Goal: Task Accomplishment & Management: Manage account settings

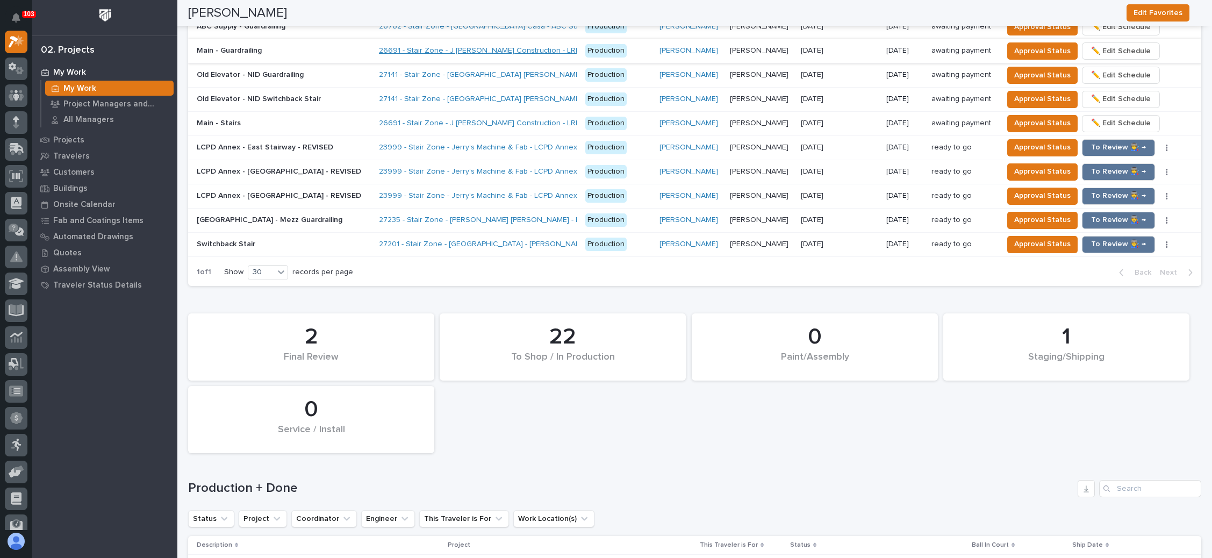
scroll to position [1048, 0]
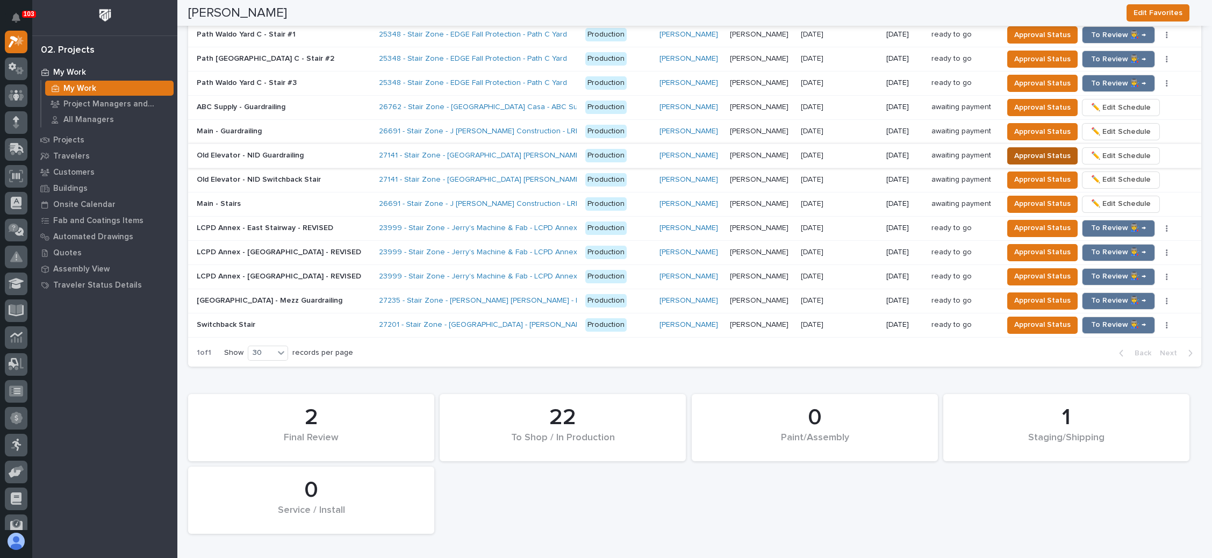
click at [1040, 151] on span "Approval Status" at bounding box center [1042, 155] width 56 height 13
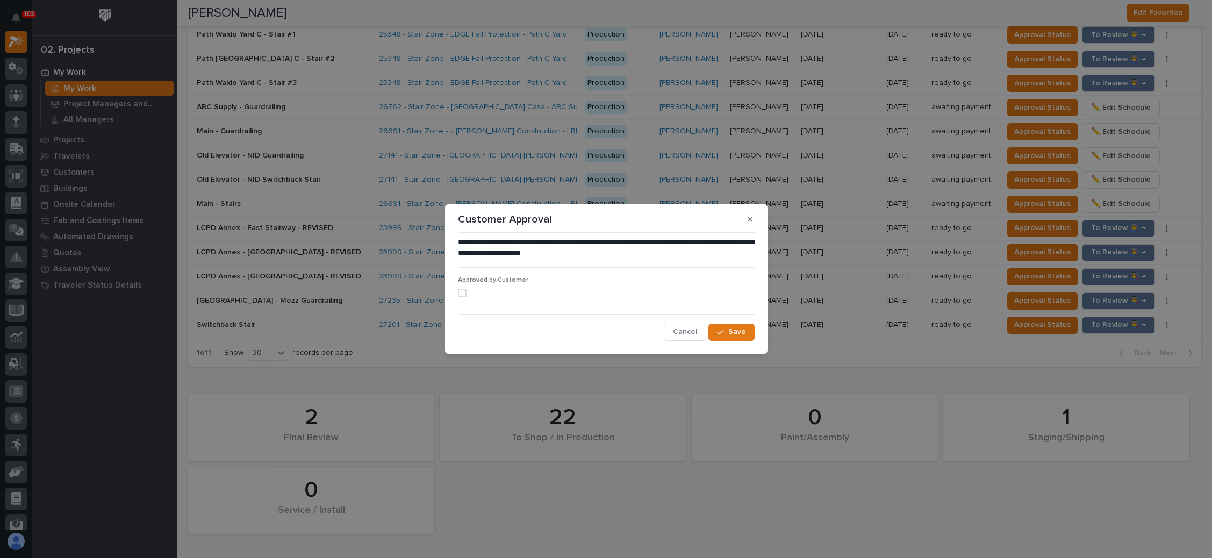
click at [459, 294] on span at bounding box center [462, 293] width 9 height 9
click at [717, 327] on button "Save" at bounding box center [731, 331] width 46 height 17
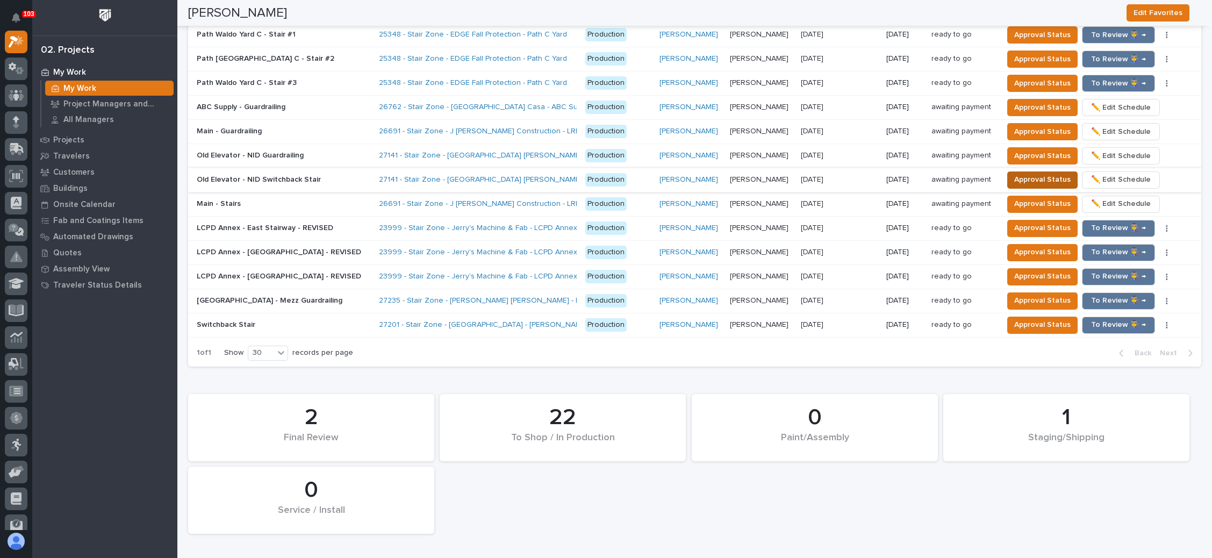
click at [1017, 173] on span "Approval Status" at bounding box center [1042, 179] width 56 height 13
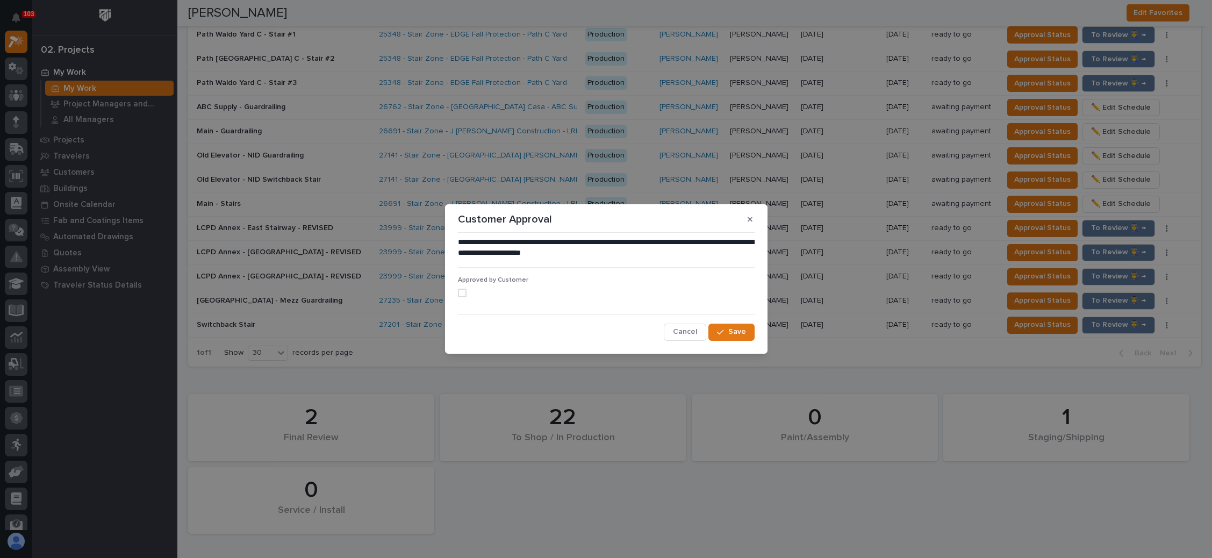
click at [461, 294] on span at bounding box center [462, 293] width 9 height 9
click at [732, 333] on span "Save" at bounding box center [737, 332] width 18 height 10
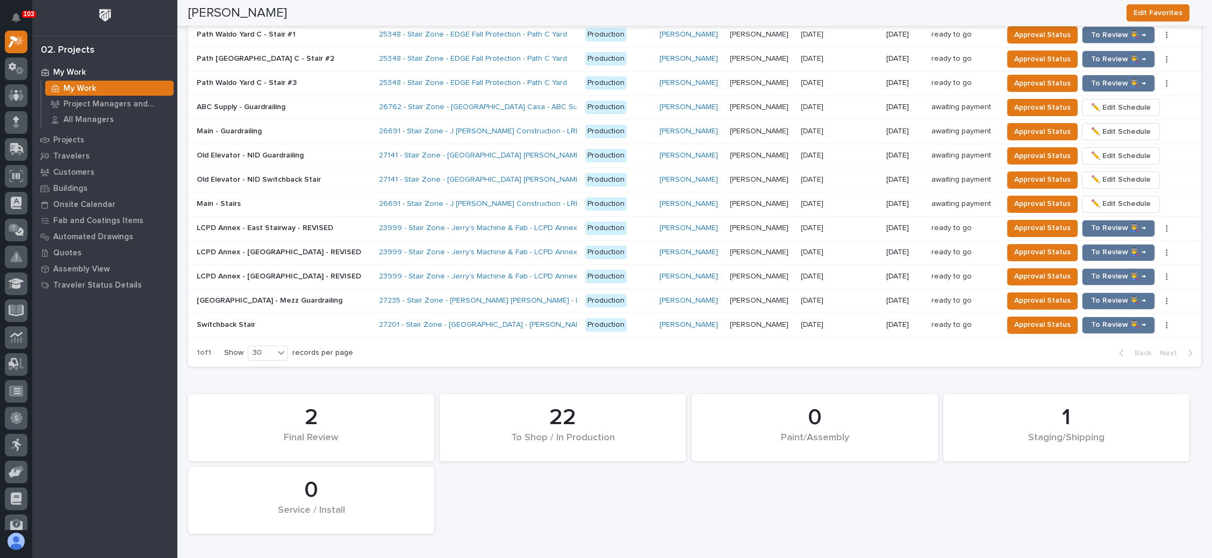
click at [756, 171] on div "Brian Bontrager Brian Bontrager" at bounding box center [761, 180] width 62 height 18
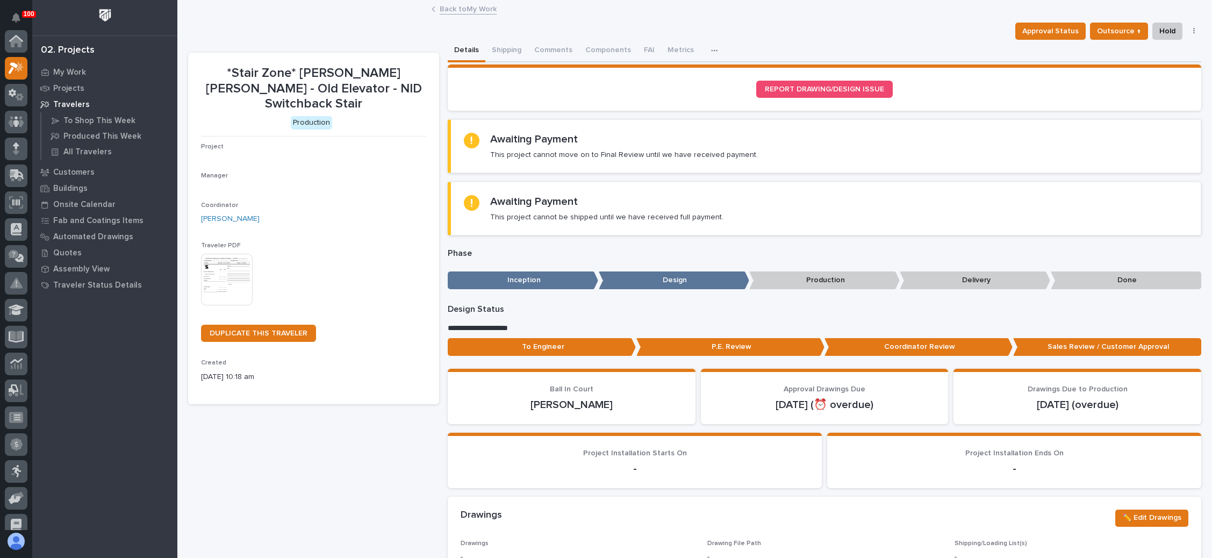
scroll to position [26, 0]
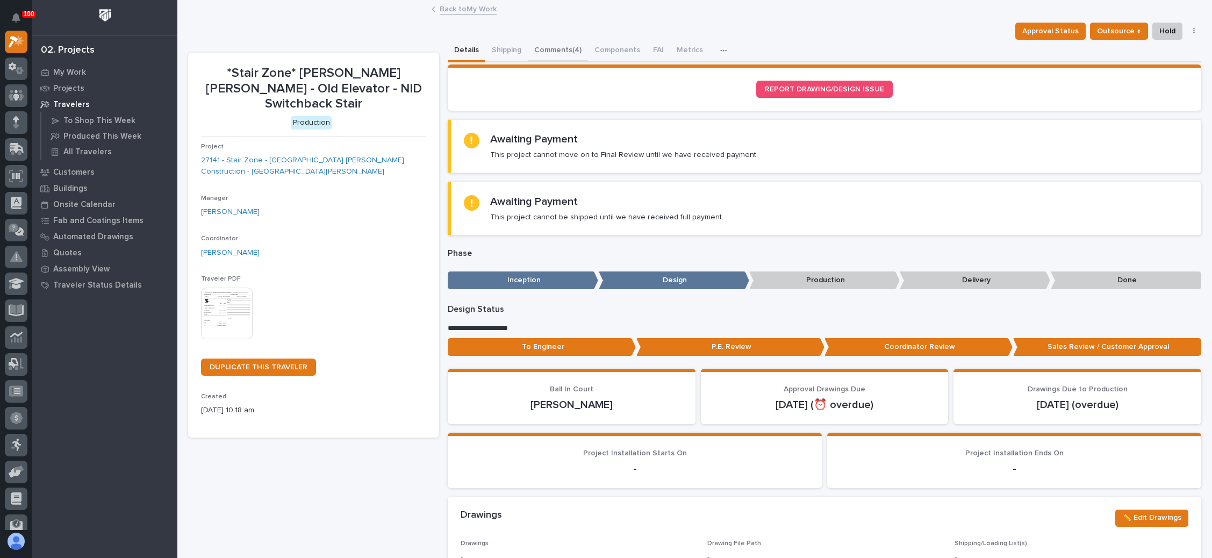
click at [562, 46] on button "Comments (4)" at bounding box center [558, 51] width 60 height 23
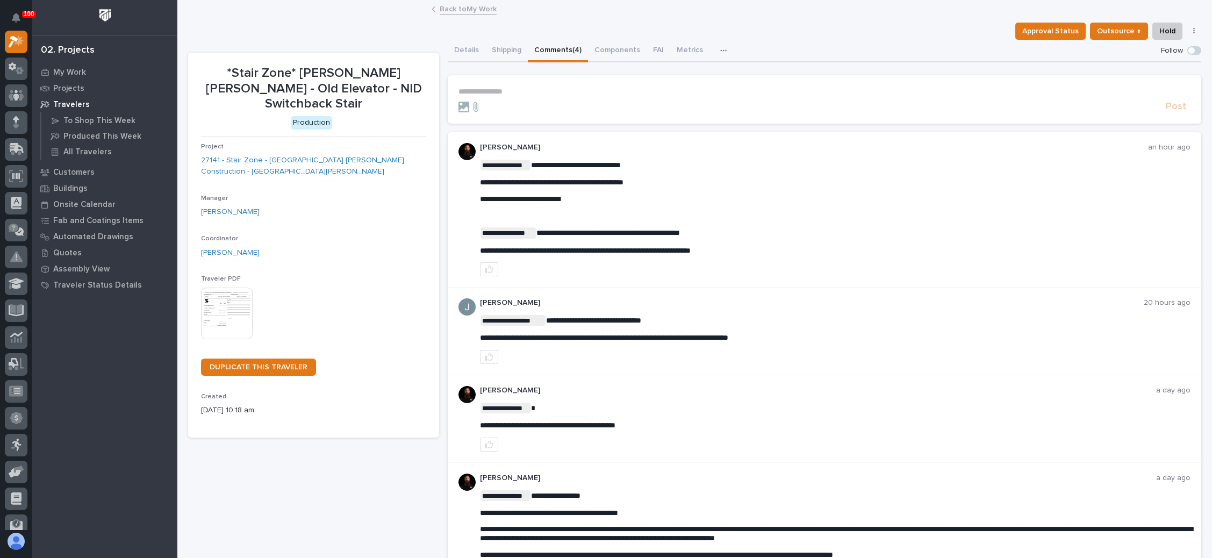
click at [502, 88] on p "**********" at bounding box center [824, 91] width 732 height 9
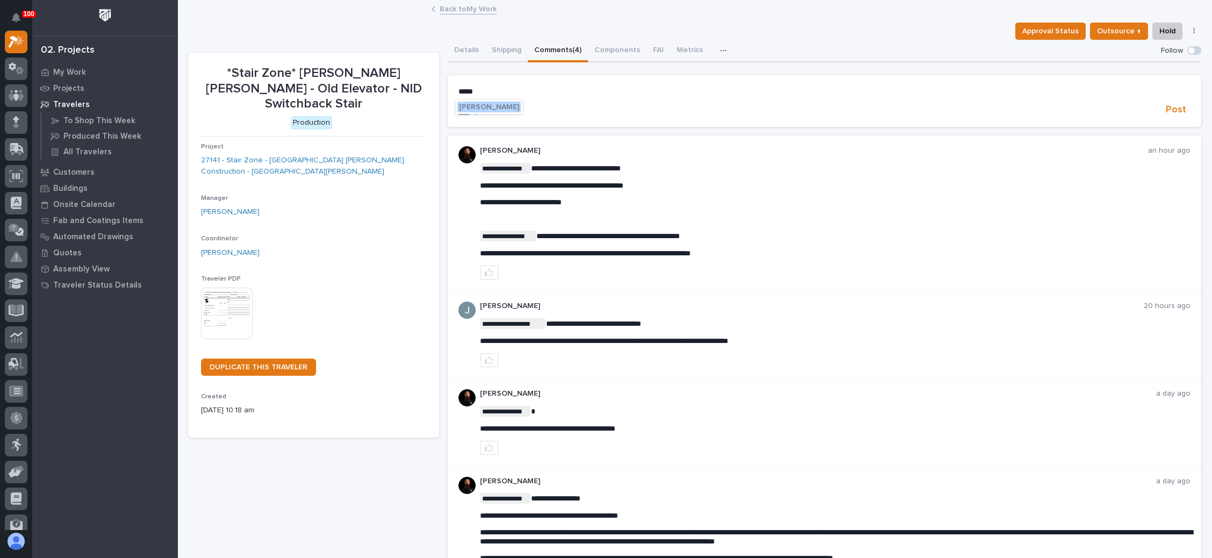
click at [505, 101] on div "Kendra Gingerich" at bounding box center [489, 107] width 67 height 14
click at [508, 104] on span "Kendra Gingerich" at bounding box center [489, 107] width 60 height 8
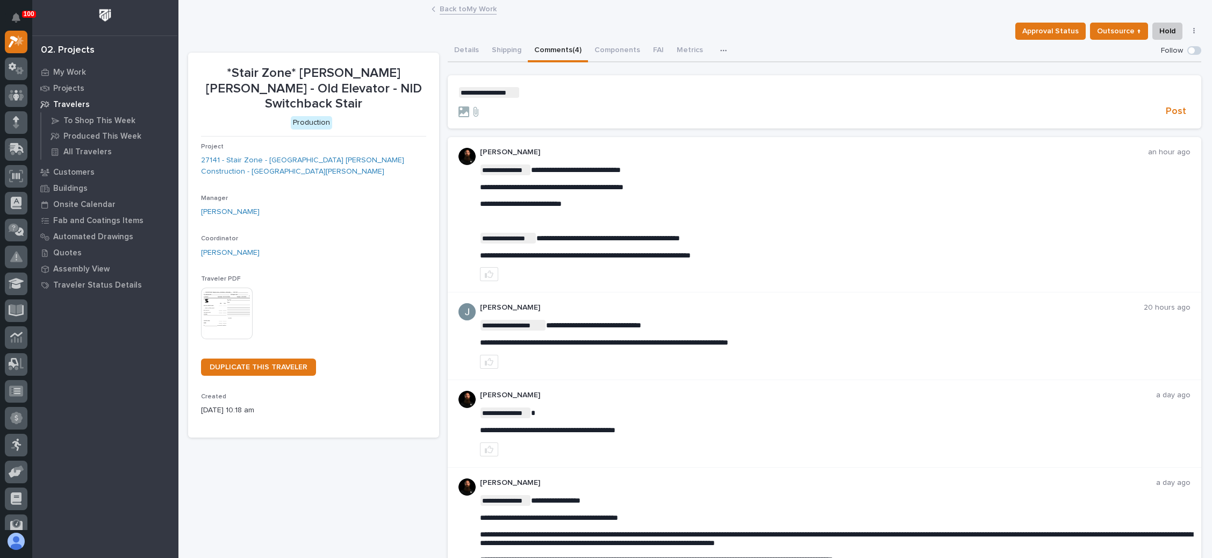
click at [533, 90] on p "**********" at bounding box center [824, 92] width 732 height 11
drag, startPoint x: 555, startPoint y: 116, endPoint x: 565, endPoint y: 113, distance: 10.4
click at [555, 115] on span "Malinda Schwartz" at bounding box center [550, 118] width 60 height 8
click at [597, 97] on p "**********" at bounding box center [824, 92] width 732 height 11
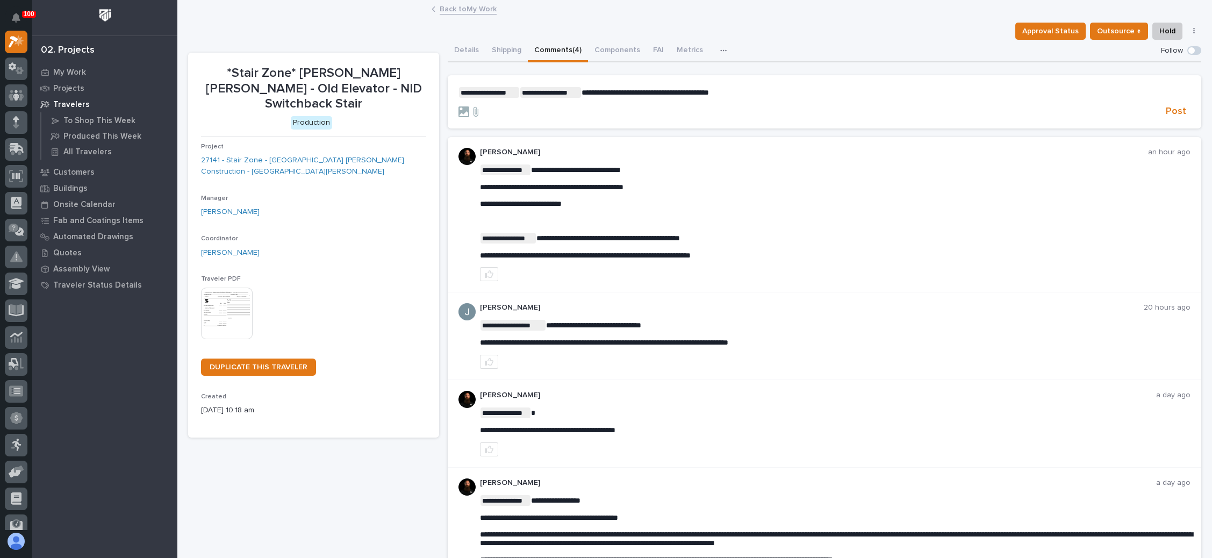
click at [625, 95] on span "**********" at bounding box center [644, 93] width 127 height 8
click at [656, 91] on span "**********" at bounding box center [644, 93] width 127 height 8
click at [1166, 114] on span "Post" at bounding box center [1176, 111] width 20 height 12
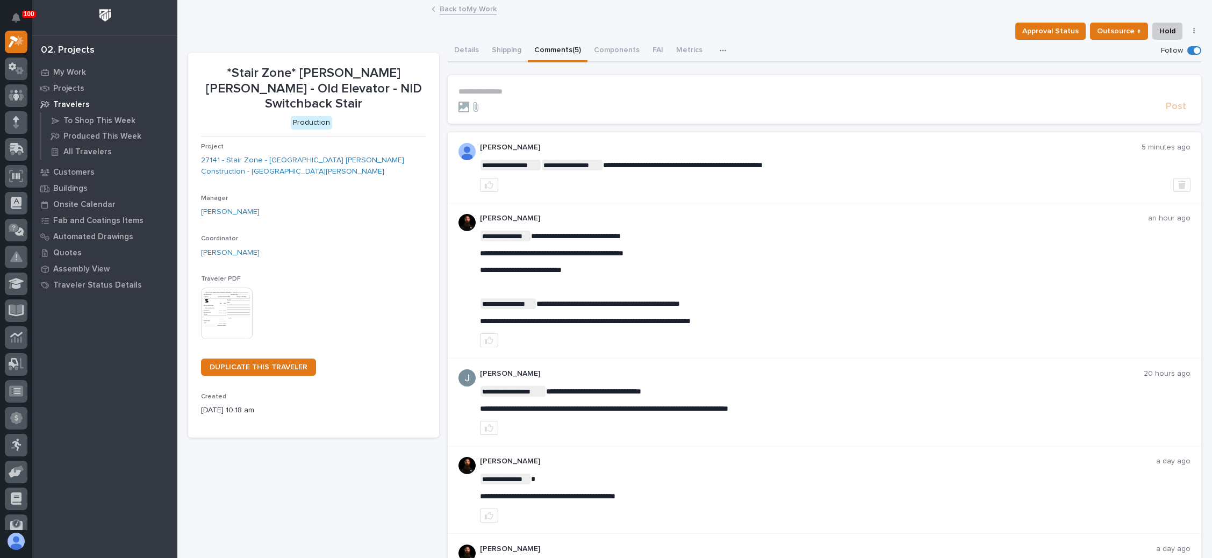
click at [479, 7] on link "Back to My Work" at bounding box center [468, 8] width 57 height 12
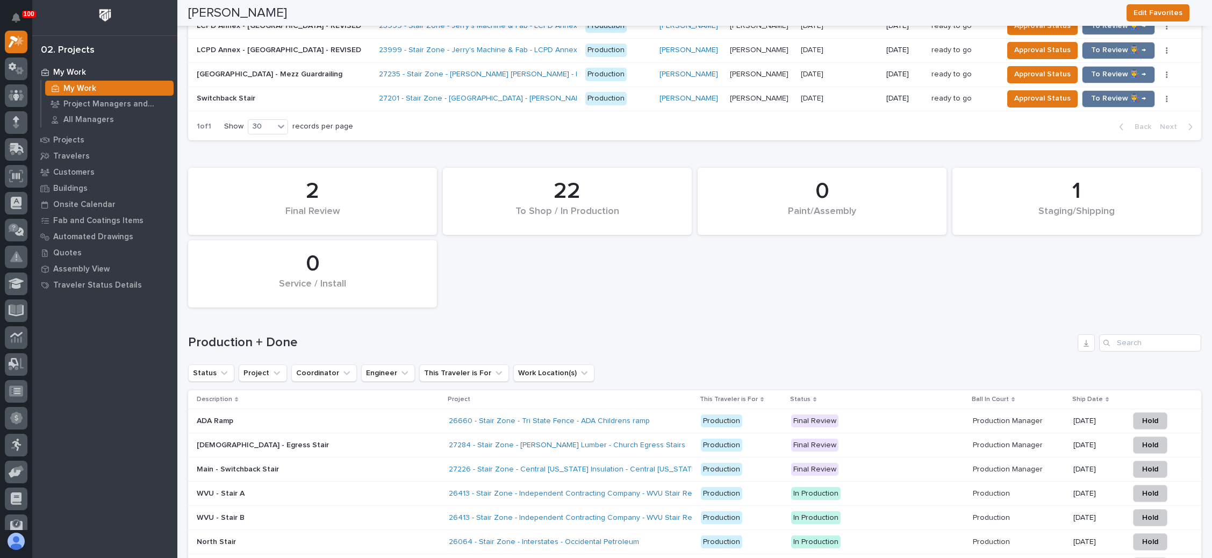
scroll to position [1355, 0]
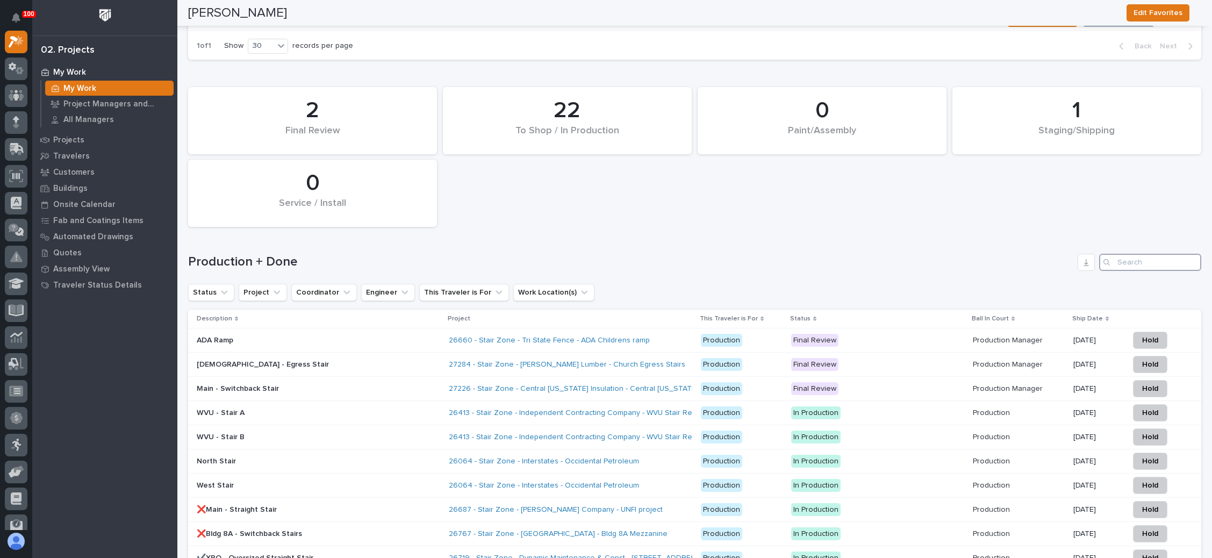
click at [1125, 257] on input "Search" at bounding box center [1150, 262] width 102 height 17
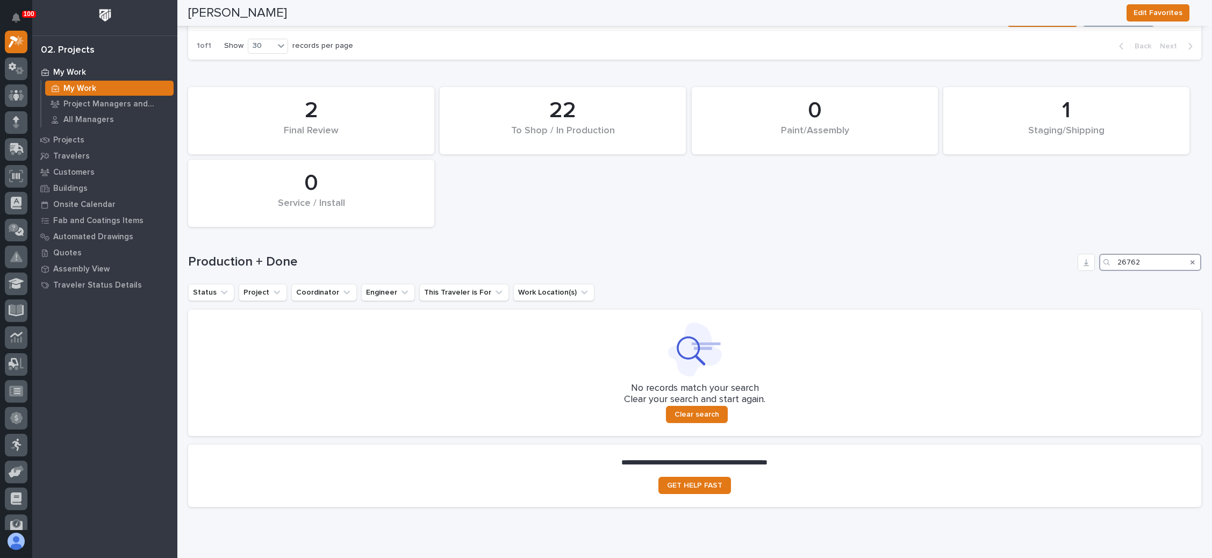
type input "26762"
drag, startPoint x: 1184, startPoint y: 254, endPoint x: 1168, endPoint y: 255, distance: 16.7
click at [1184, 254] on div "Search" at bounding box center [1192, 262] width 17 height 17
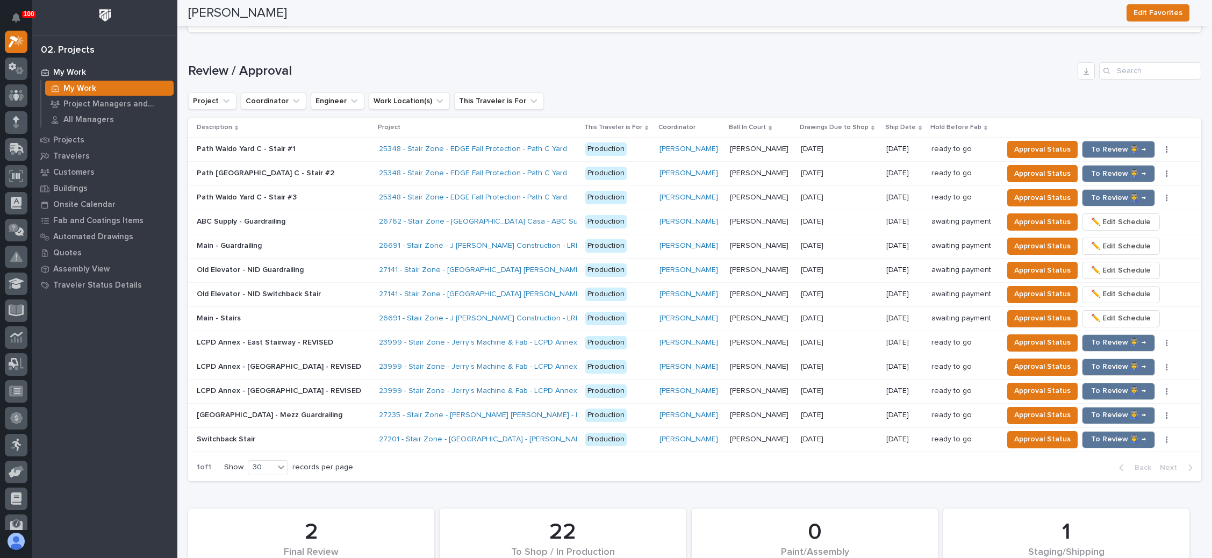
scroll to position [871, 0]
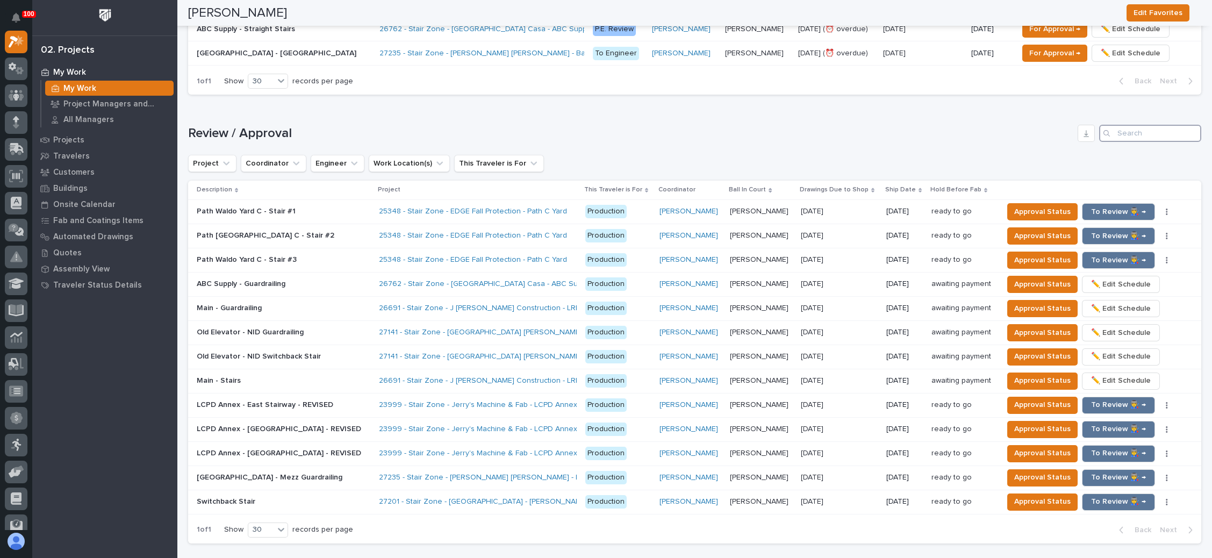
click at [1131, 130] on input "Search" at bounding box center [1150, 133] width 102 height 17
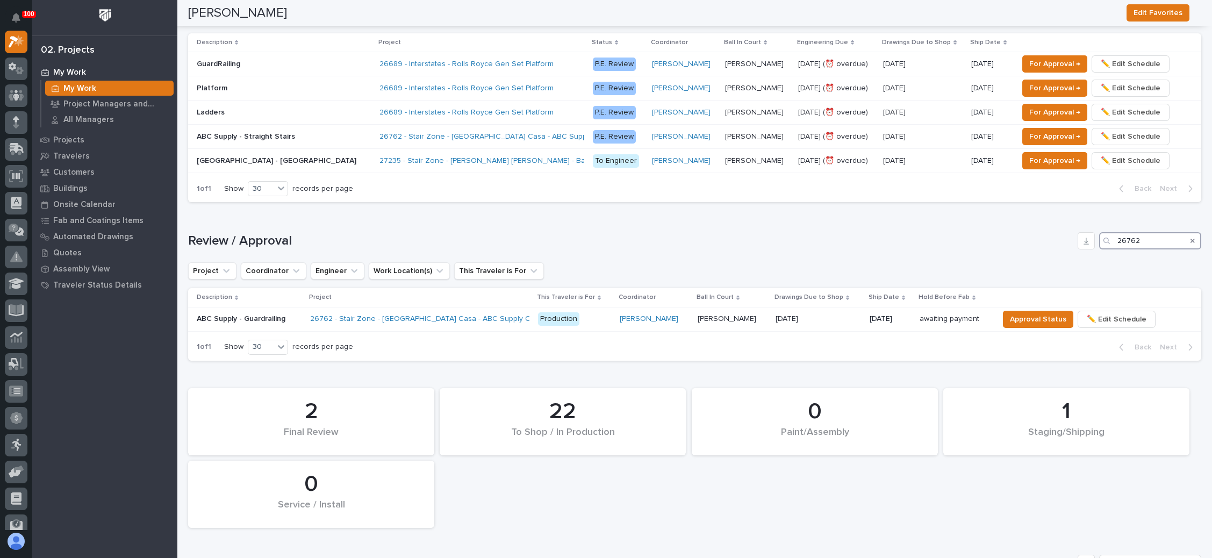
scroll to position [728, 0]
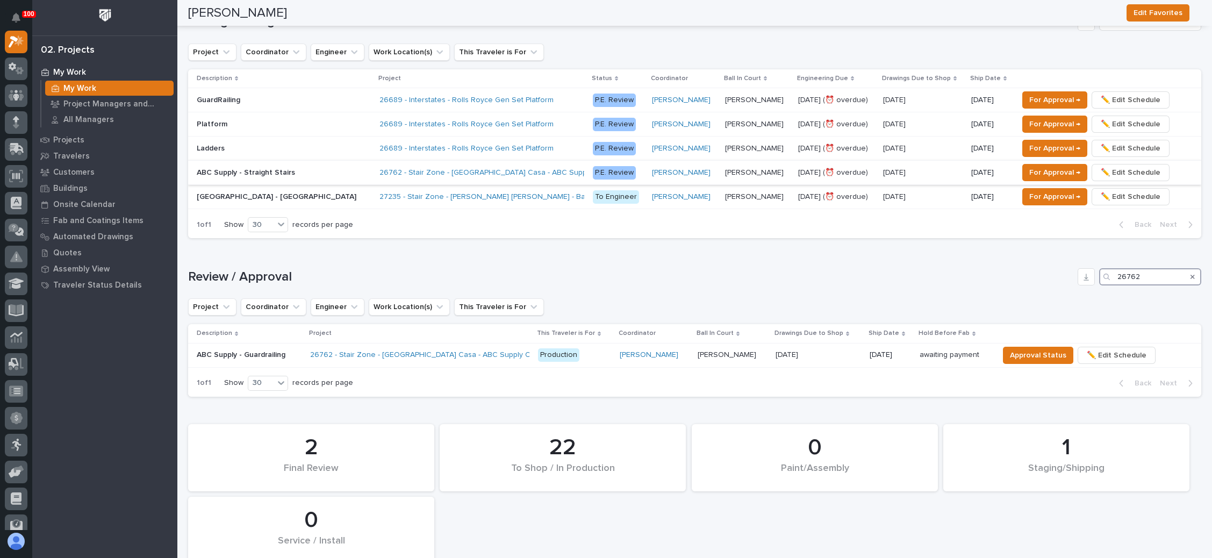
type input "26762"
click at [922, 168] on p at bounding box center [923, 172] width 80 height 9
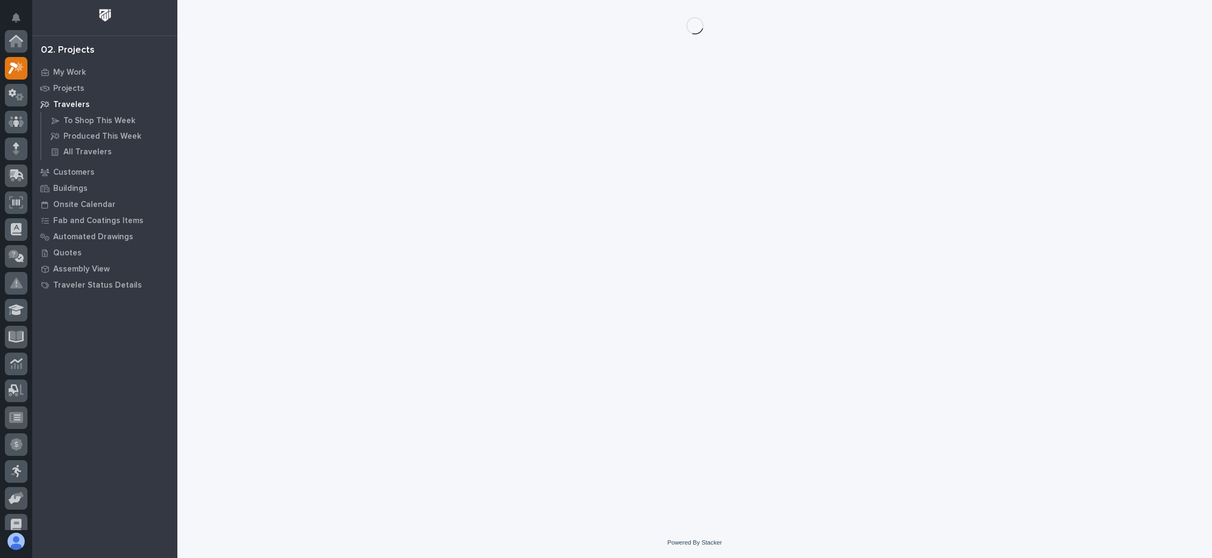
scroll to position [26, 0]
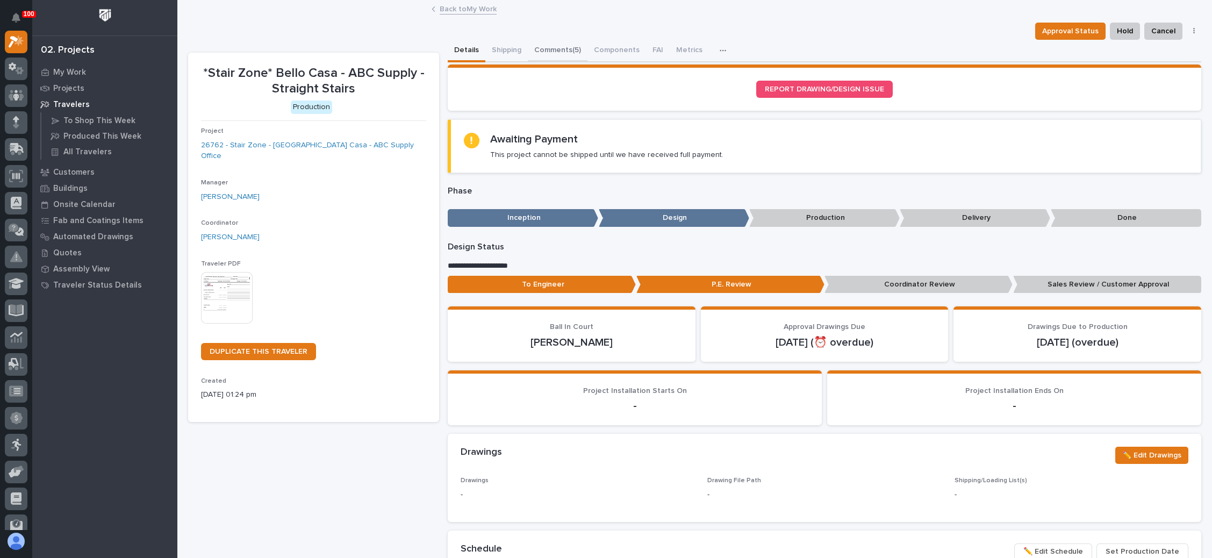
click at [564, 46] on button "Comments (5)" at bounding box center [558, 51] width 60 height 23
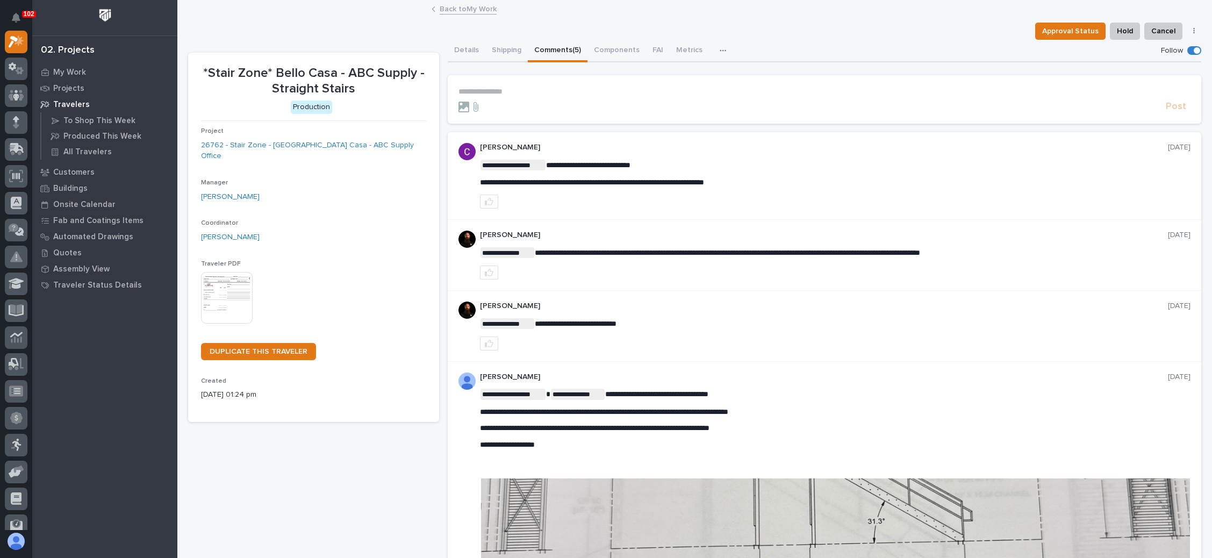
click at [461, 4] on link "Back to My Work" at bounding box center [468, 8] width 57 height 12
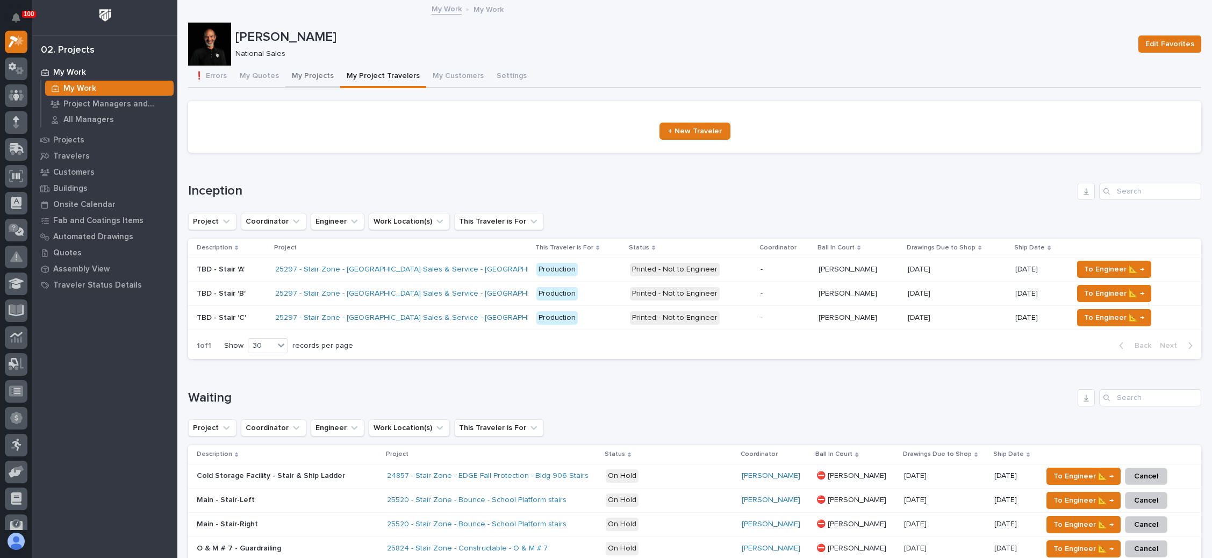
click at [314, 68] on button "My Projects" at bounding box center [312, 77] width 55 height 23
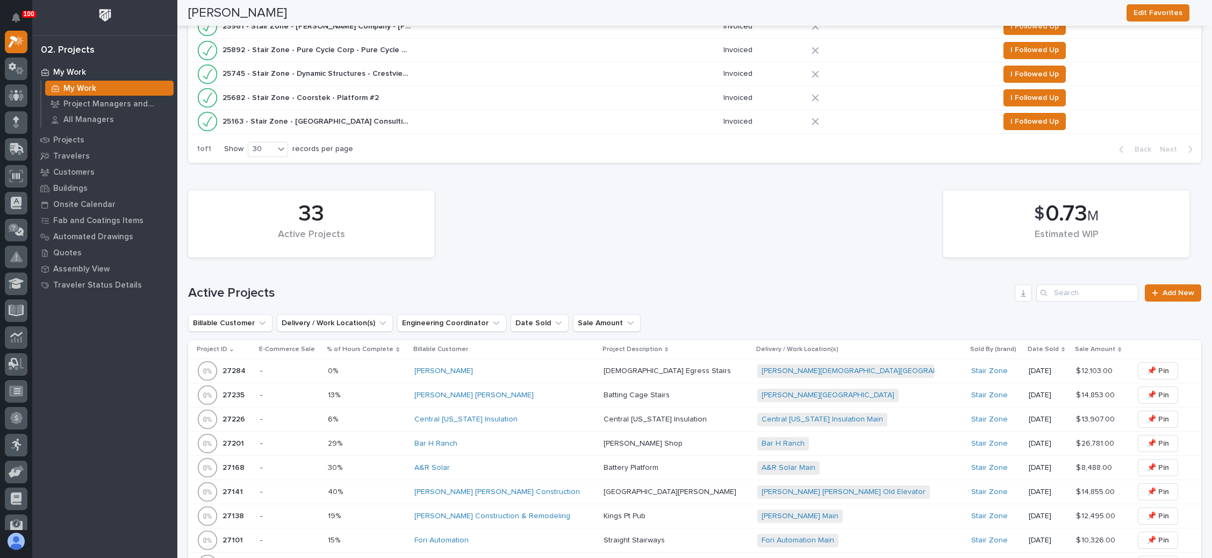
scroll to position [645, 0]
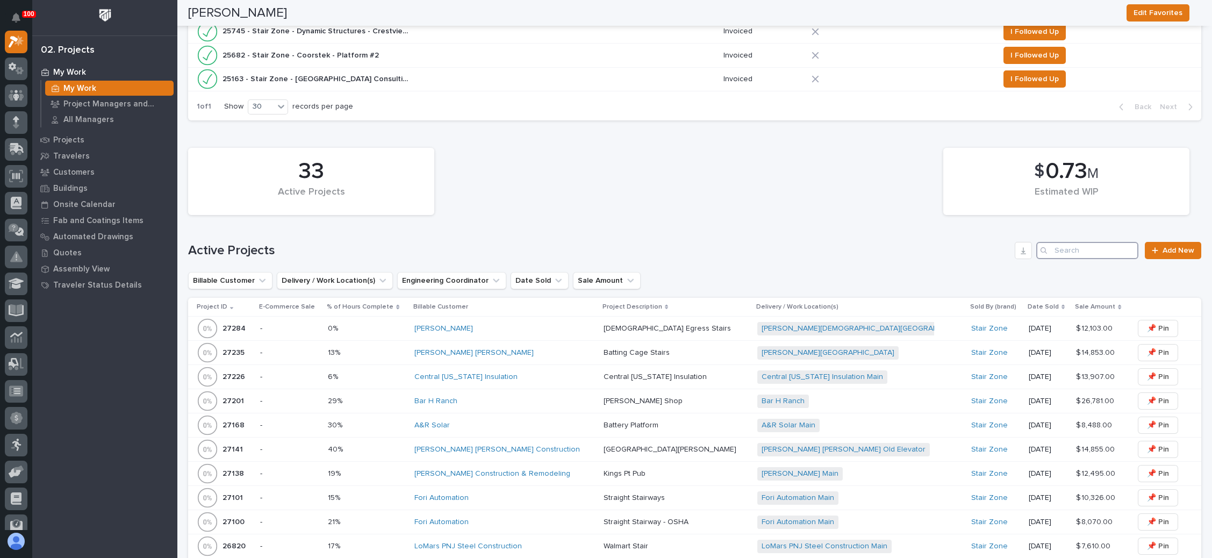
click at [1075, 242] on input "Search" at bounding box center [1087, 250] width 102 height 17
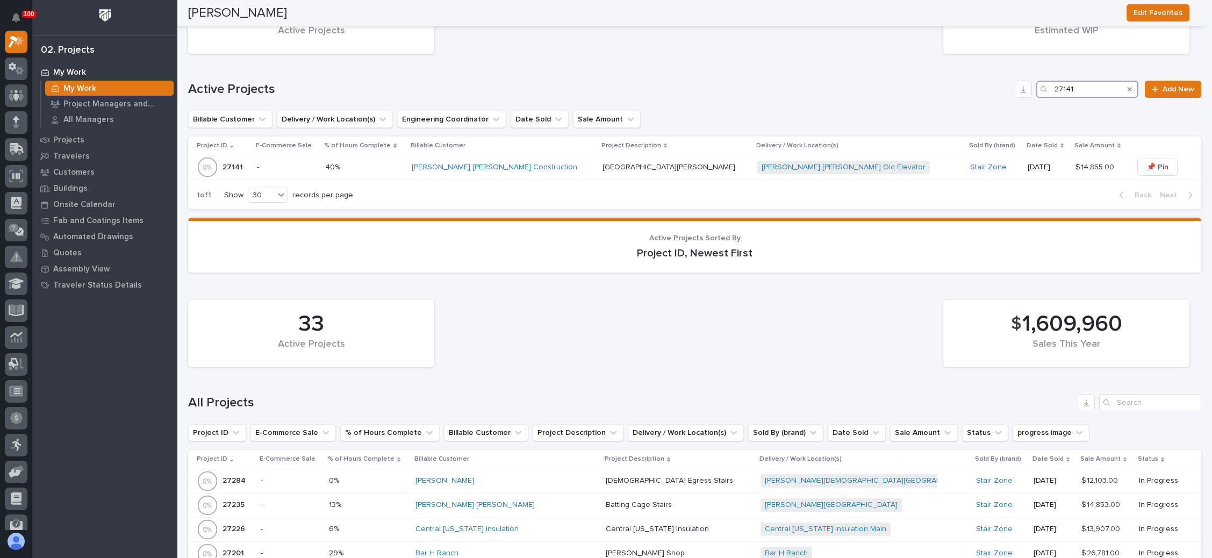
type input "27141"
click at [852, 161] on div "Ringland Johnson Old Elevator + 0" at bounding box center [851, 167] width 188 height 13
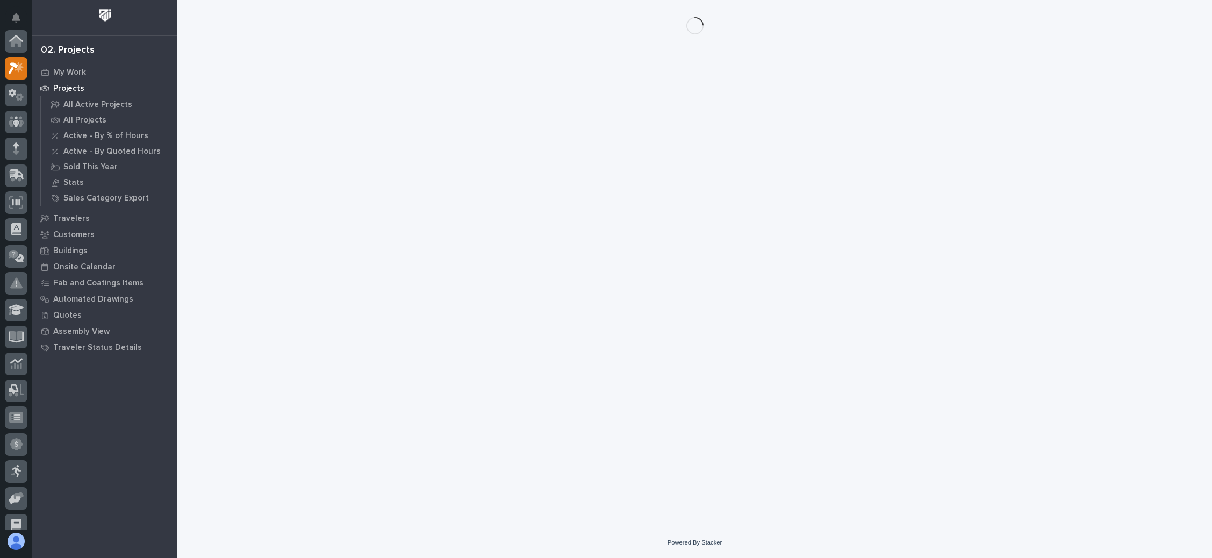
scroll to position [26, 0]
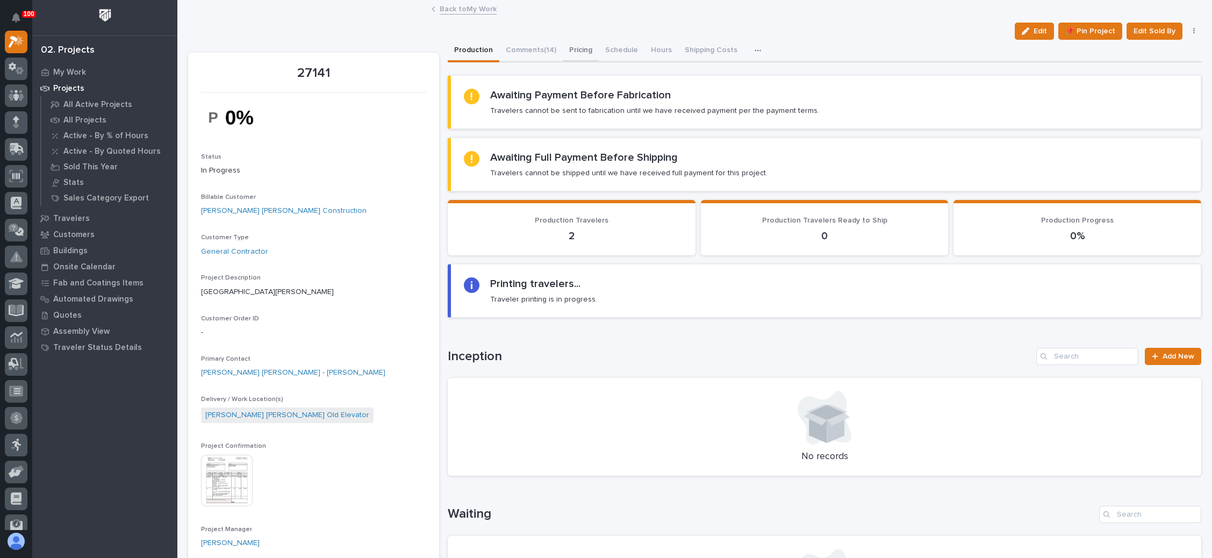
click at [579, 44] on button "Pricing" at bounding box center [581, 51] width 36 height 23
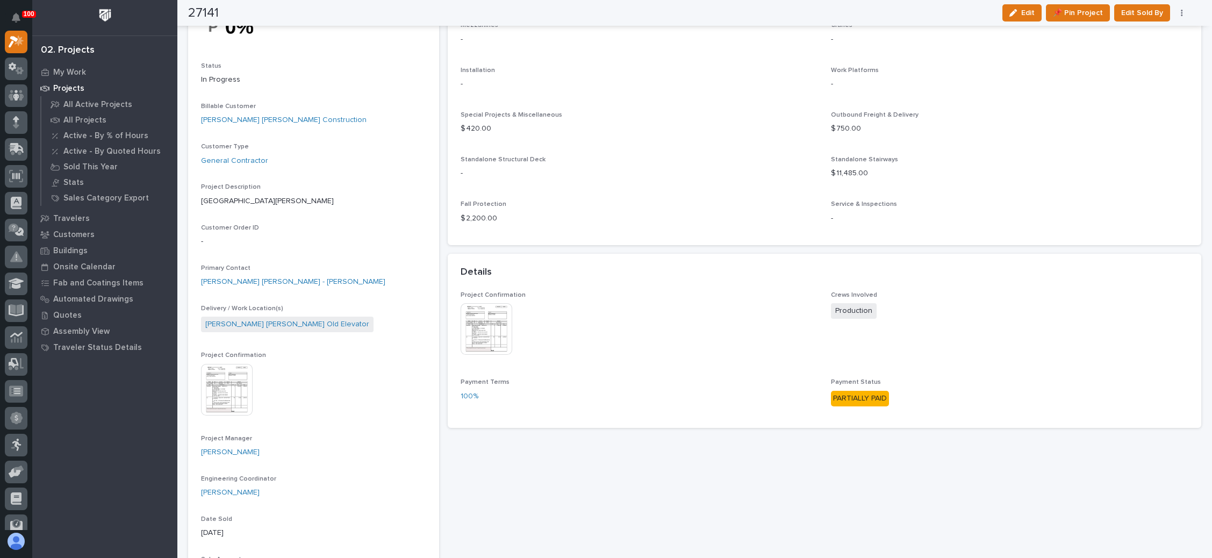
scroll to position [81, 0]
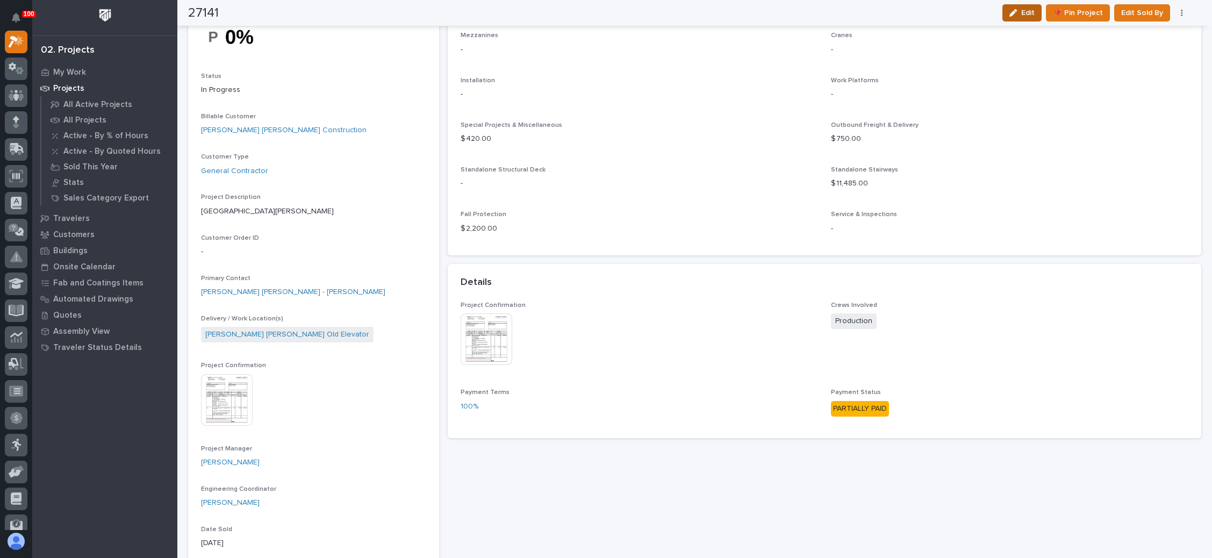
click at [1026, 7] on button "Edit" at bounding box center [1021, 12] width 39 height 17
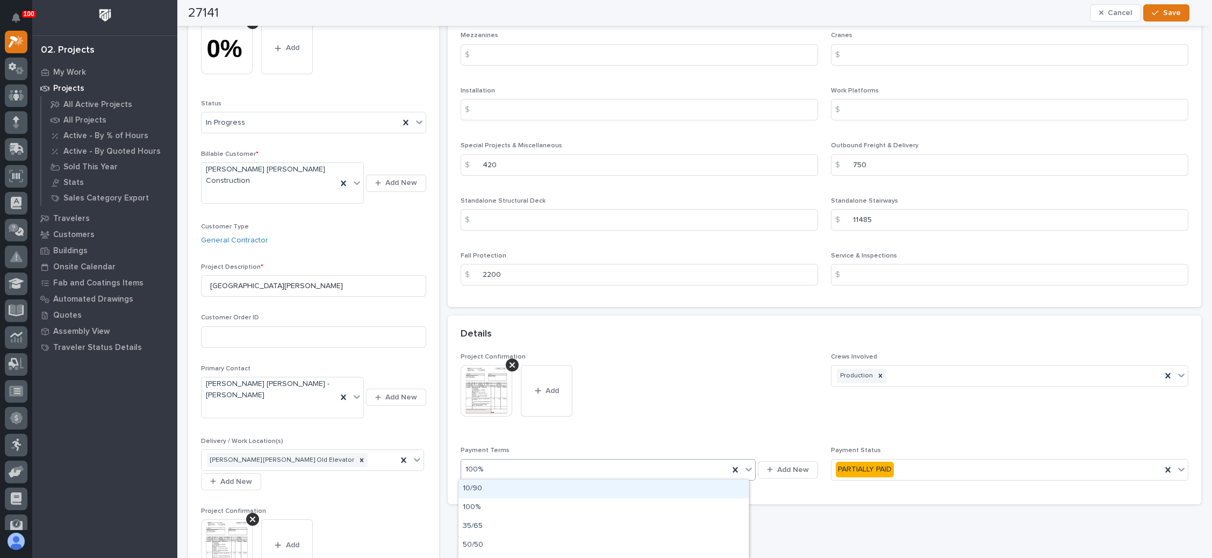
click at [743, 465] on icon at bounding box center [748, 469] width 11 height 11
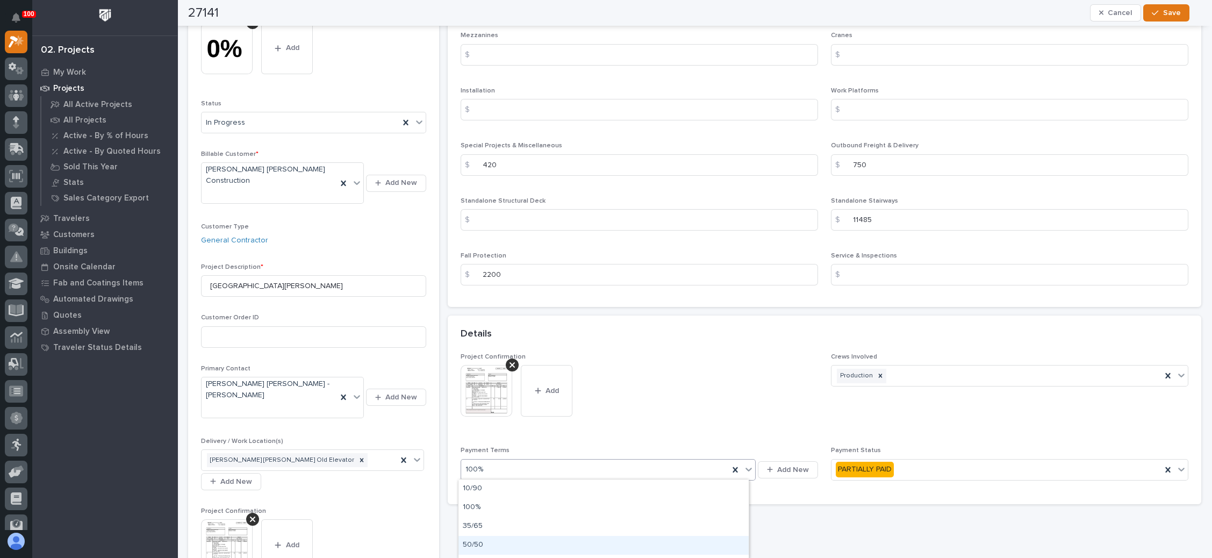
click at [558, 541] on div "50/50" at bounding box center [603, 545] width 290 height 19
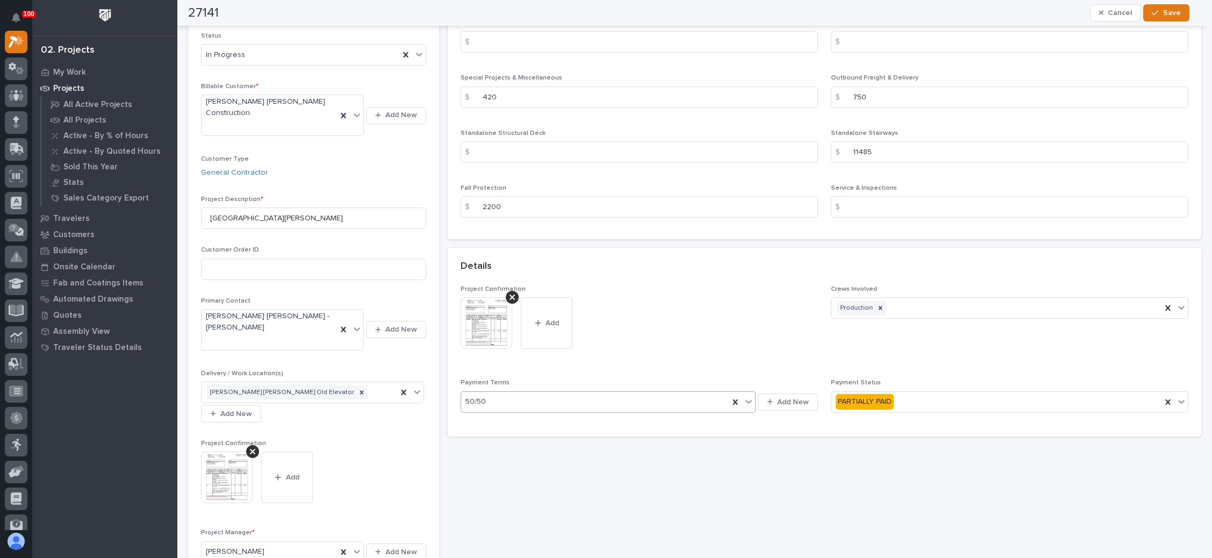
scroll to position [161, 0]
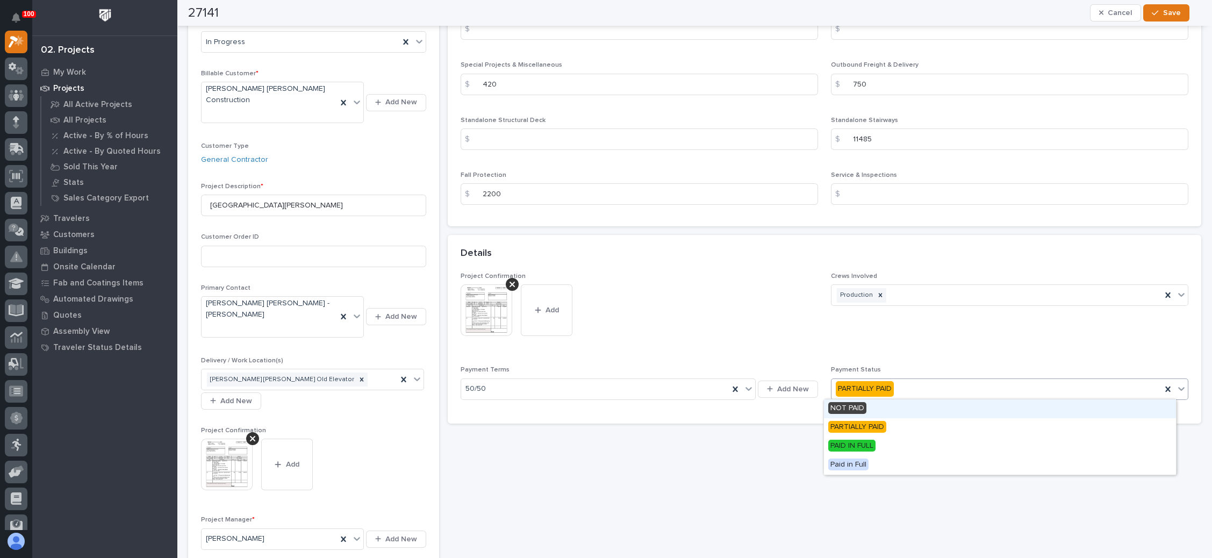
click at [1176, 385] on icon at bounding box center [1181, 388] width 11 height 11
click at [1165, 386] on icon at bounding box center [1167, 388] width 5 height 5
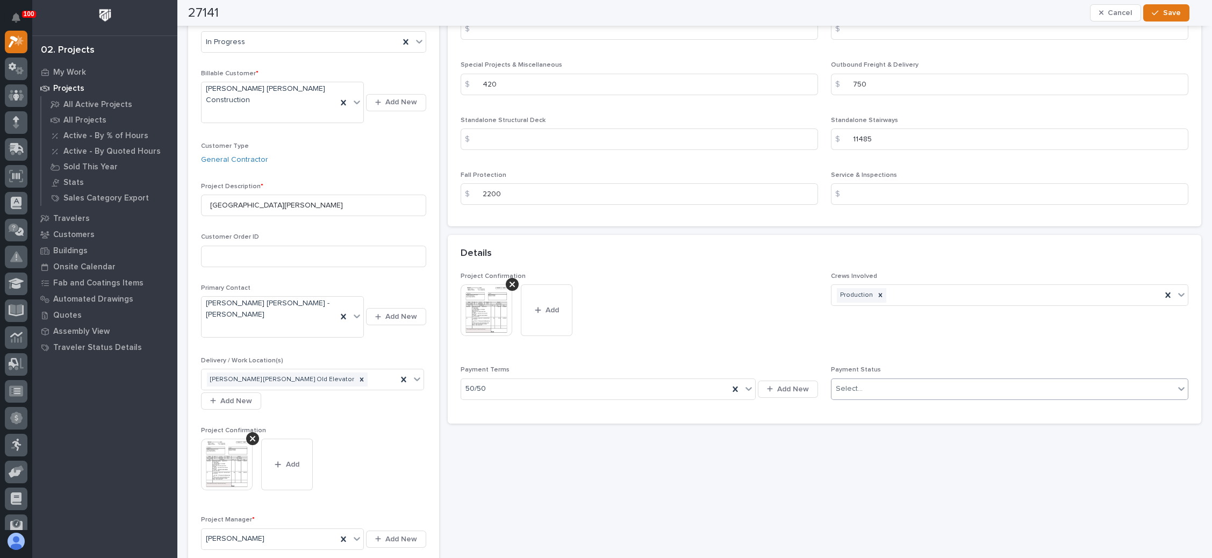
click at [958, 338] on span "Crews Involved Production" at bounding box center [1009, 312] width 357 height 81
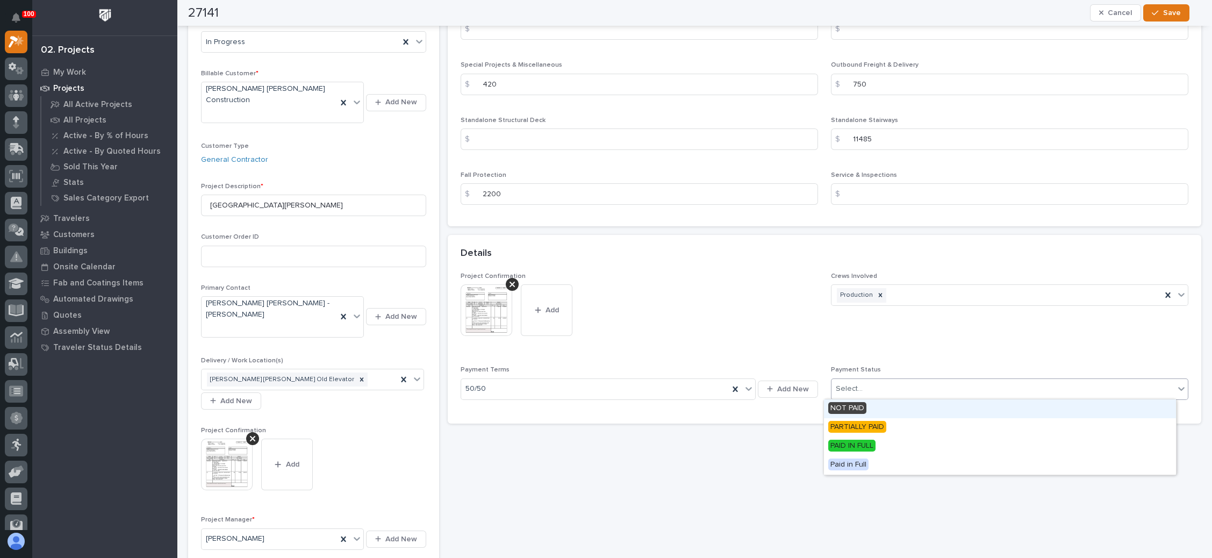
click at [1176, 385] on icon at bounding box center [1181, 388] width 11 height 11
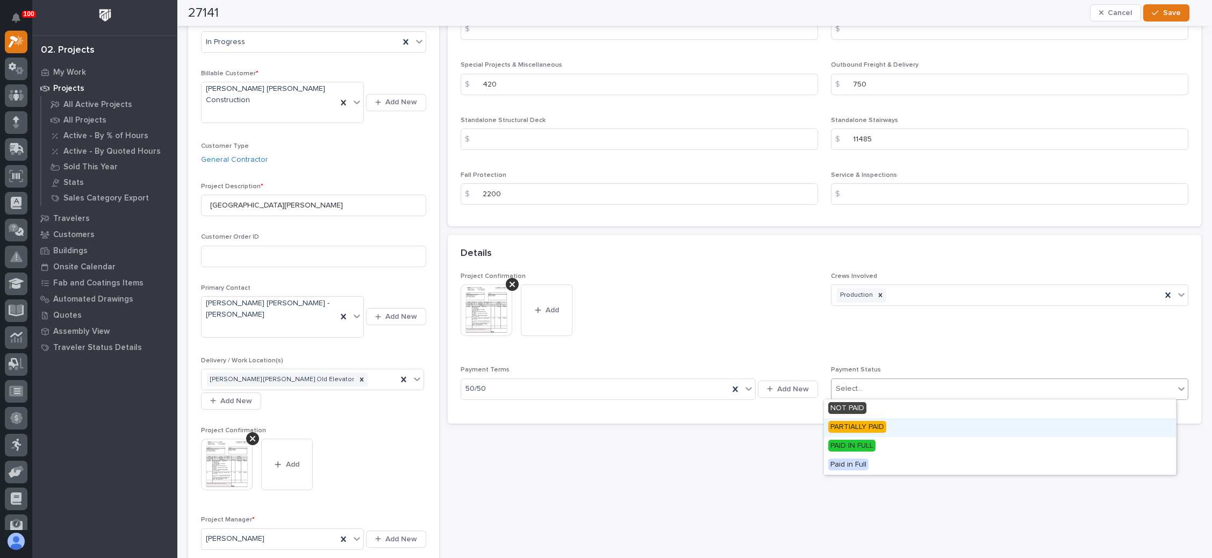
click at [863, 425] on span "PARTIALLY PAID" at bounding box center [857, 427] width 58 height 12
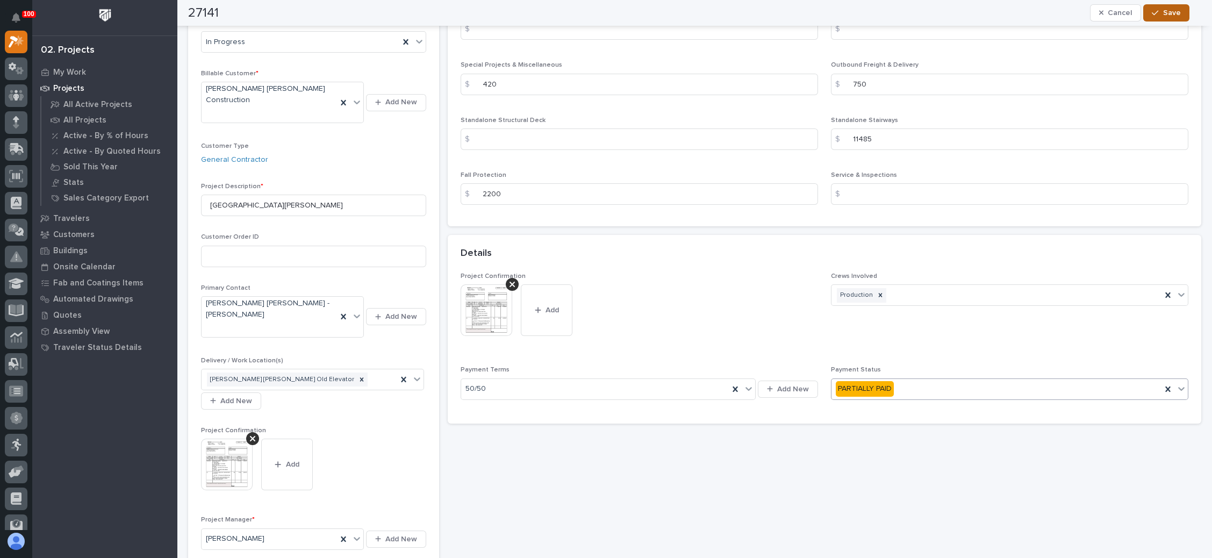
click at [1173, 17] on span "Save" at bounding box center [1172, 13] width 18 height 10
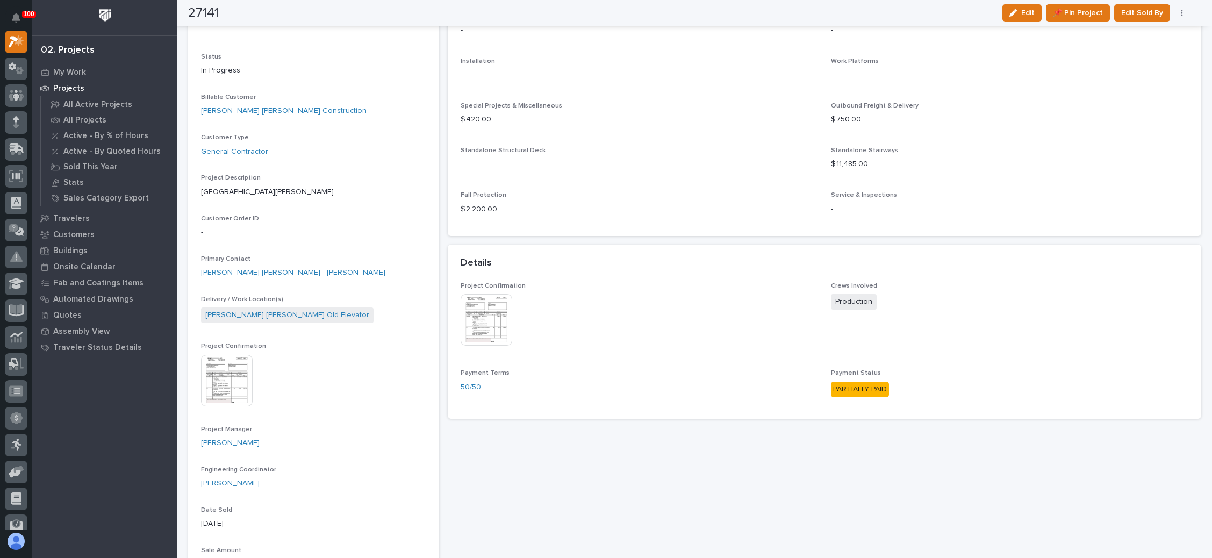
scroll to position [0, 0]
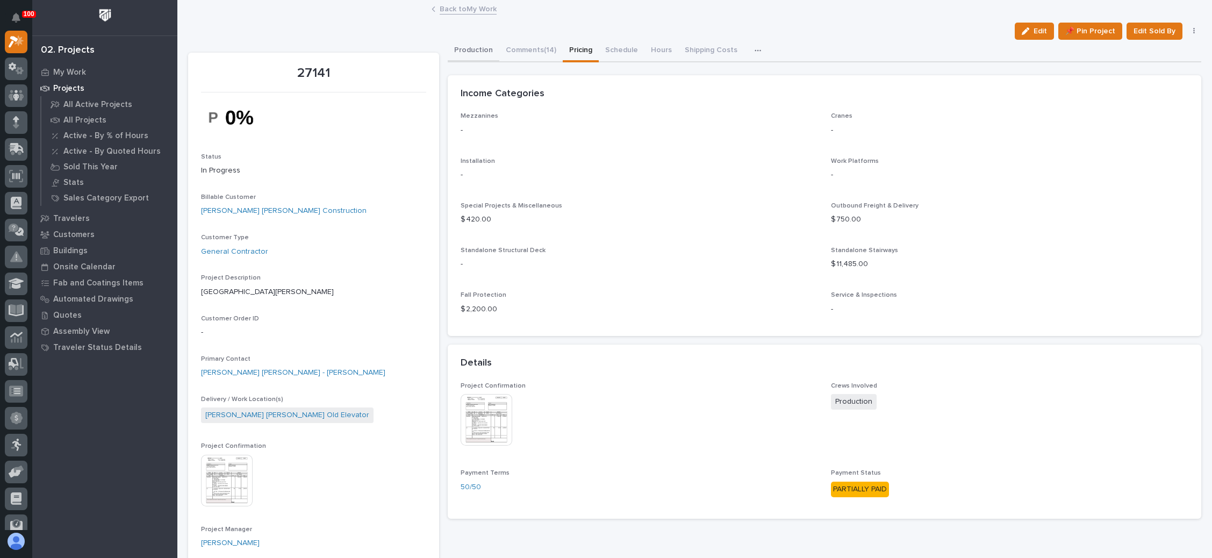
click at [468, 47] on button "Production" at bounding box center [474, 51] width 52 height 23
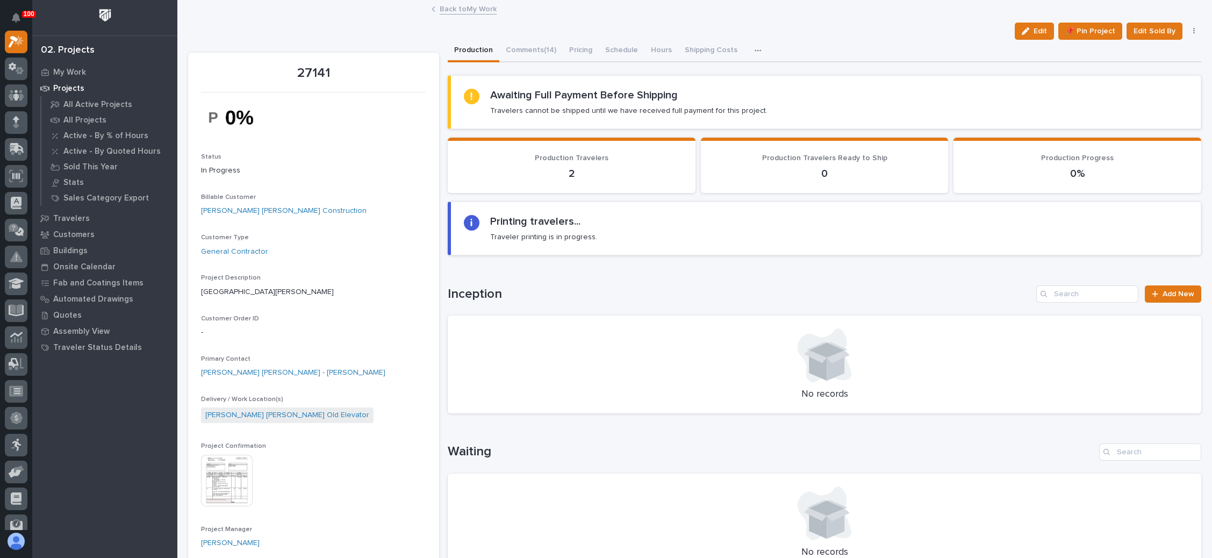
click at [462, 4] on link "Back to My Work" at bounding box center [468, 8] width 57 height 12
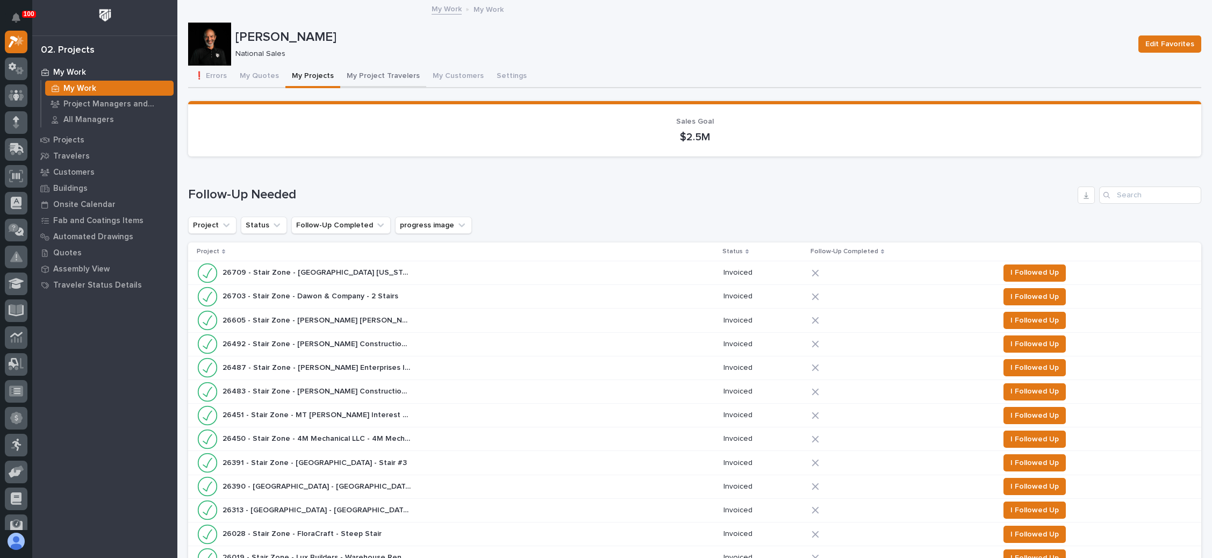
click at [379, 71] on button "My Project Travelers" at bounding box center [383, 77] width 86 height 23
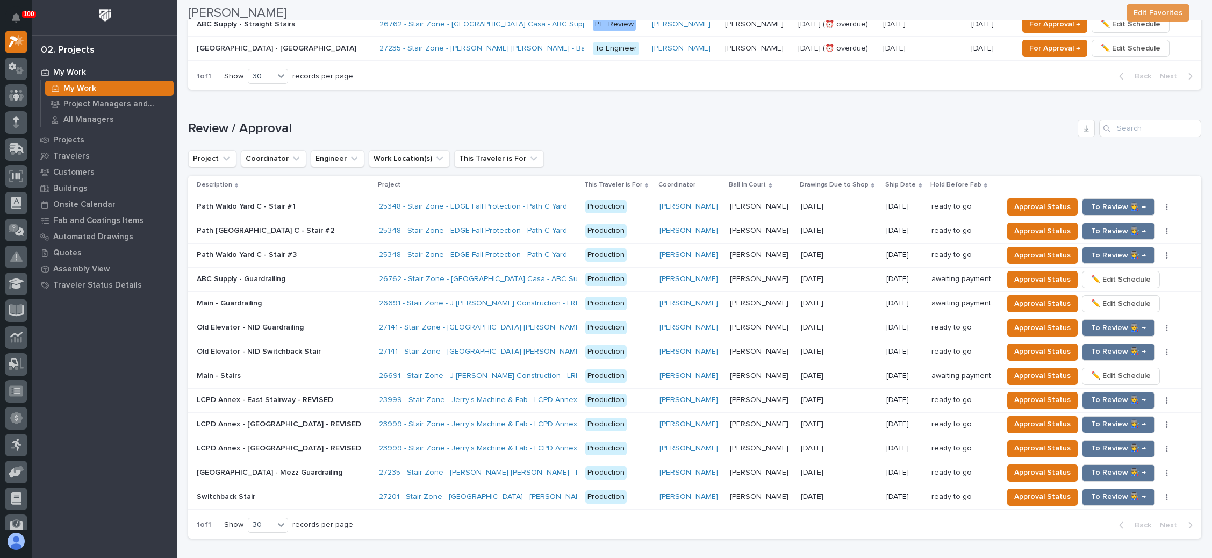
scroll to position [887, 0]
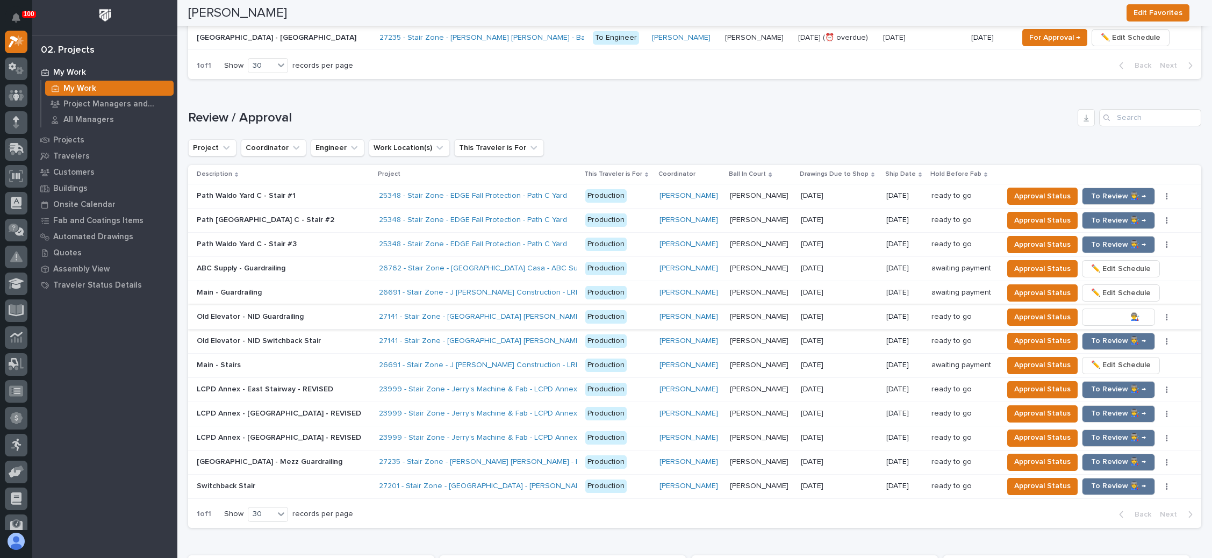
click at [1095, 311] on span "To Review 👨‍🏭 →" at bounding box center [1118, 317] width 55 height 13
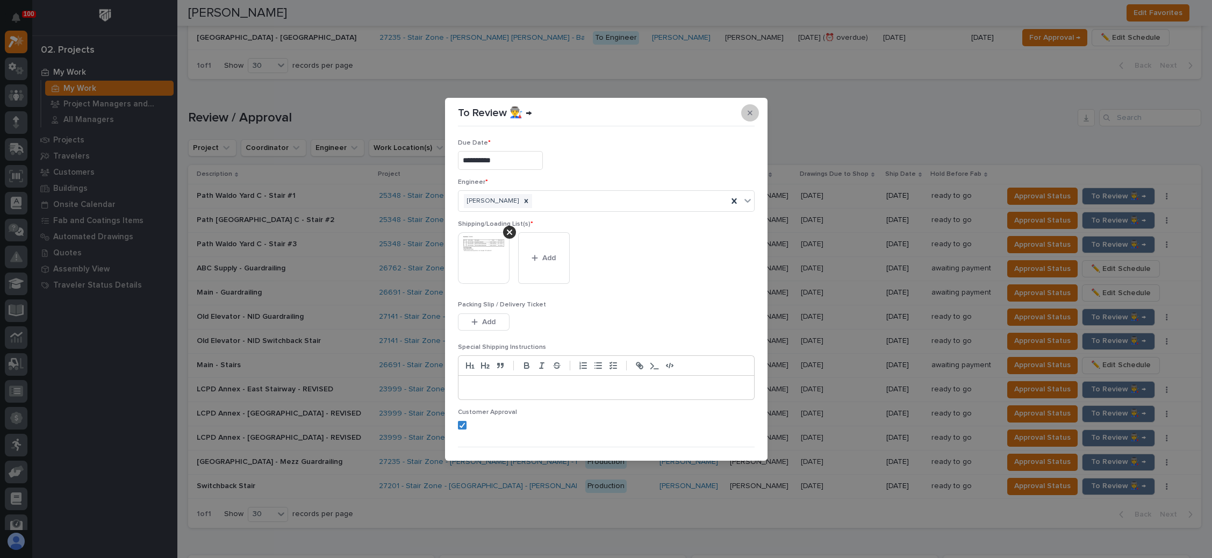
click at [744, 108] on button "button" at bounding box center [750, 112] width 18 height 17
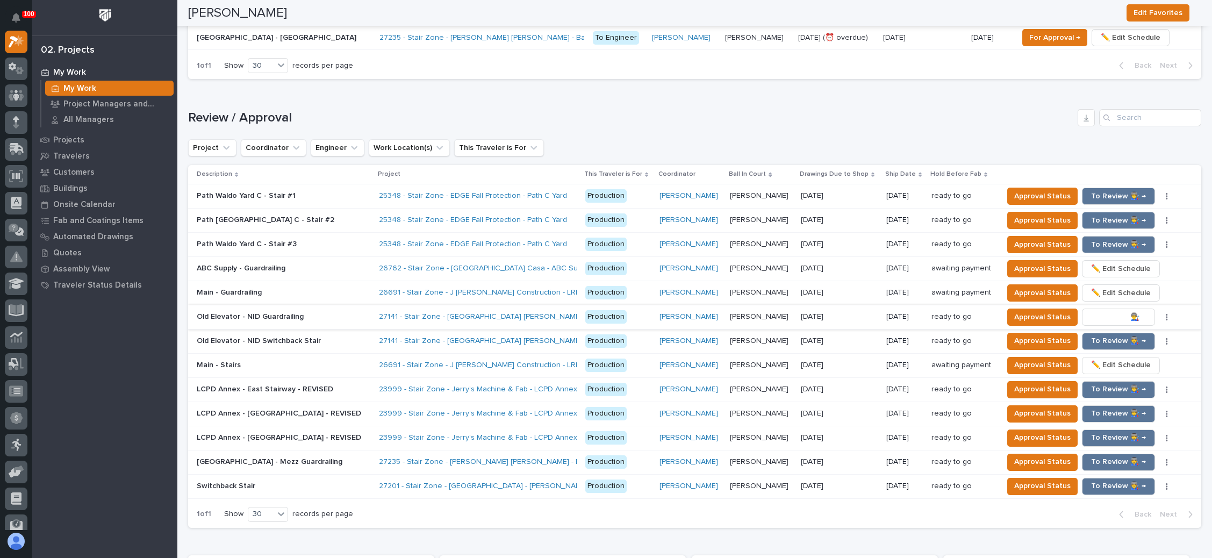
click at [1109, 311] on span "To Review 👨‍🏭 →" at bounding box center [1118, 317] width 55 height 13
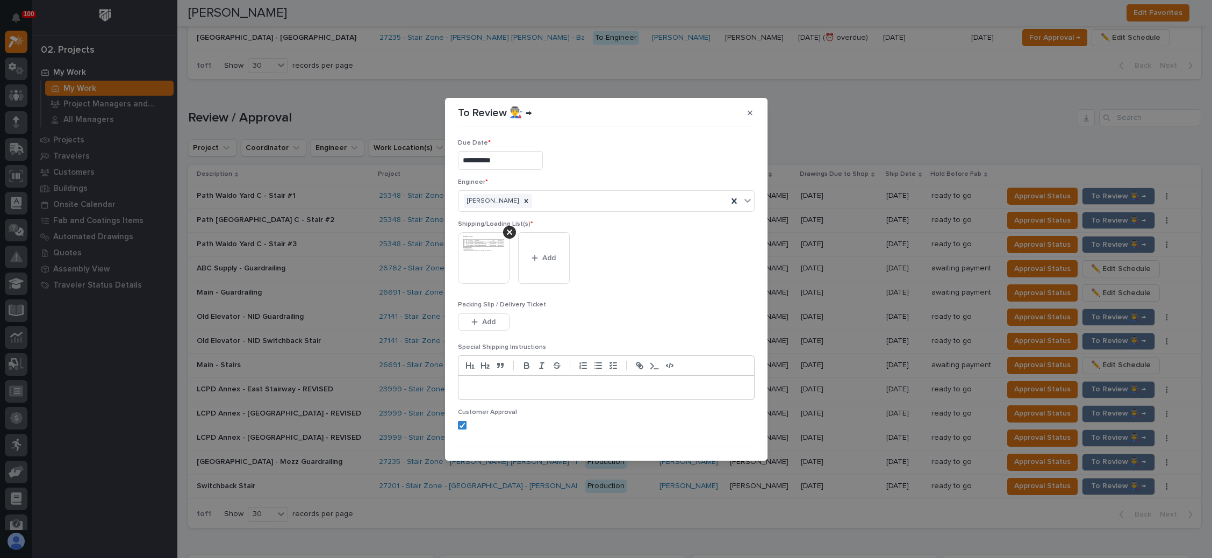
drag, startPoint x: 485, startPoint y: 319, endPoint x: 502, endPoint y: 310, distance: 19.9
click at [485, 319] on span "Add" at bounding box center [488, 322] width 13 height 10
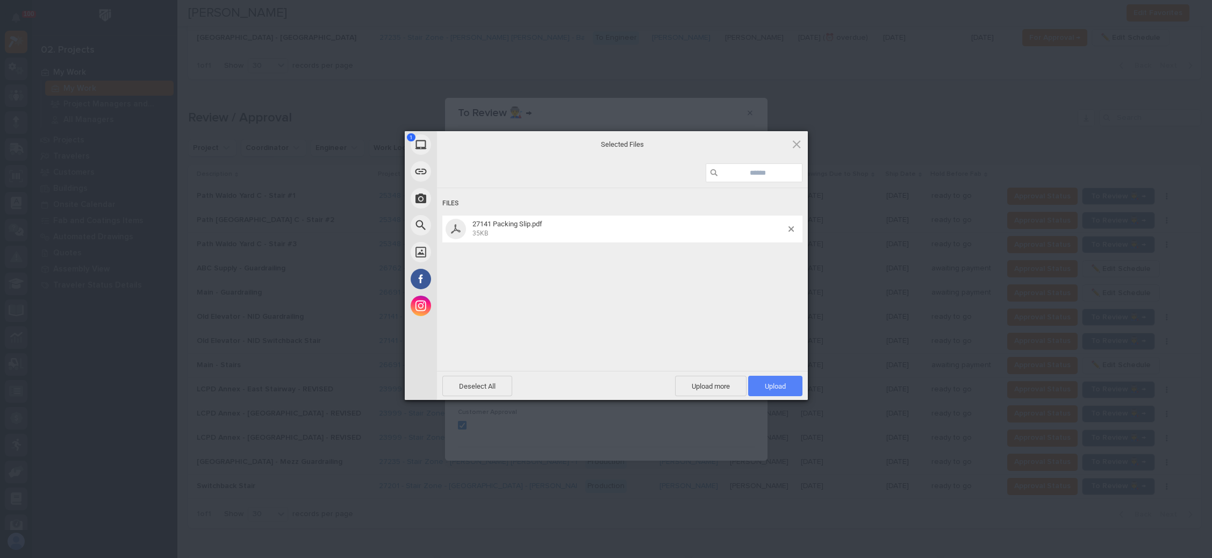
click at [765, 382] on span "Upload 1" at bounding box center [775, 386] width 21 height 8
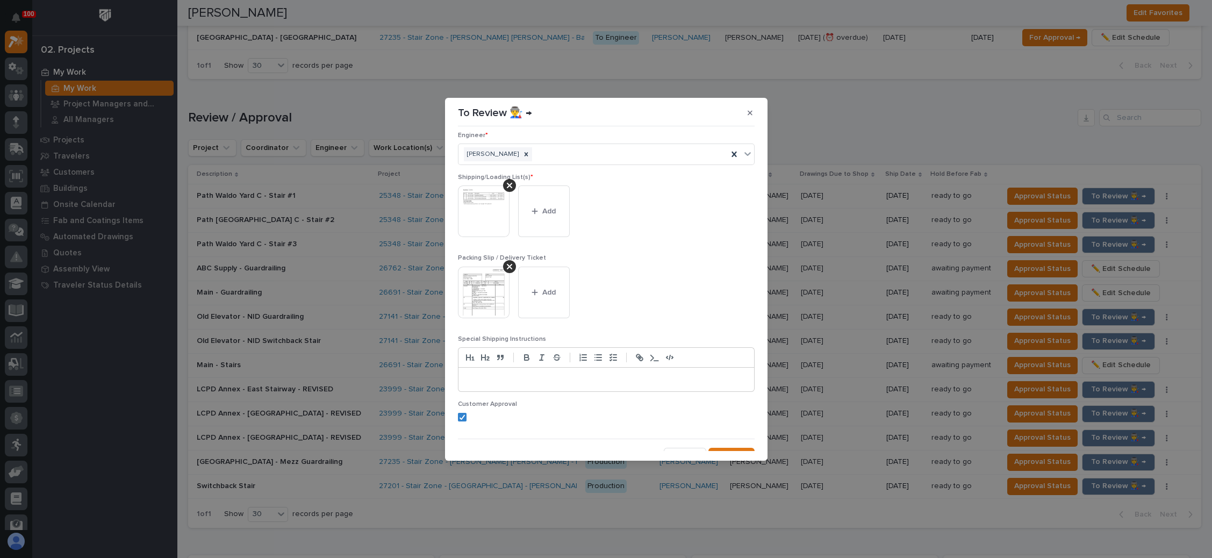
scroll to position [59, 0]
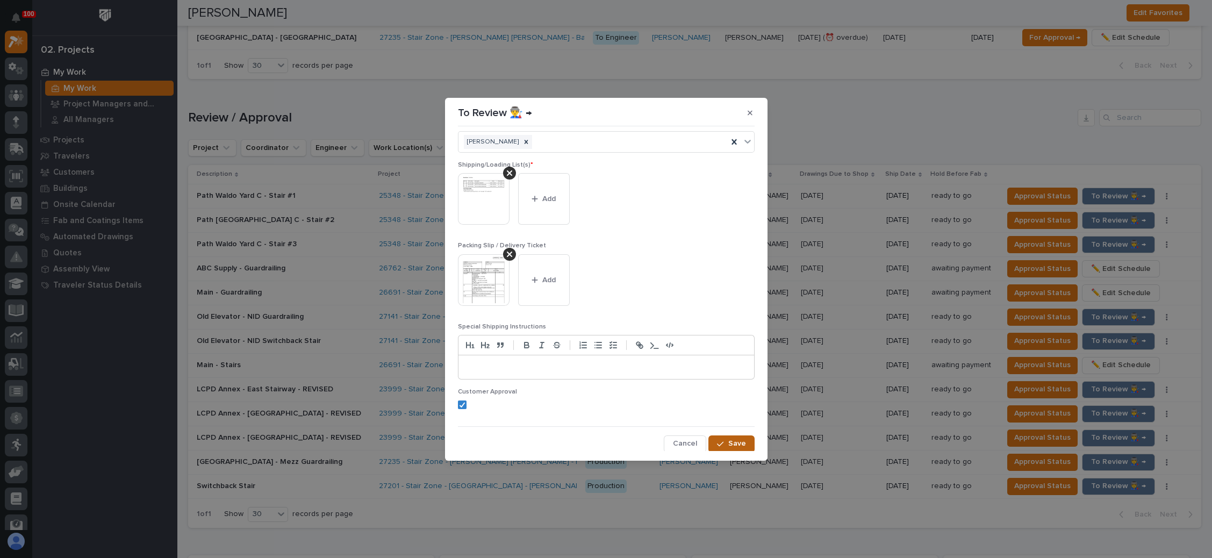
click at [728, 441] on span "Save" at bounding box center [737, 443] width 18 height 10
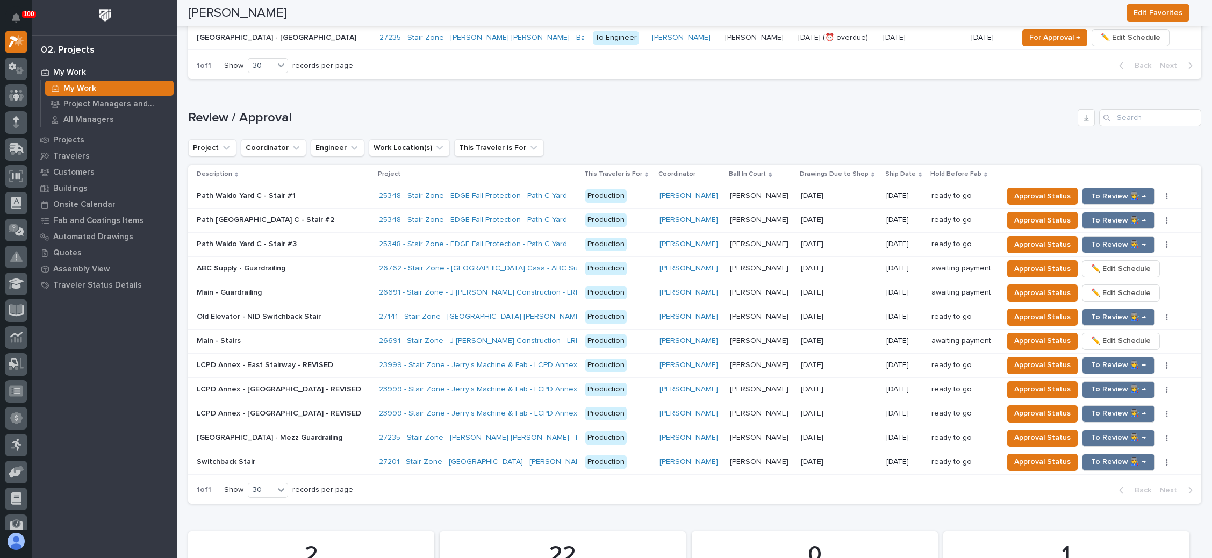
scroll to position [874, 0]
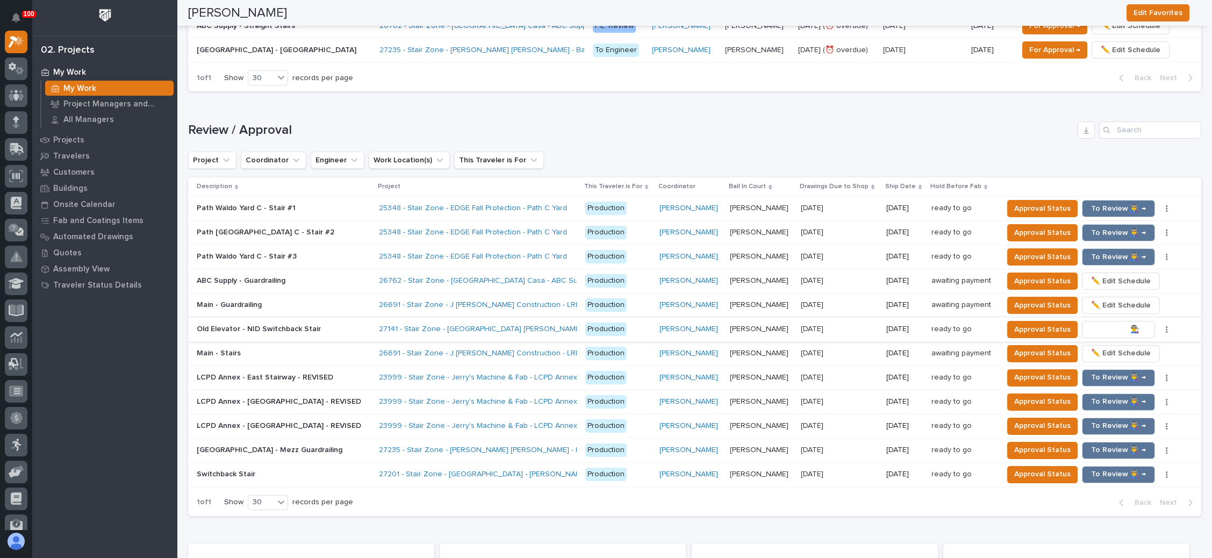
click at [1099, 321] on button "To Review 👨‍🏭 →" at bounding box center [1118, 329] width 73 height 17
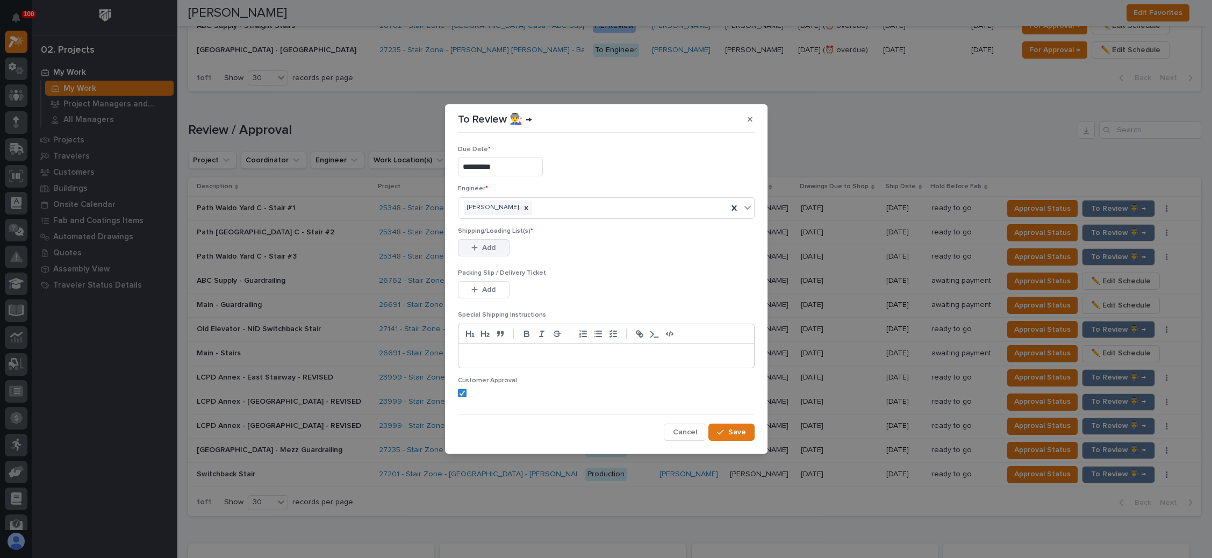
click at [492, 243] on span "Add" at bounding box center [488, 248] width 13 height 10
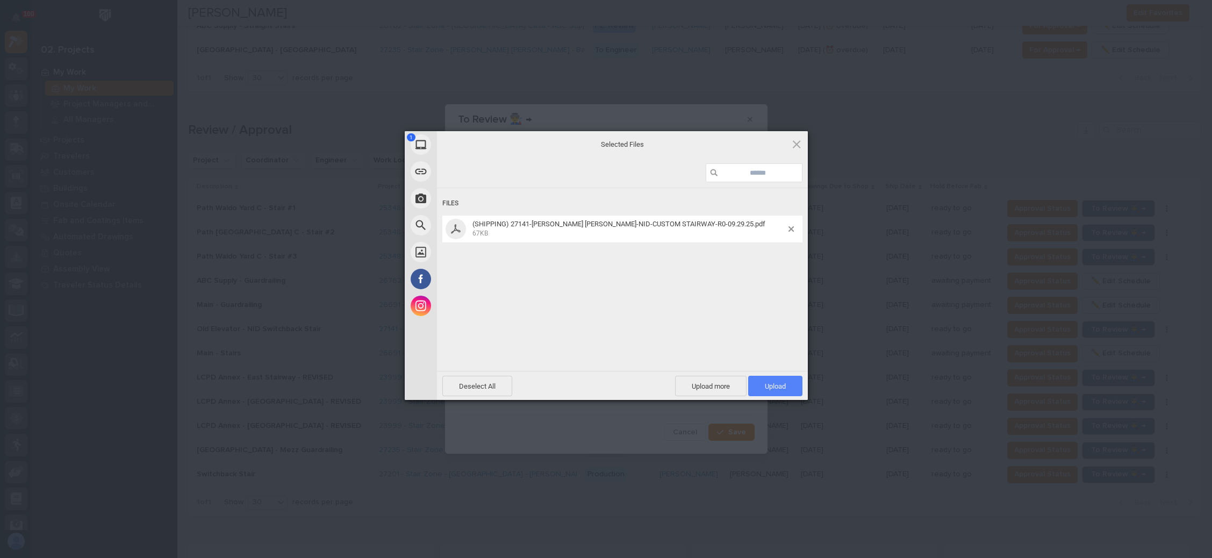
click at [775, 382] on span "Upload 1" at bounding box center [775, 386] width 21 height 8
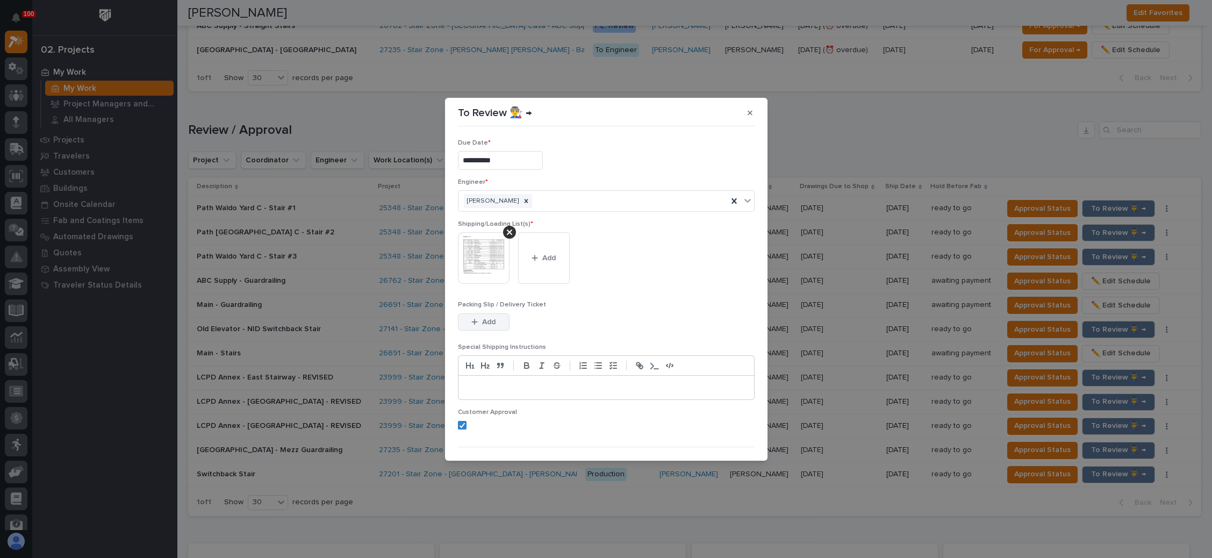
click at [480, 316] on button "Add" at bounding box center [484, 321] width 52 height 17
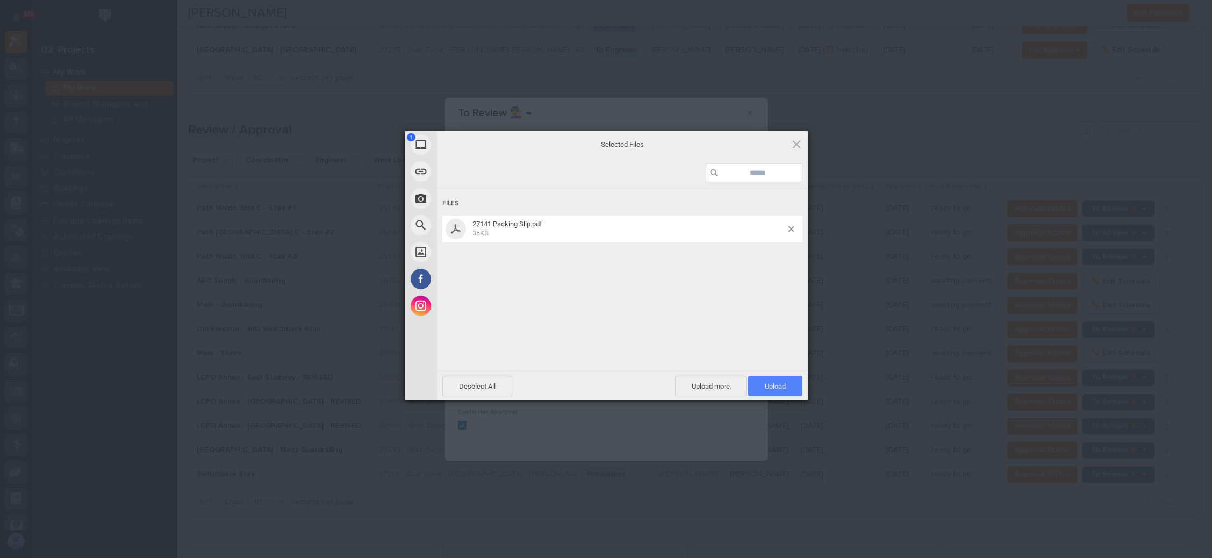
click at [768, 386] on span "Upload 1" at bounding box center [775, 386] width 21 height 8
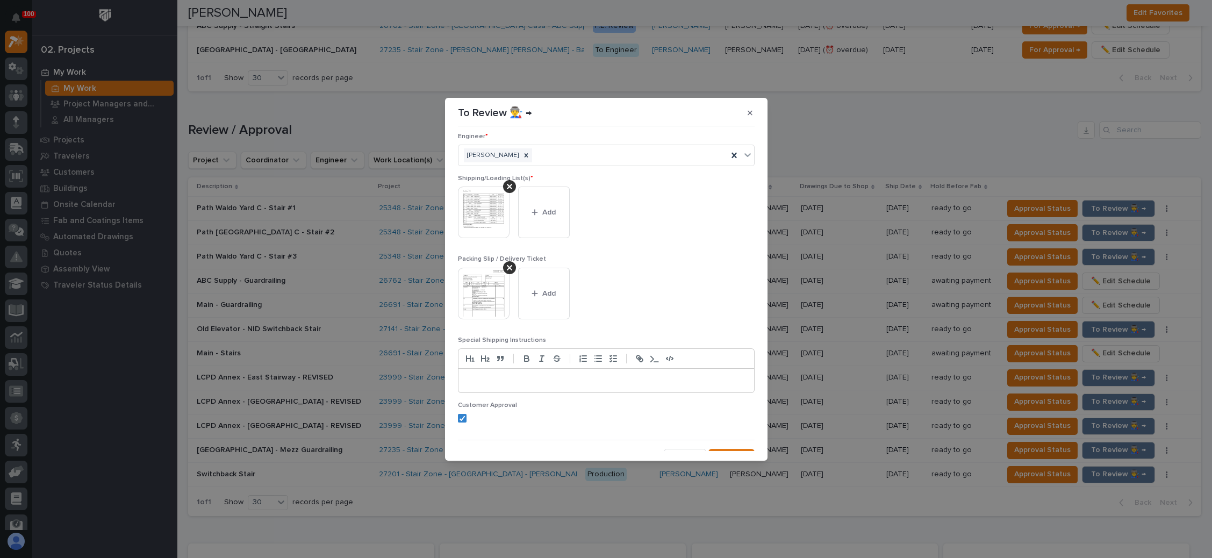
scroll to position [59, 0]
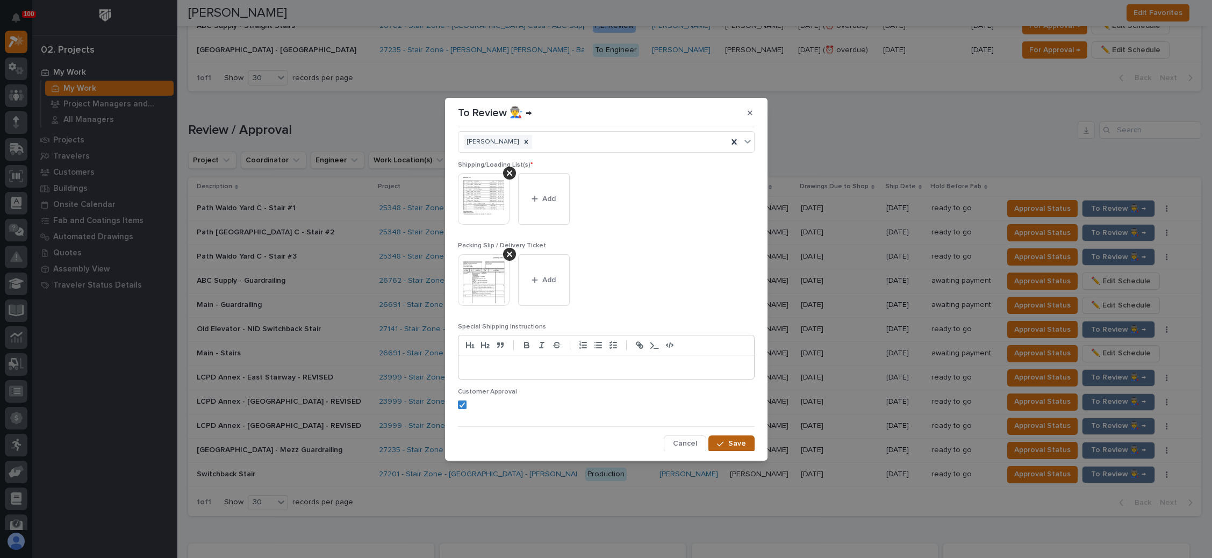
click at [717, 437] on button "Save" at bounding box center [731, 443] width 46 height 17
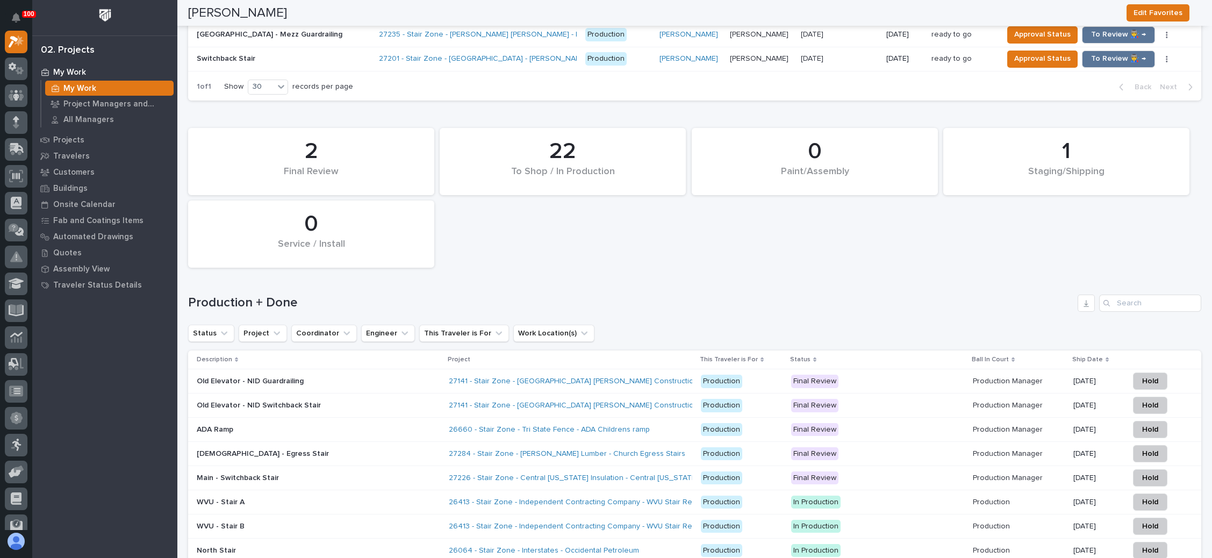
scroll to position [1346, 0]
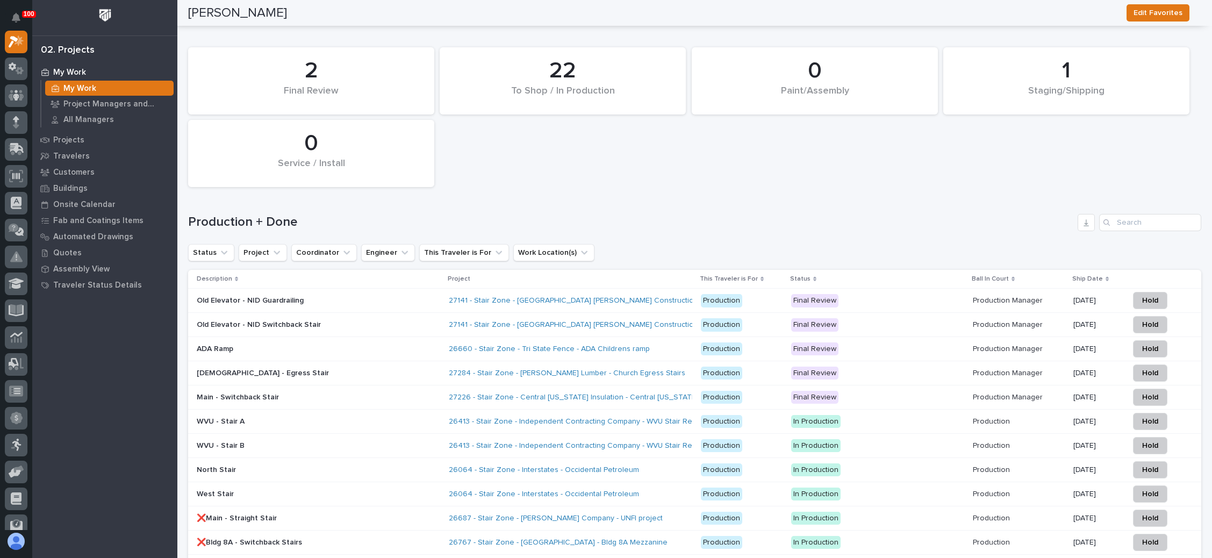
click at [912, 342] on p "Final Review" at bounding box center [877, 348] width 173 height 13
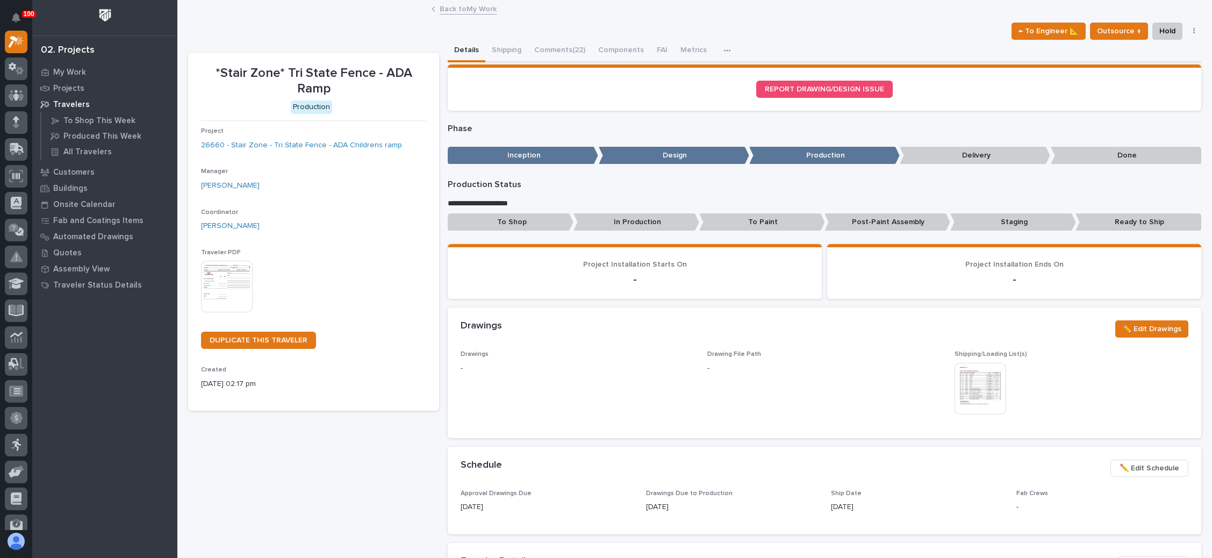
drag, startPoint x: 191, startPoint y: 95, endPoint x: 218, endPoint y: 112, distance: 32.6
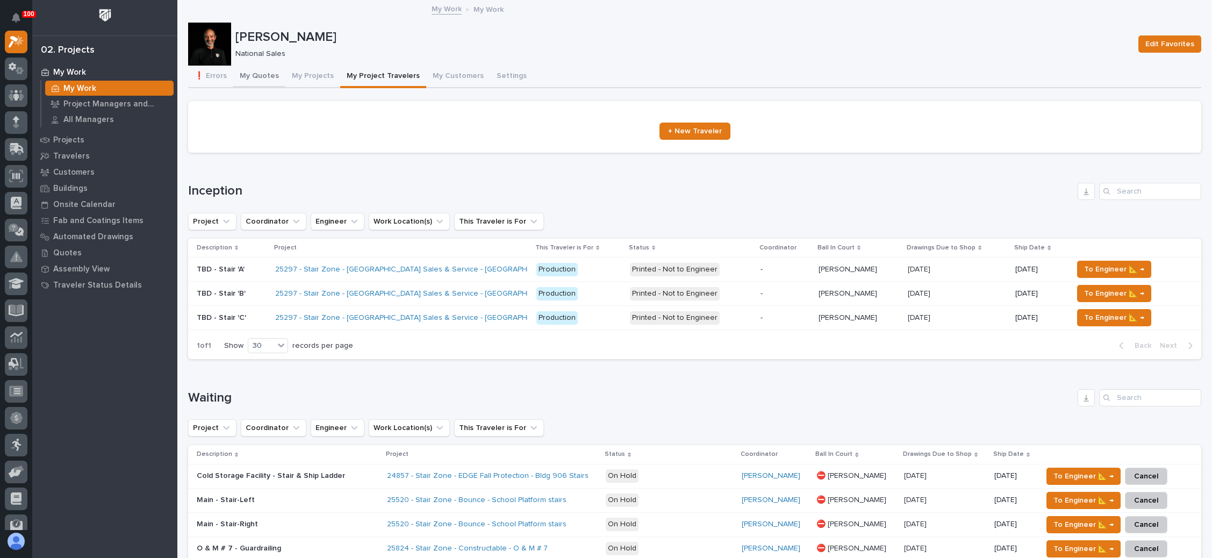
click at [264, 74] on button "My Quotes" at bounding box center [259, 77] width 52 height 23
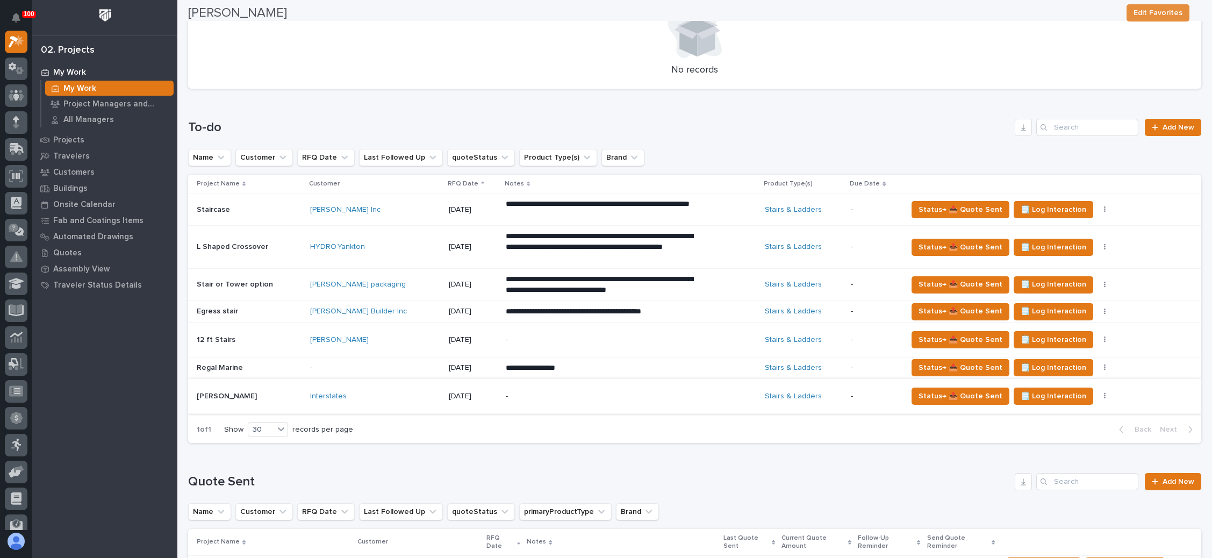
scroll to position [403, 0]
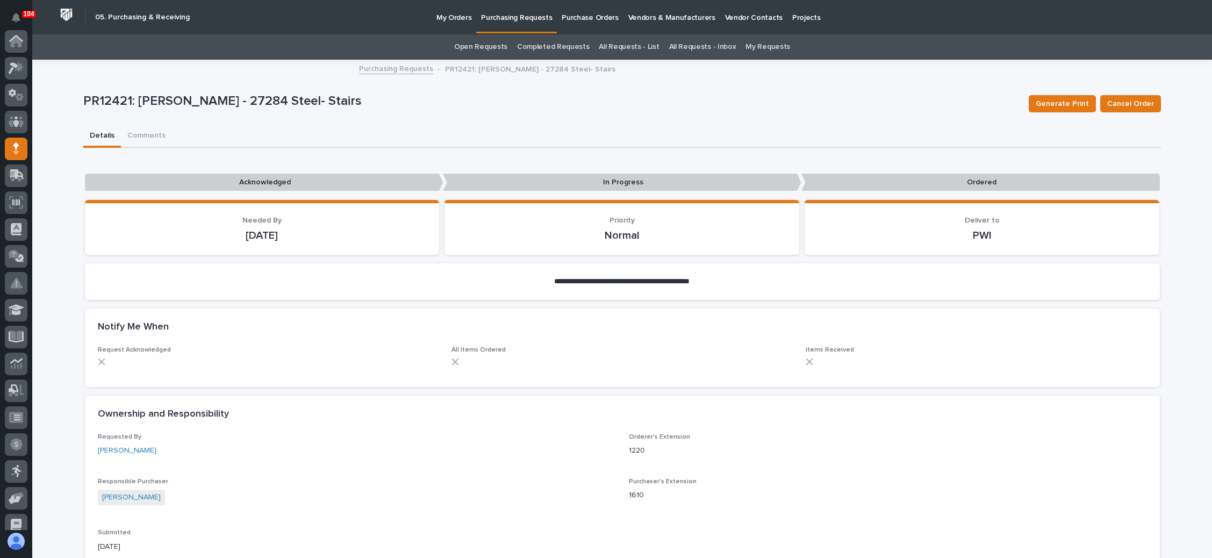
scroll to position [107, 0]
click at [448, 18] on p "My Orders" at bounding box center [453, 11] width 35 height 23
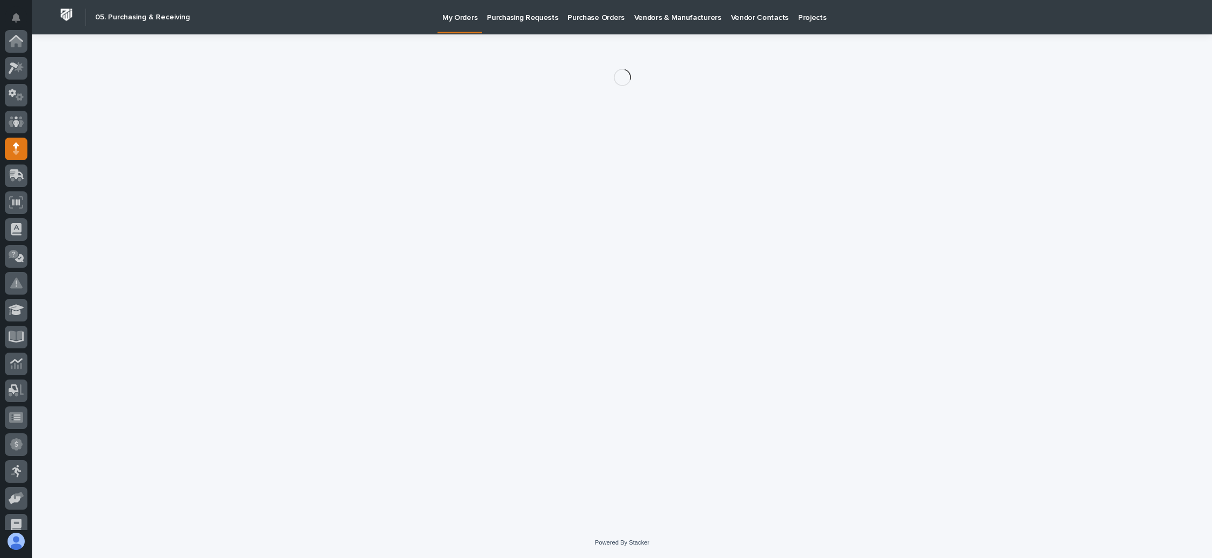
scroll to position [107, 0]
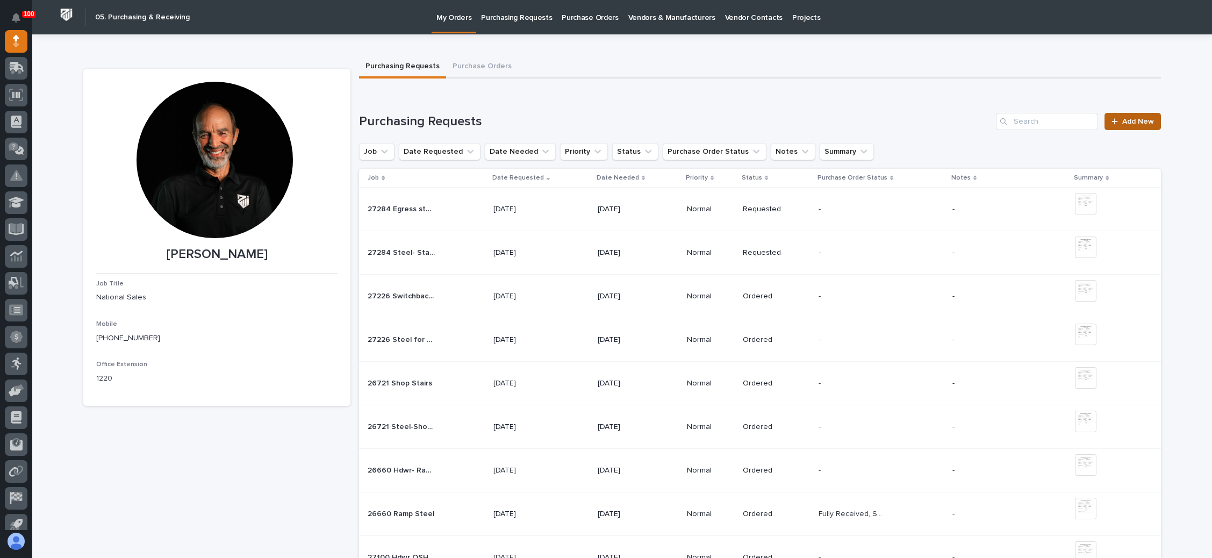
click at [1122, 121] on span "Add New" at bounding box center [1138, 122] width 32 height 8
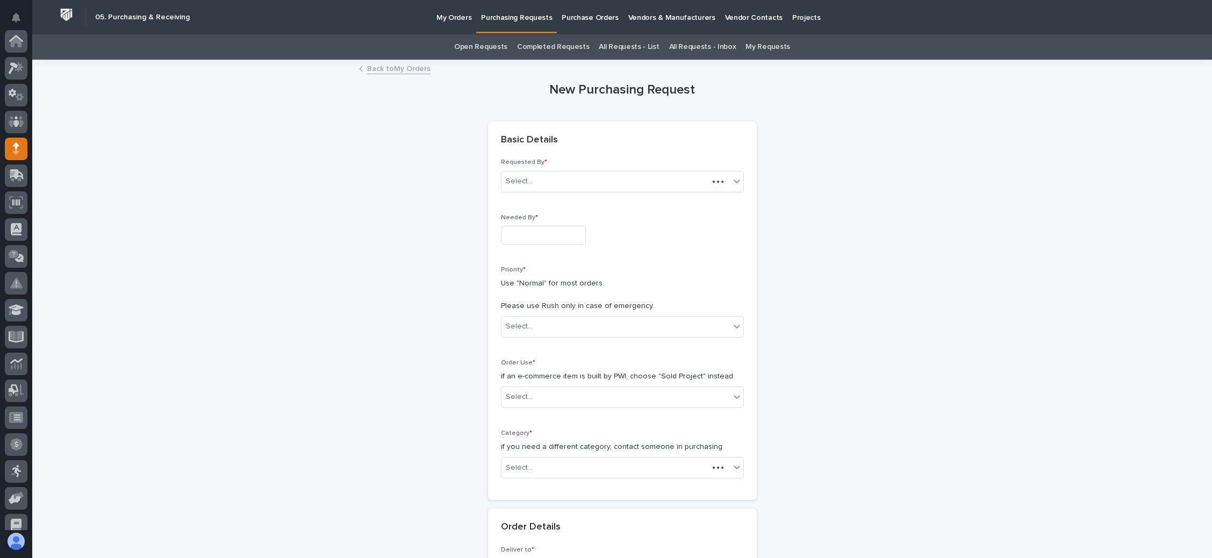
scroll to position [107, 0]
click at [543, 230] on input "text" at bounding box center [543, 235] width 85 height 19
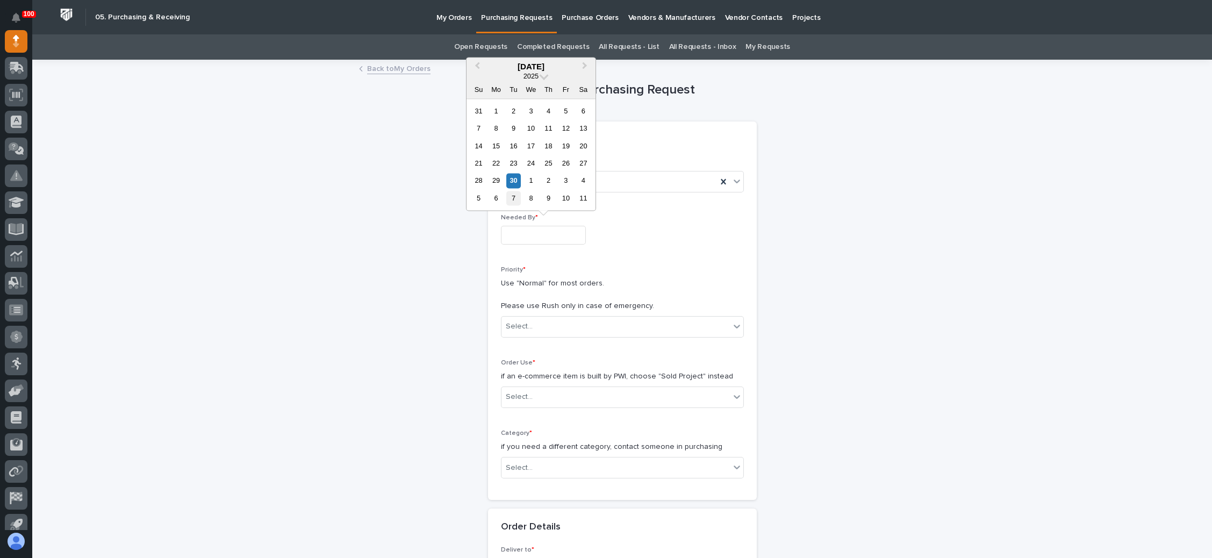
click at [514, 198] on div "7" at bounding box center [513, 198] width 15 height 15
type input "**********"
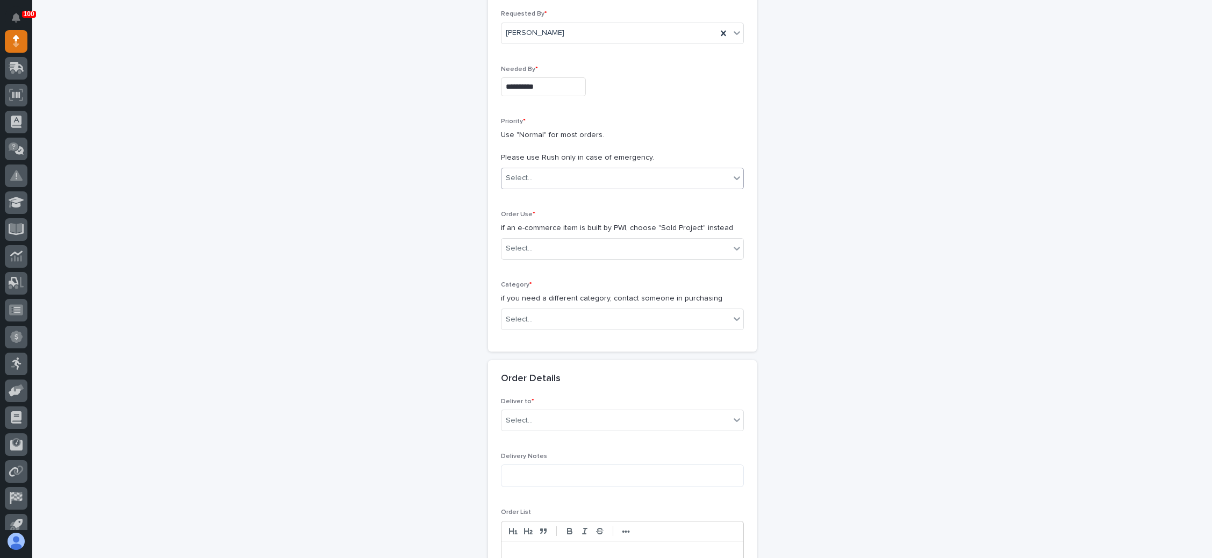
scroll to position [161, 0]
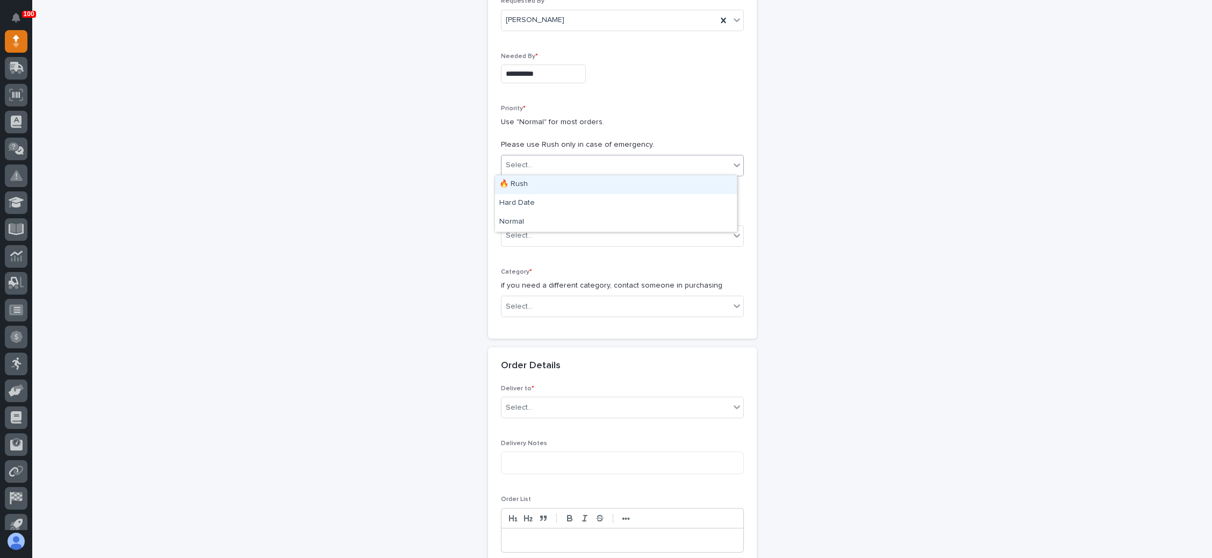
click at [565, 168] on div "Select..." at bounding box center [615, 165] width 228 height 18
click at [550, 224] on div "Normal" at bounding box center [616, 222] width 242 height 19
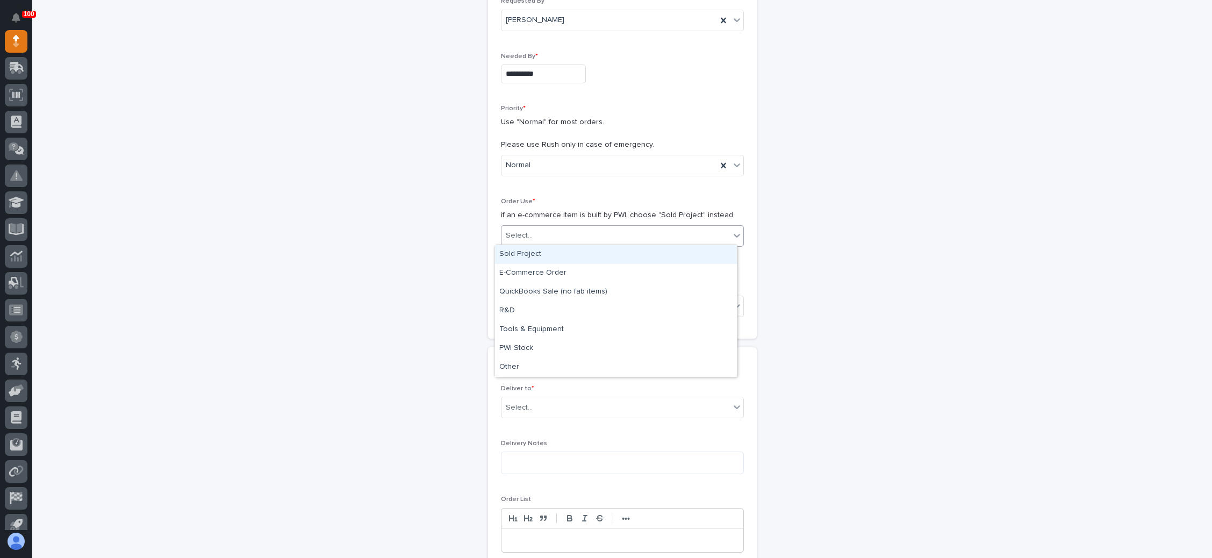
click at [552, 227] on div "Select..." at bounding box center [615, 236] width 228 height 18
click at [555, 253] on div "Sold Project" at bounding box center [616, 254] width 242 height 19
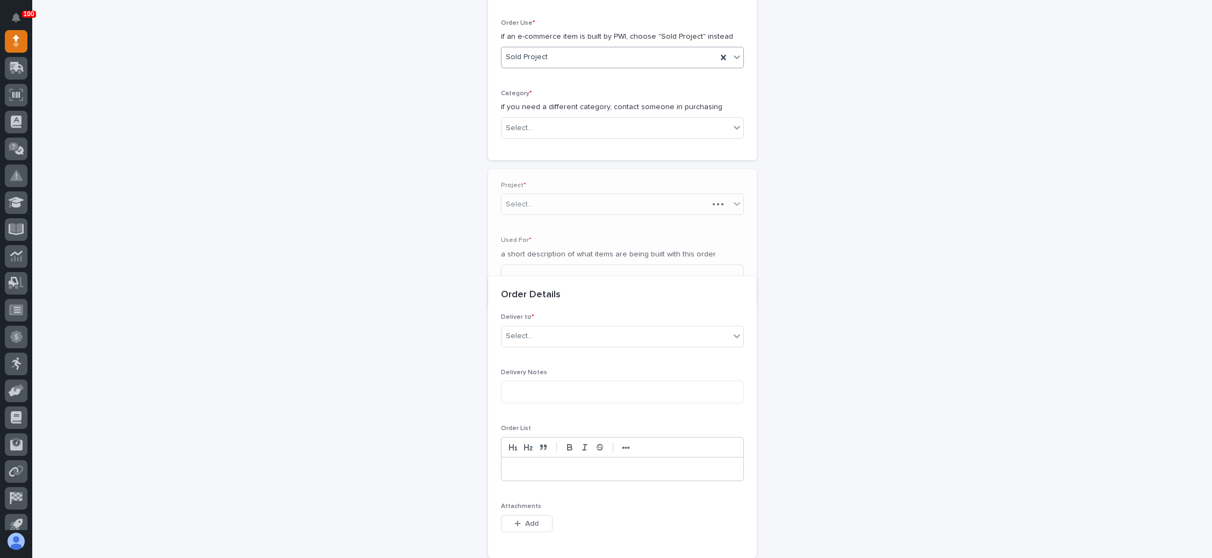
scroll to position [396, 0]
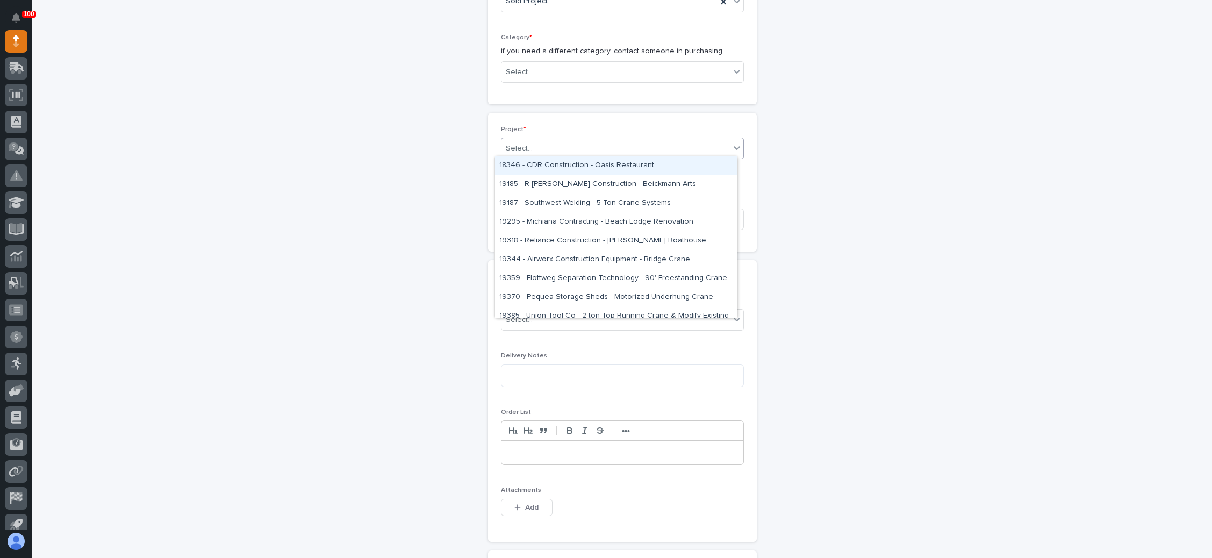
click at [574, 144] on div "Select..." at bounding box center [615, 149] width 228 height 18
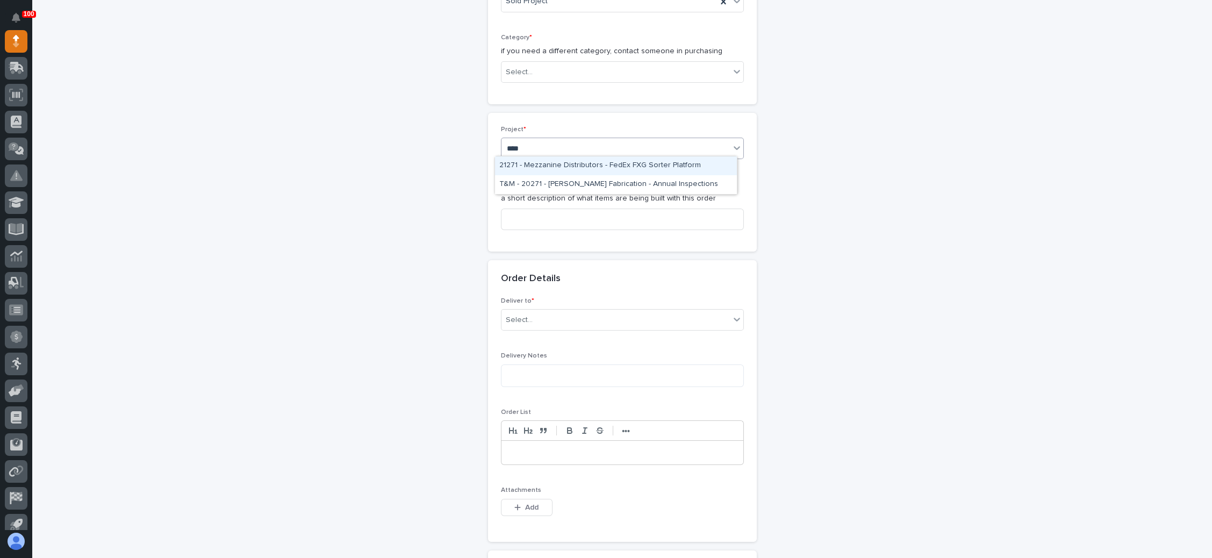
type input "*****"
click at [615, 166] on div "27141 - Stair Zone - Ringland Johnson Construction - NID Rochelle" at bounding box center [616, 165] width 242 height 19
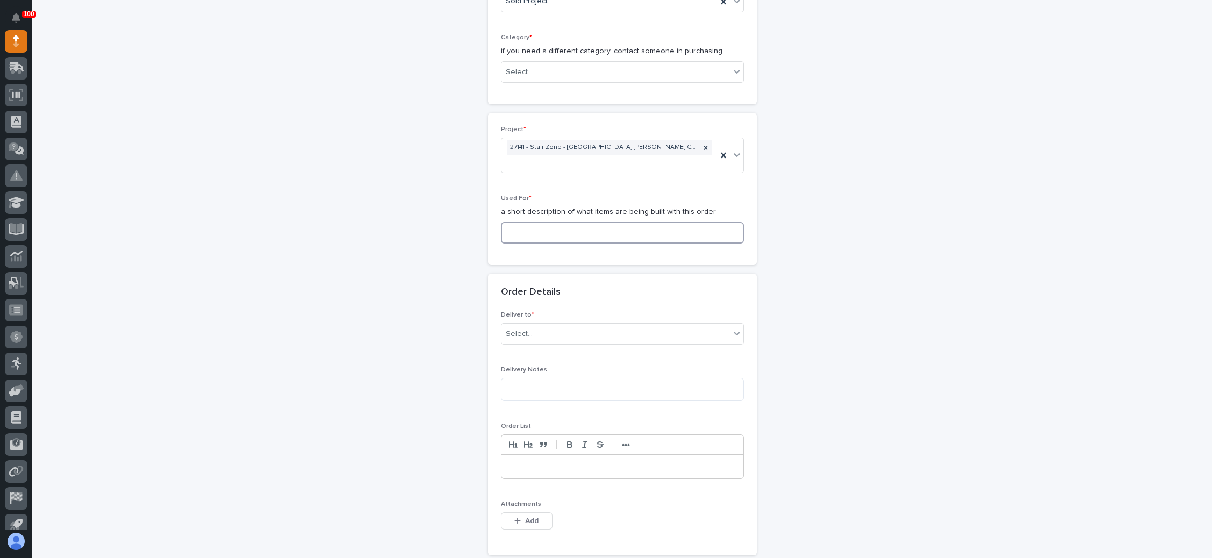
click at [584, 222] on input at bounding box center [622, 232] width 243 height 21
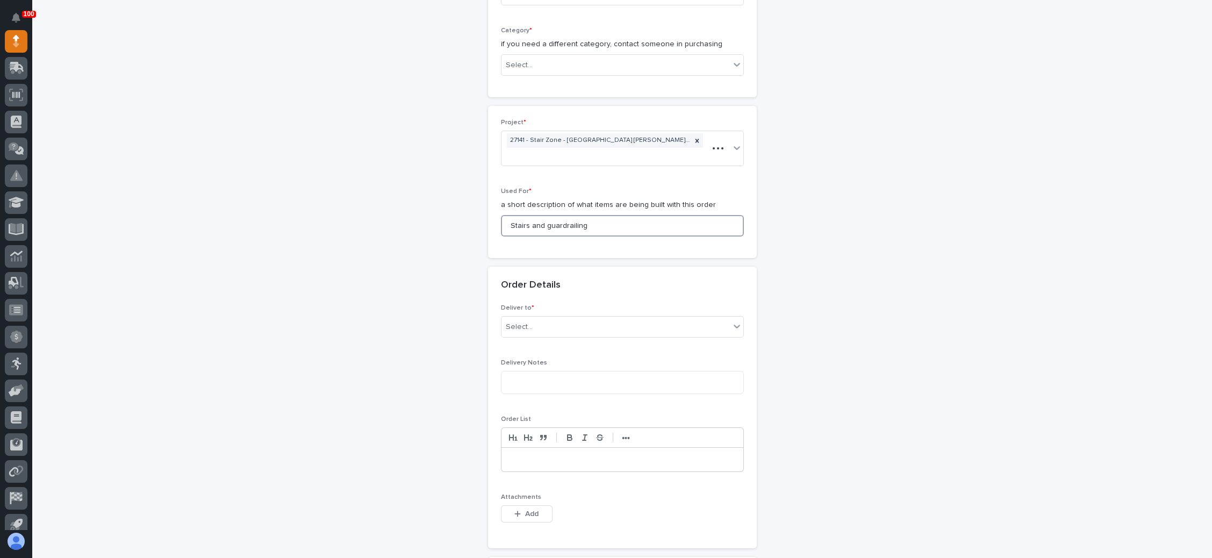
type input "Stairs and guardrailing"
click at [572, 307] on p "Deliver to *" at bounding box center [622, 308] width 243 height 8
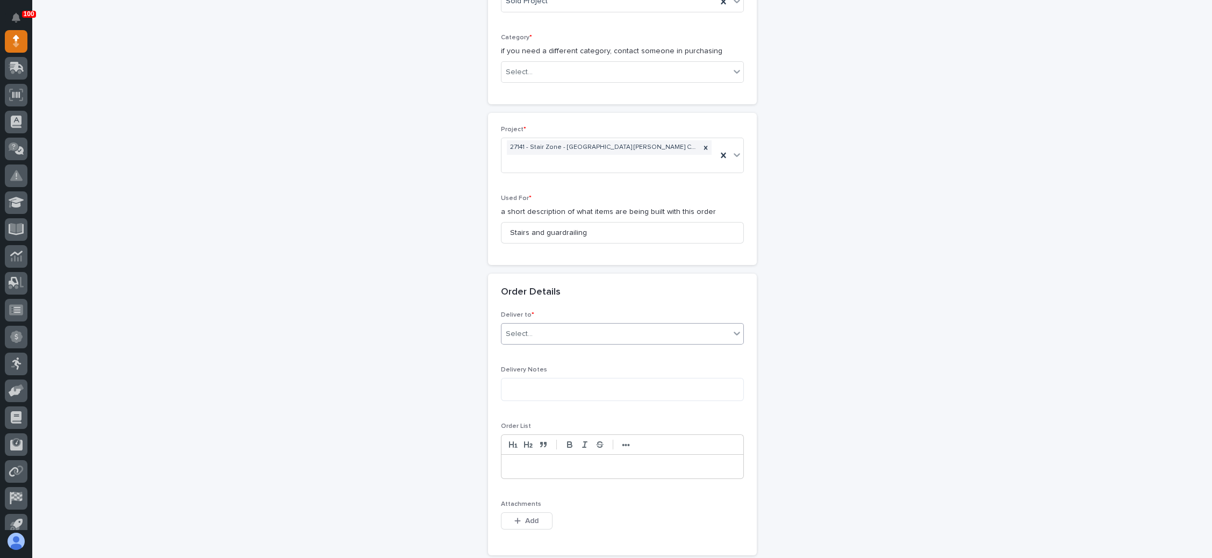
click at [571, 325] on div "Select..." at bounding box center [615, 334] width 228 height 18
click at [555, 334] on div "PWI" at bounding box center [616, 336] width 242 height 19
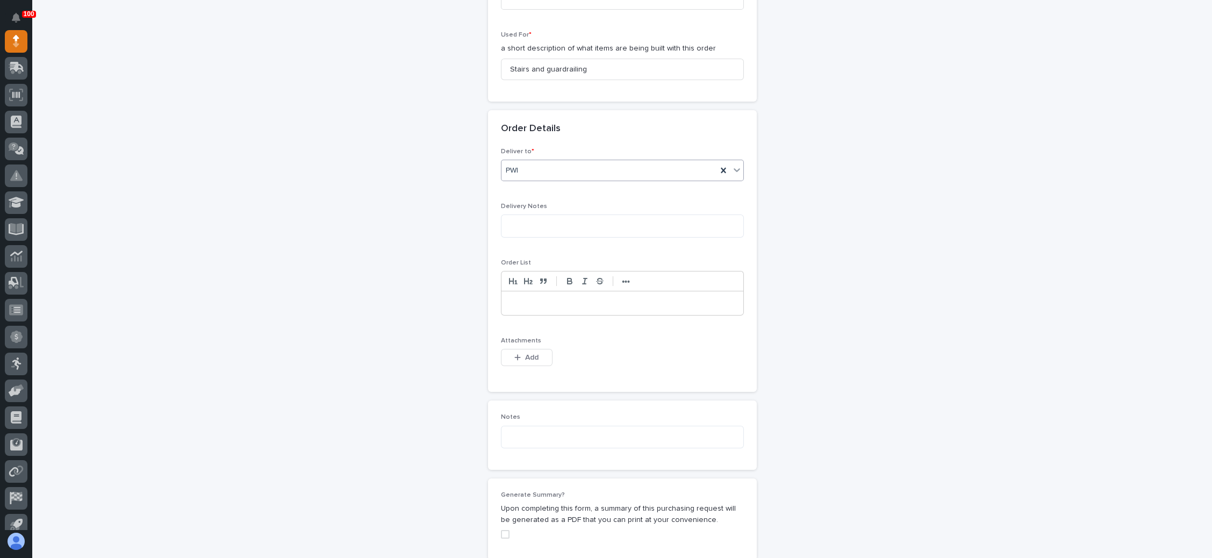
scroll to position [638, 0]
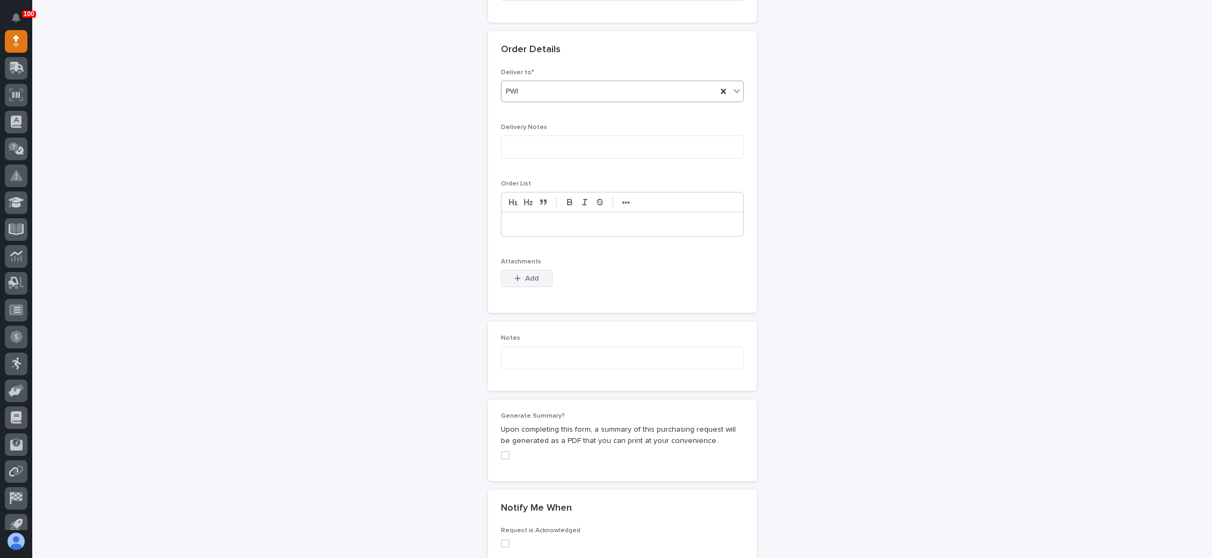
click at [527, 274] on span "Add" at bounding box center [531, 279] width 13 height 10
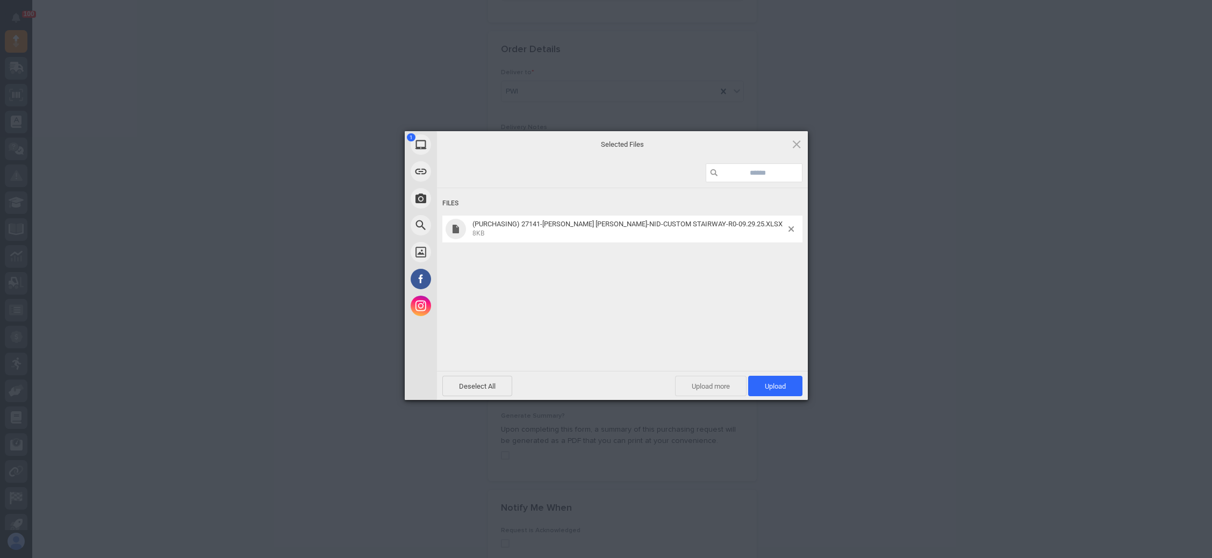
click at [722, 381] on span "Upload more" at bounding box center [710, 386] width 71 height 20
click at [775, 382] on span "Upload 2" at bounding box center [769, 386] width 33 height 8
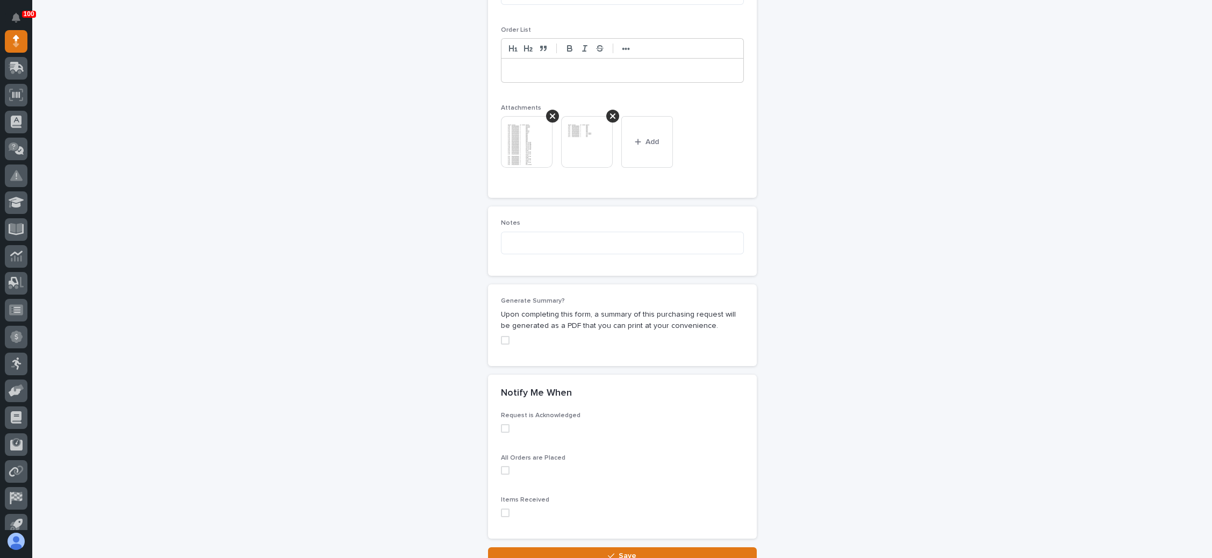
scroll to position [783, 0]
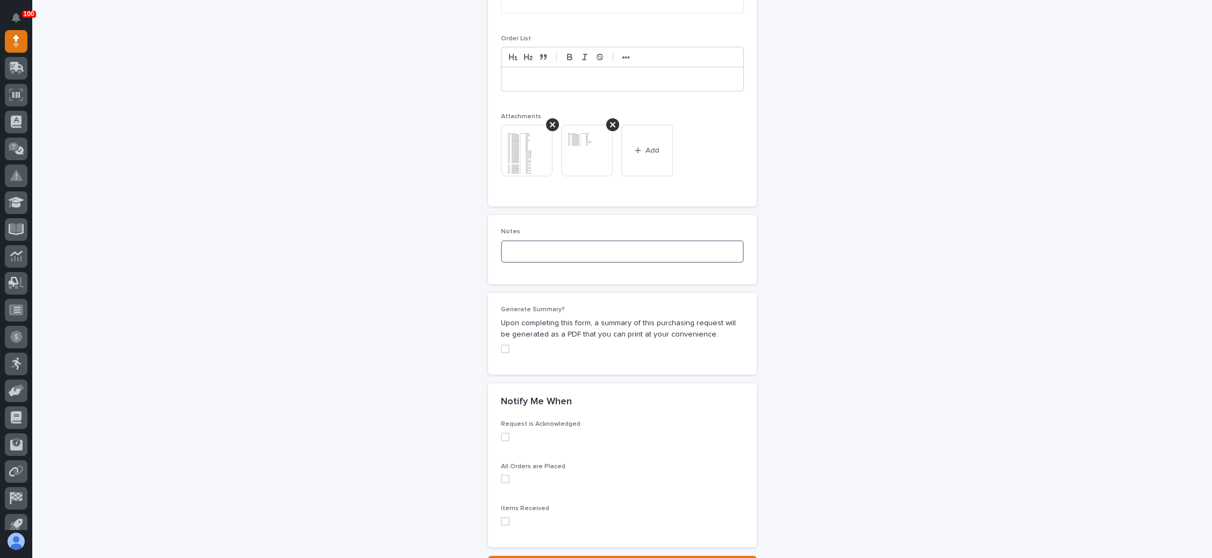
click at [547, 240] on textarea at bounding box center [622, 251] width 243 height 23
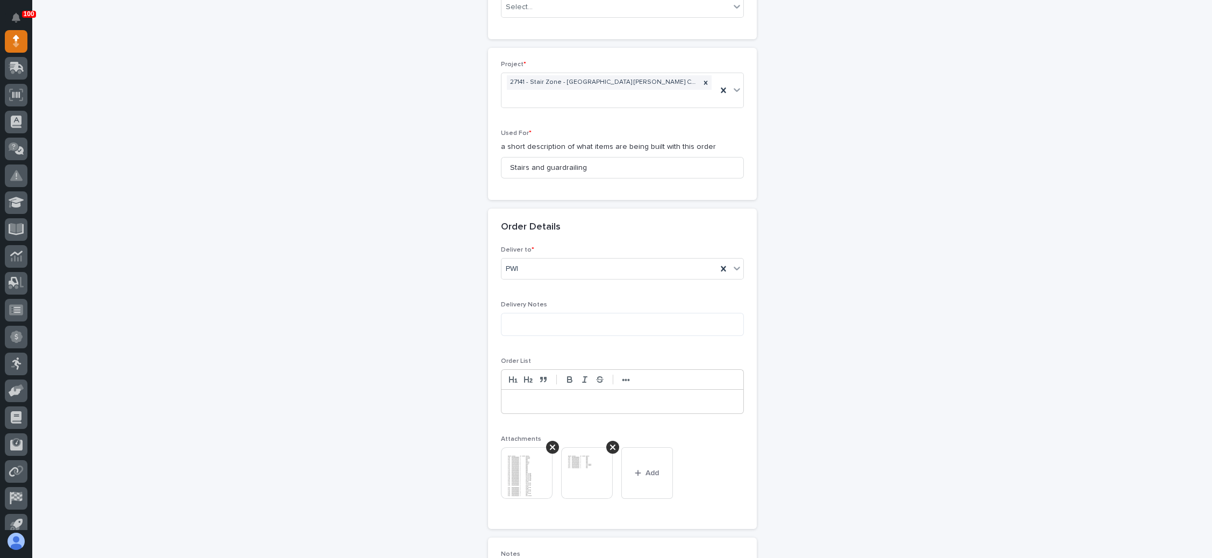
scroll to position [380, 0]
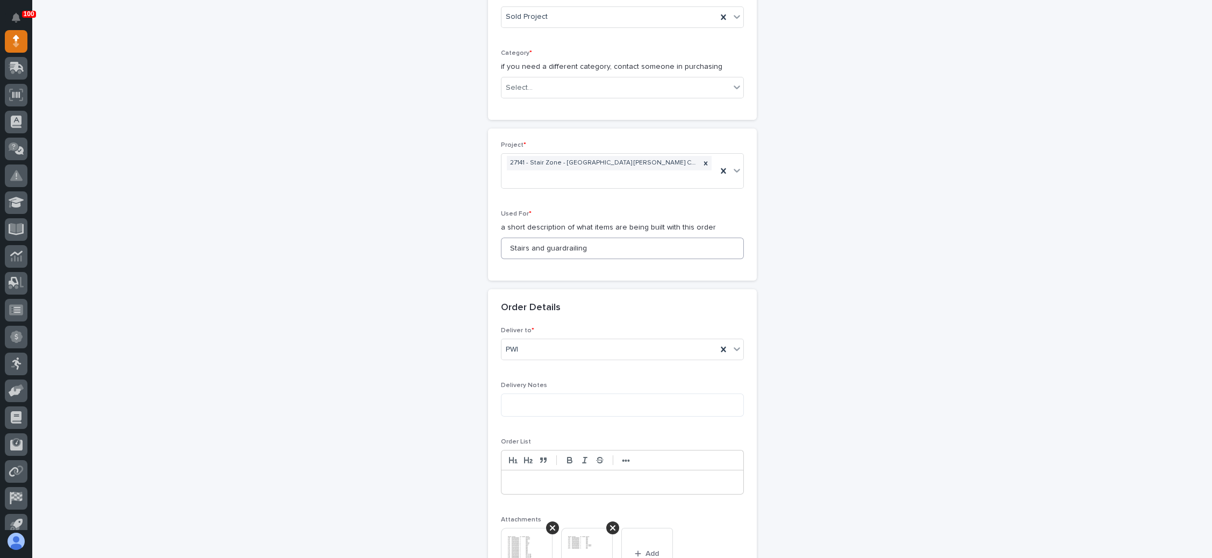
type textarea "**********"
click at [599, 238] on input "Stairs and guardrailing" at bounding box center [622, 248] width 243 height 21
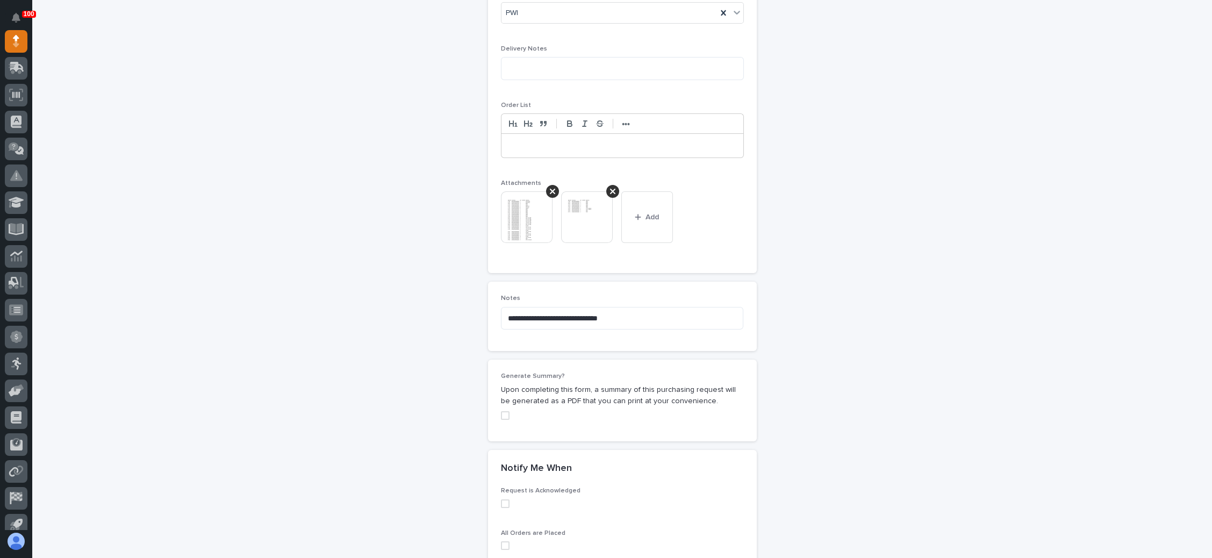
scroll to position [783, 0]
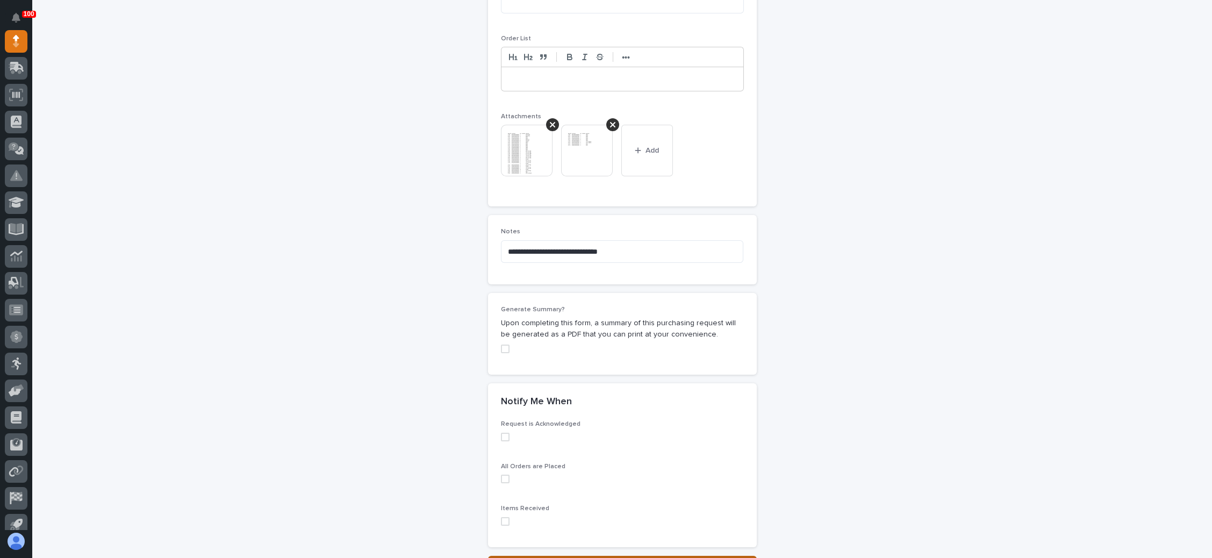
type input "Hdrw-Stairs and guardrailing"
click at [623, 556] on button "Save" at bounding box center [622, 564] width 269 height 17
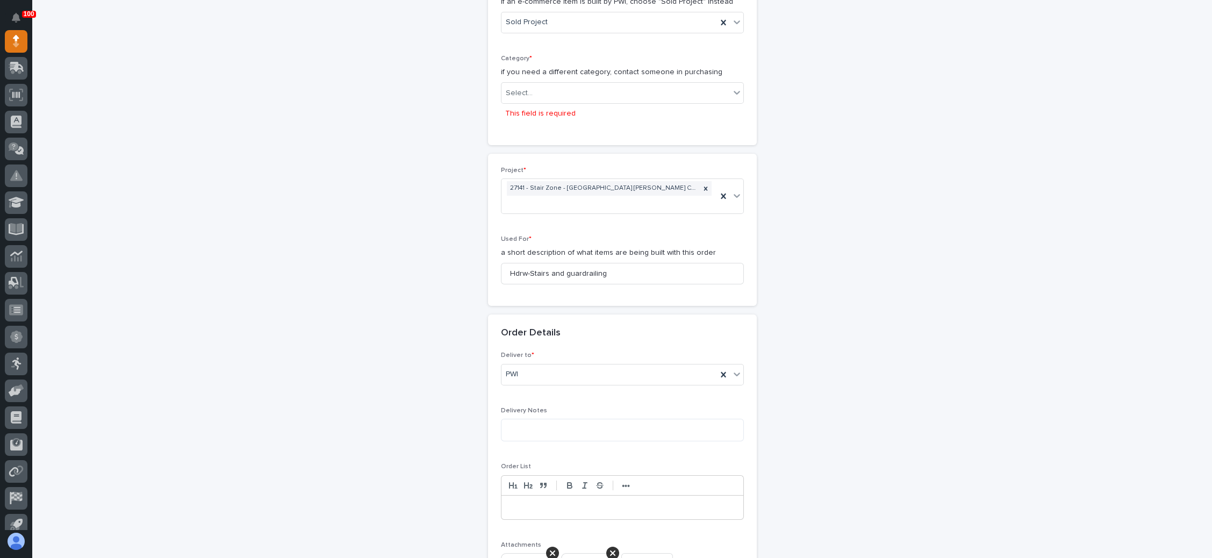
scroll to position [354, 0]
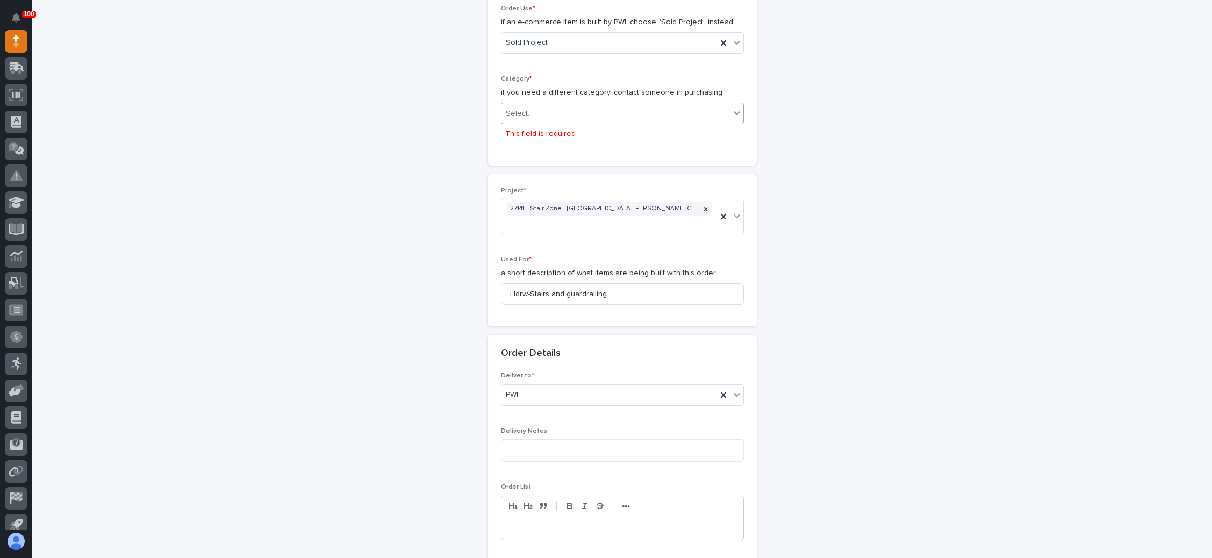
click at [568, 105] on div "Select..." at bounding box center [615, 114] width 228 height 18
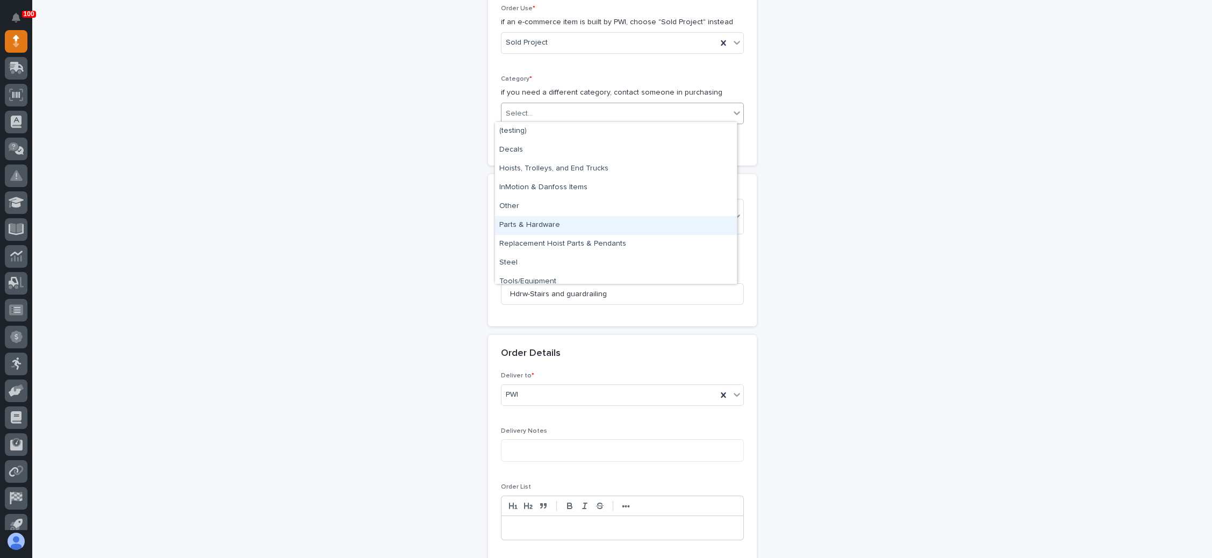
click at [551, 224] on div "Parts & Hardware" at bounding box center [616, 225] width 242 height 19
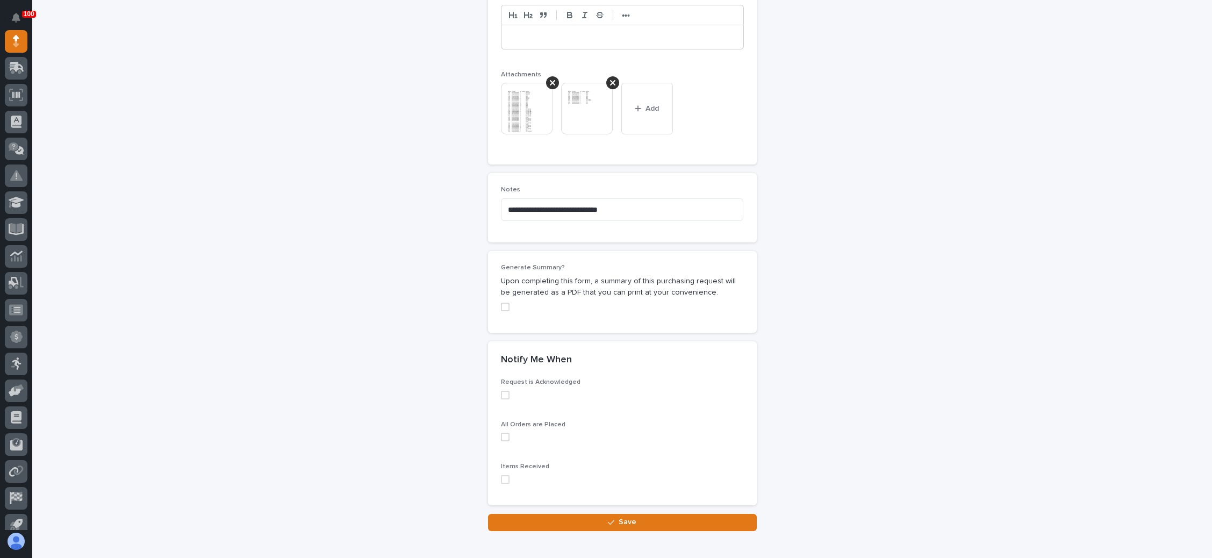
scroll to position [864, 0]
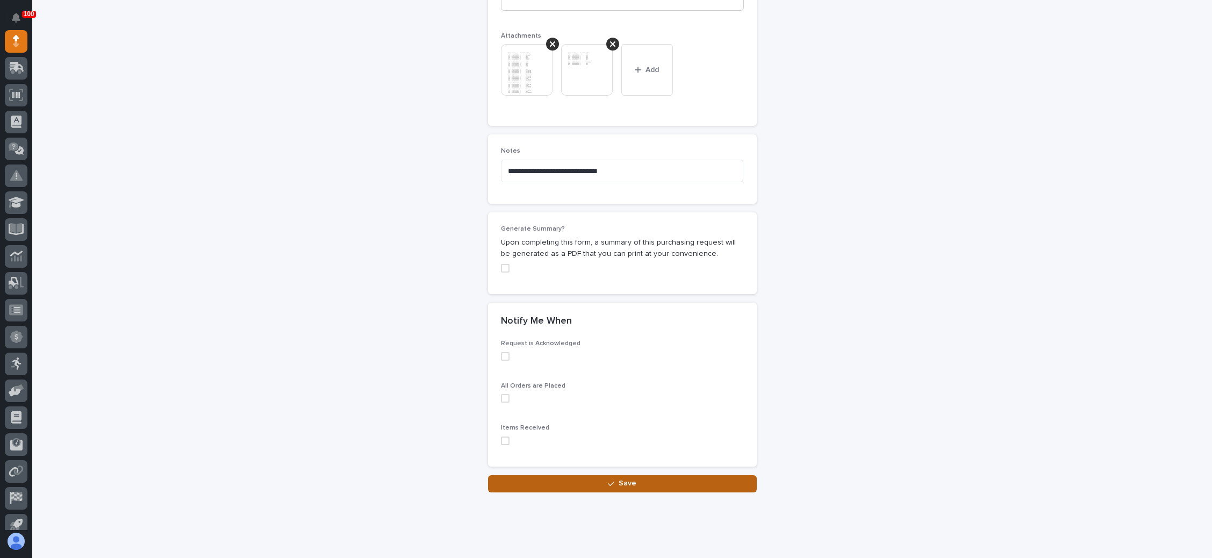
click at [610, 475] on button "Save" at bounding box center [622, 483] width 269 height 17
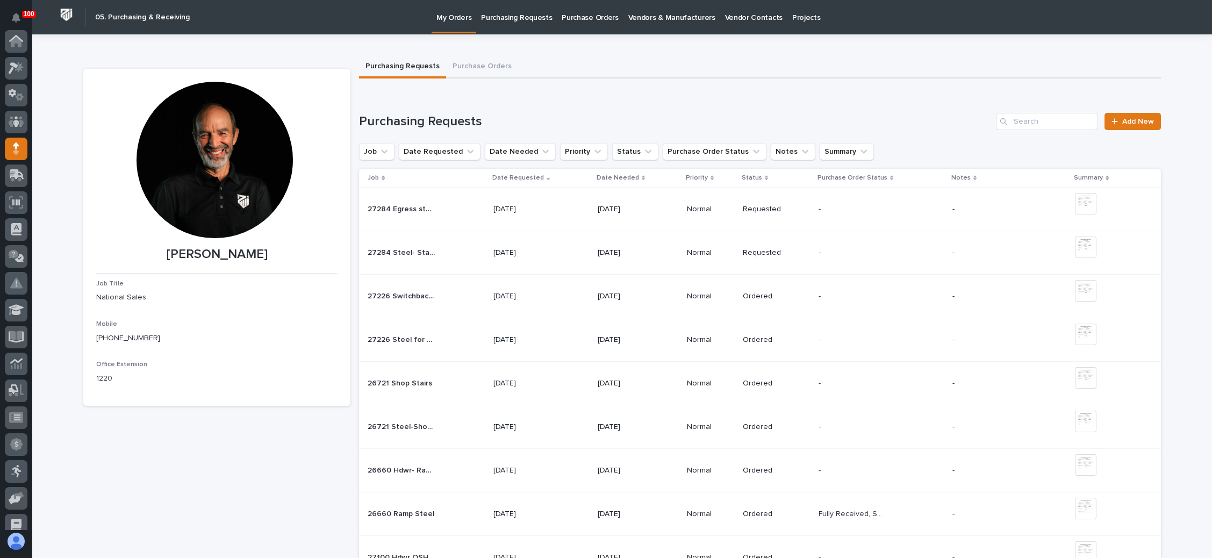
scroll to position [107, 0]
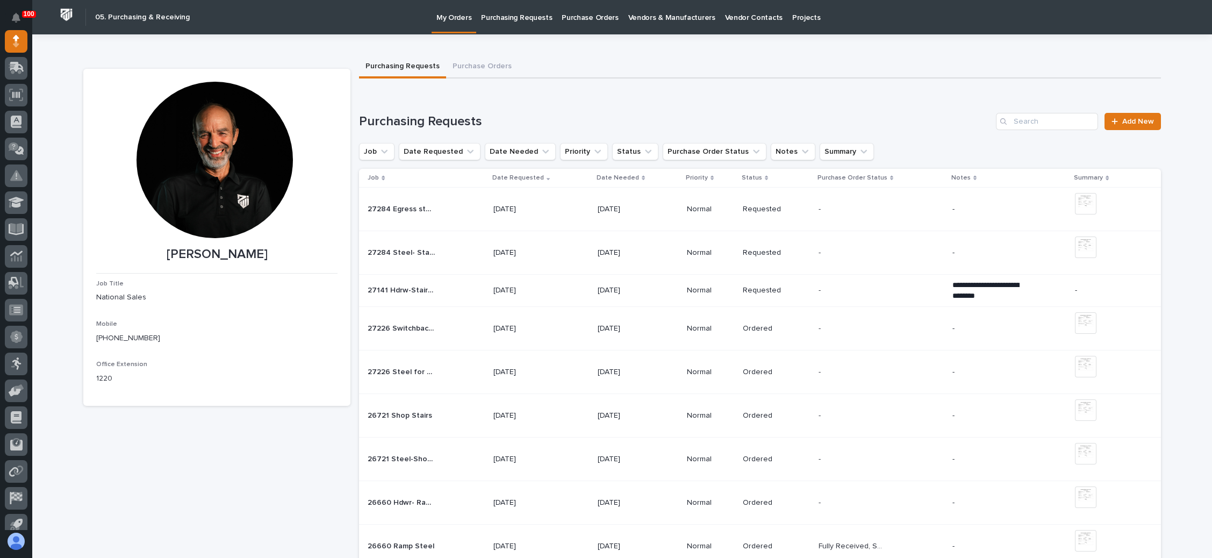
click at [864, 286] on p at bounding box center [851, 290] width 67 height 9
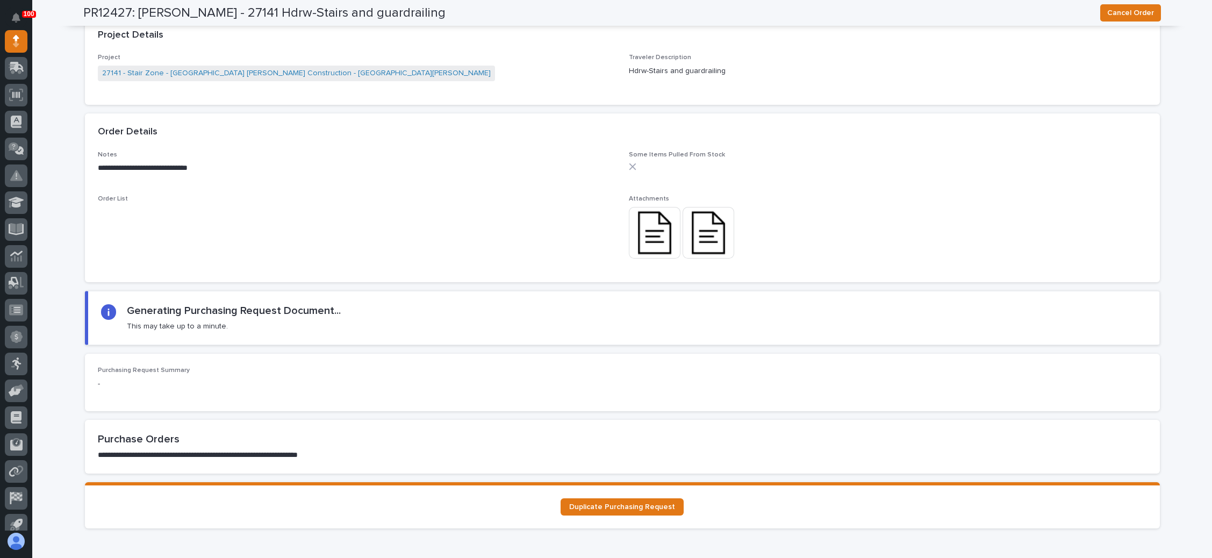
scroll to position [824, 0]
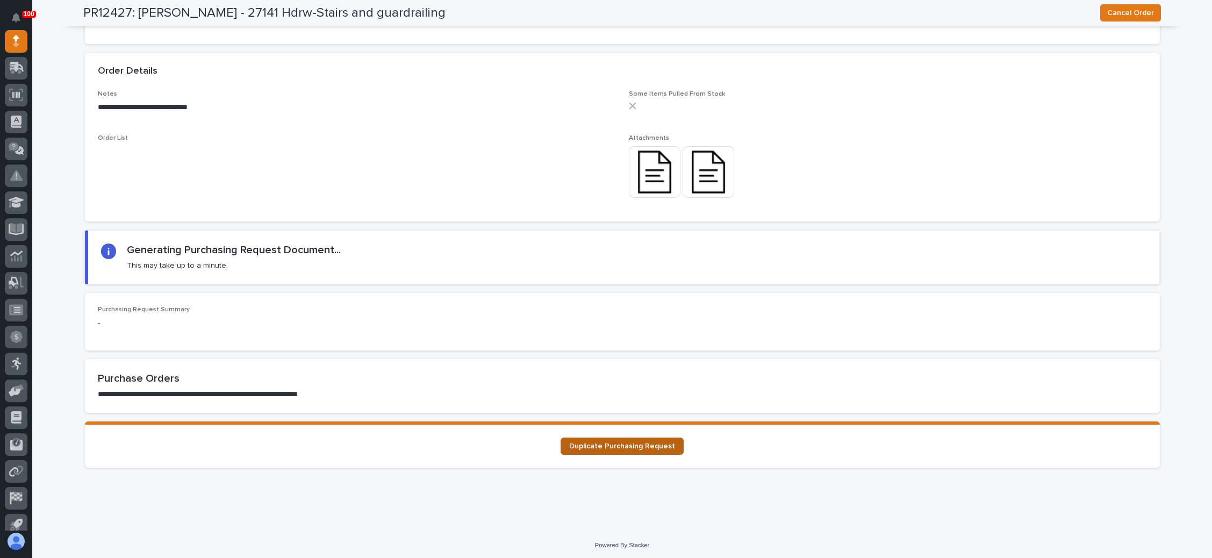
click at [639, 438] on link "Duplicate Purchasing Request" at bounding box center [621, 445] width 123 height 17
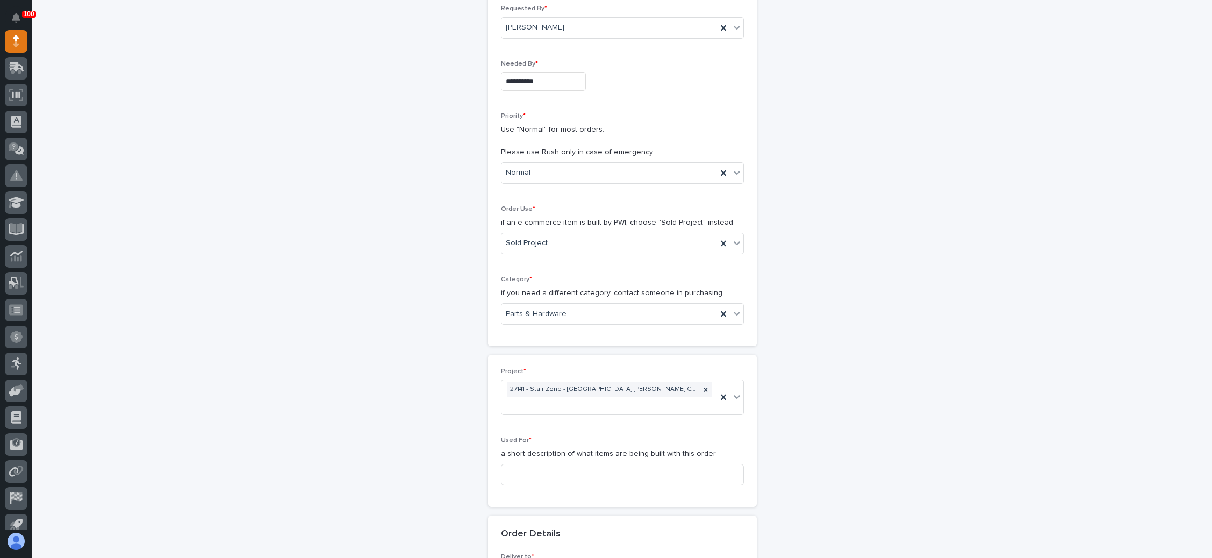
scroll to position [161, 0]
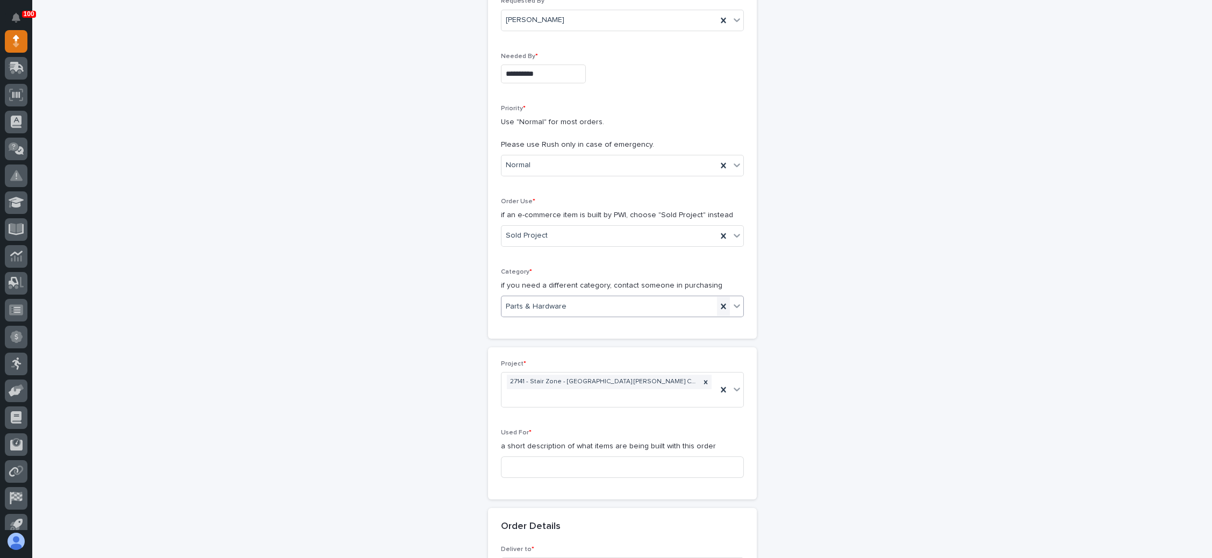
click at [718, 303] on icon at bounding box center [723, 306] width 11 height 11
click at [731, 300] on icon at bounding box center [736, 305] width 11 height 11
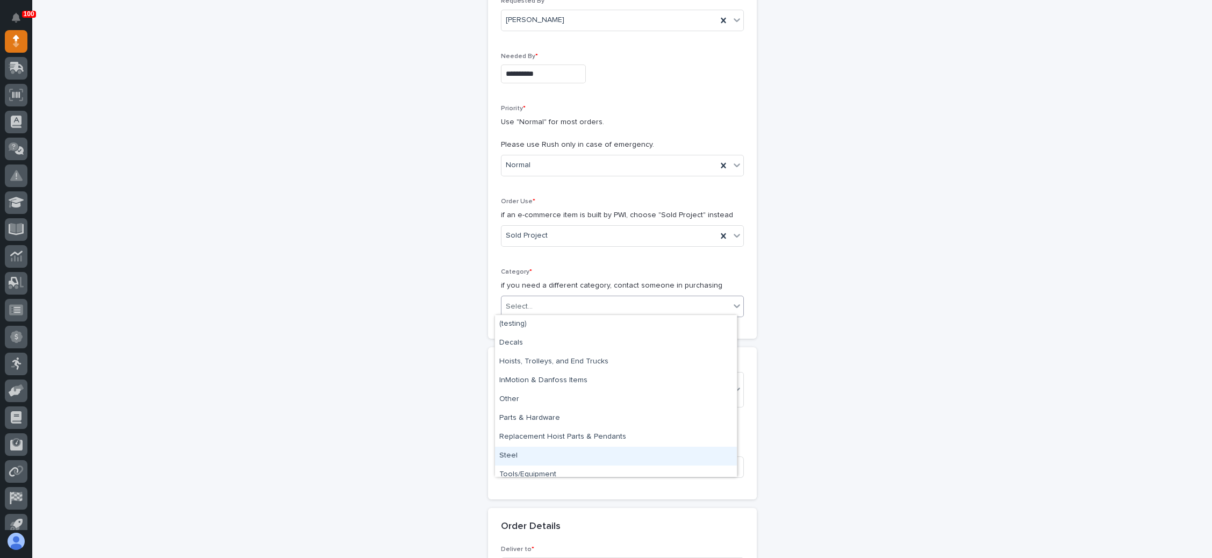
click at [533, 451] on div "Steel" at bounding box center [616, 456] width 242 height 19
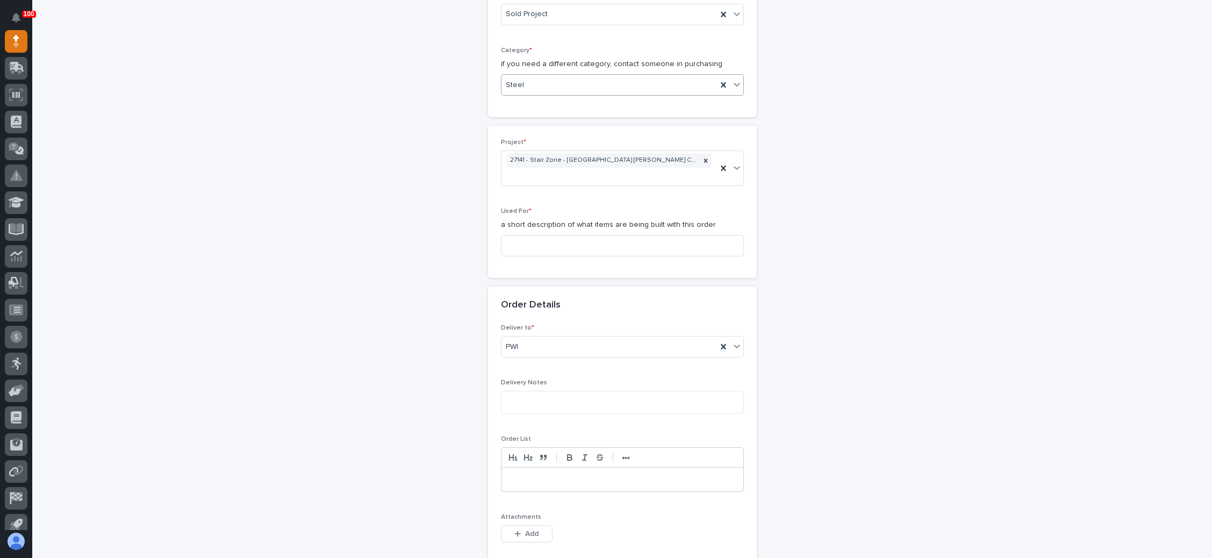
scroll to position [403, 0]
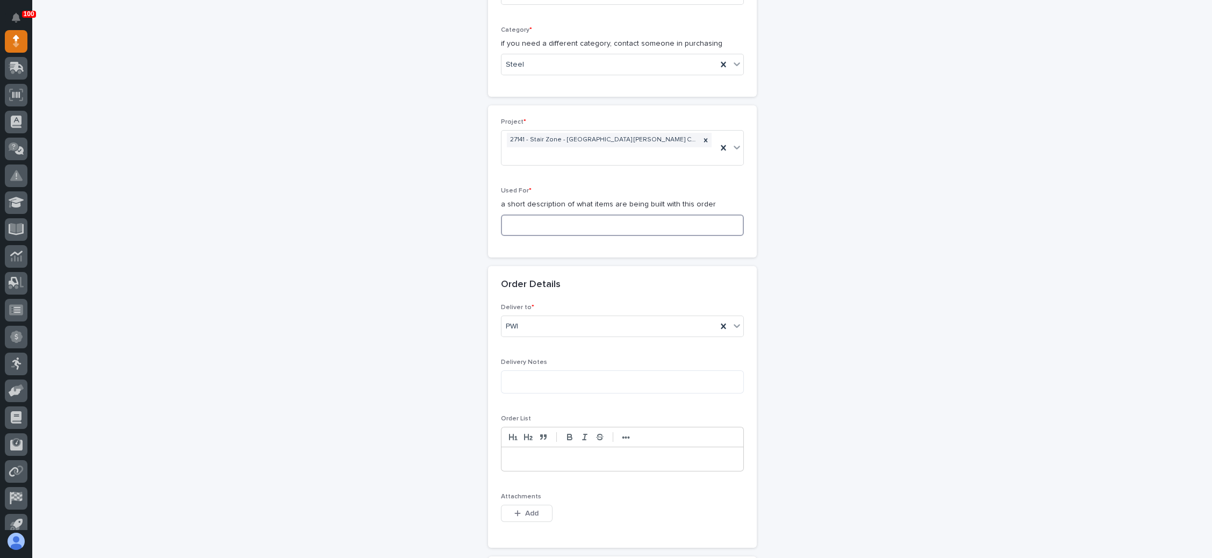
click at [586, 214] on input at bounding box center [622, 224] width 243 height 21
type input "S"
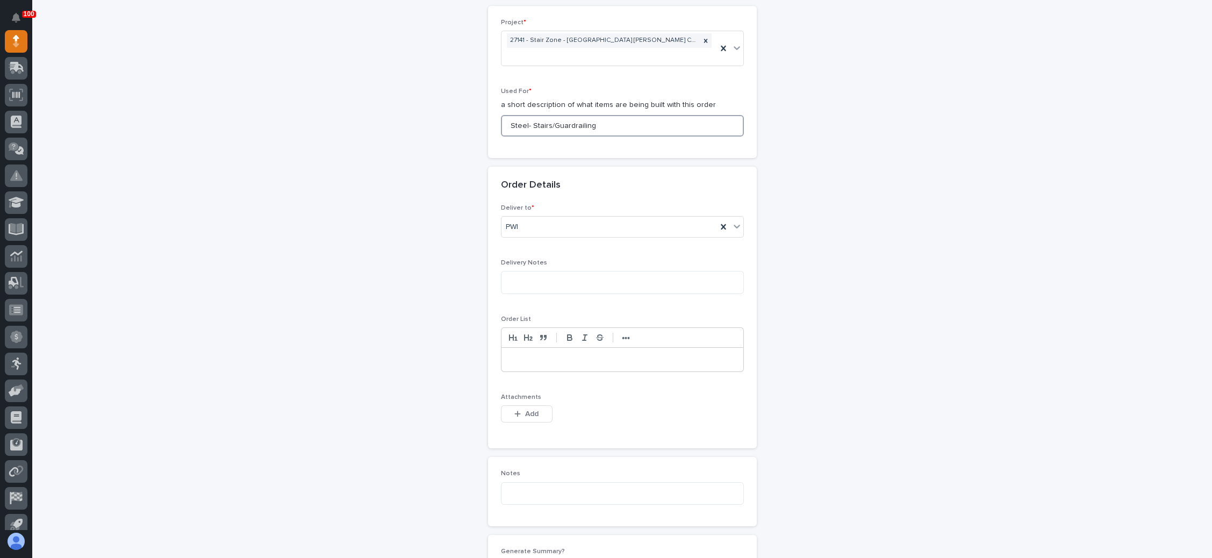
scroll to position [564, 0]
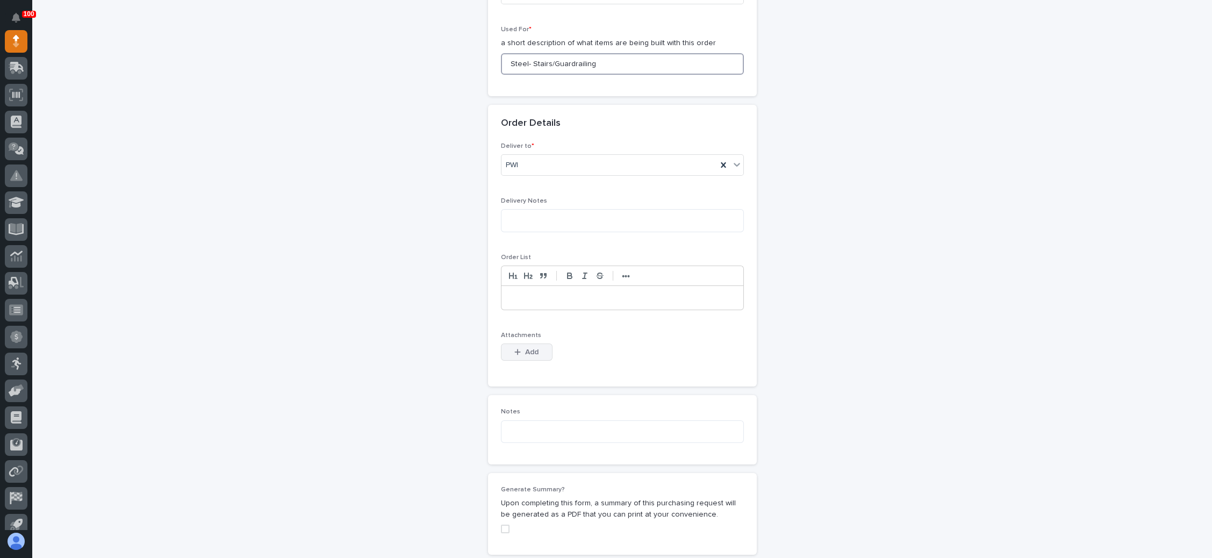
type input "Steel- Stairs/Guardrailing"
click at [529, 347] on span "Add" at bounding box center [531, 352] width 13 height 10
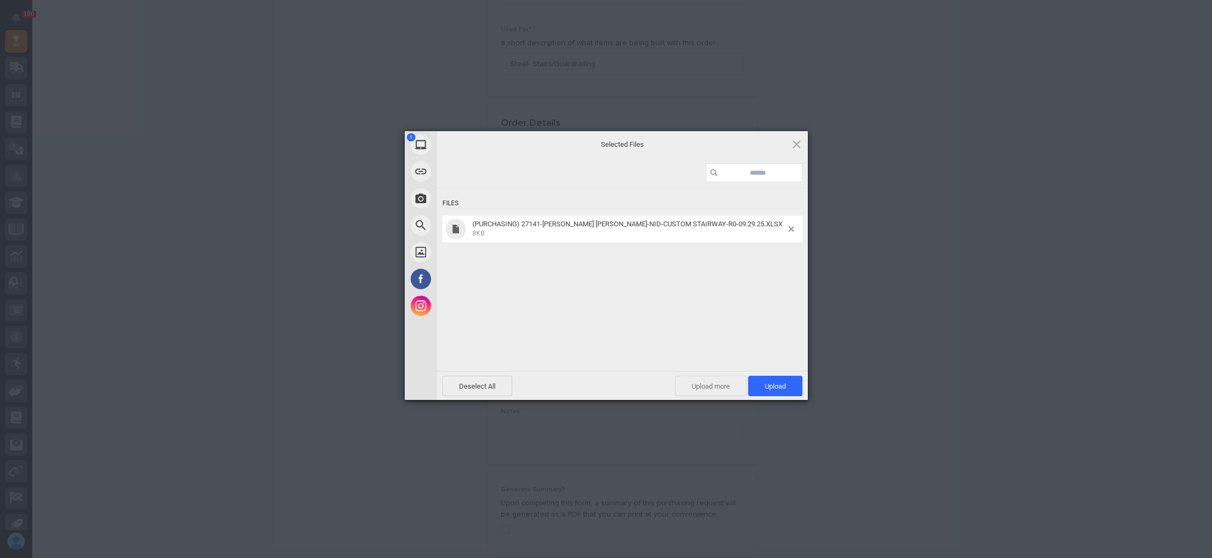
click at [712, 383] on span "Upload more" at bounding box center [710, 386] width 71 height 20
click at [778, 380] on span "Upload 2" at bounding box center [769, 386] width 66 height 20
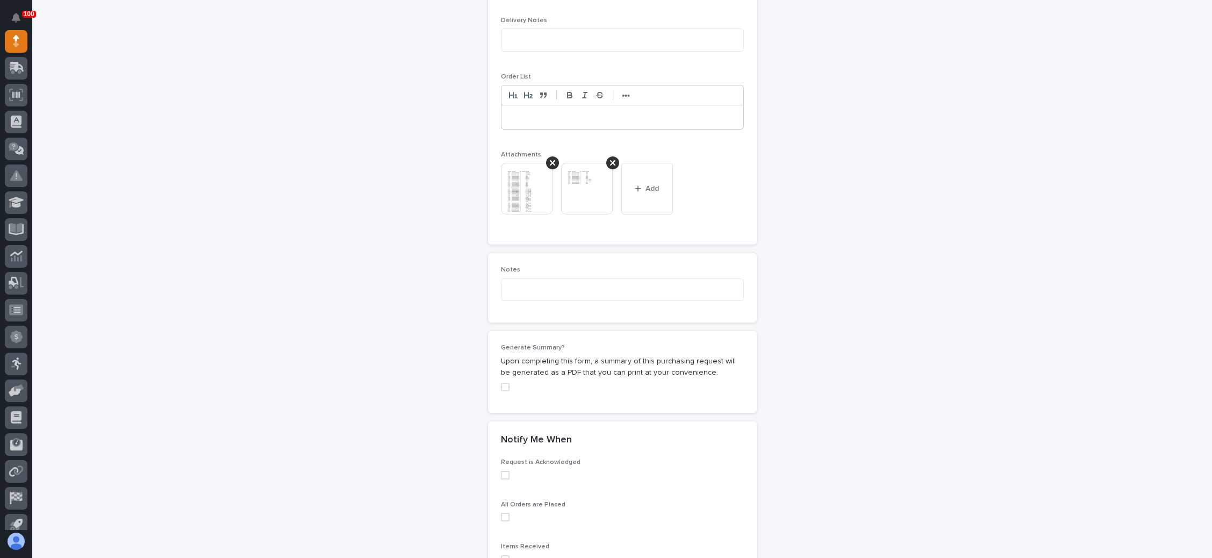
scroll to position [864, 0]
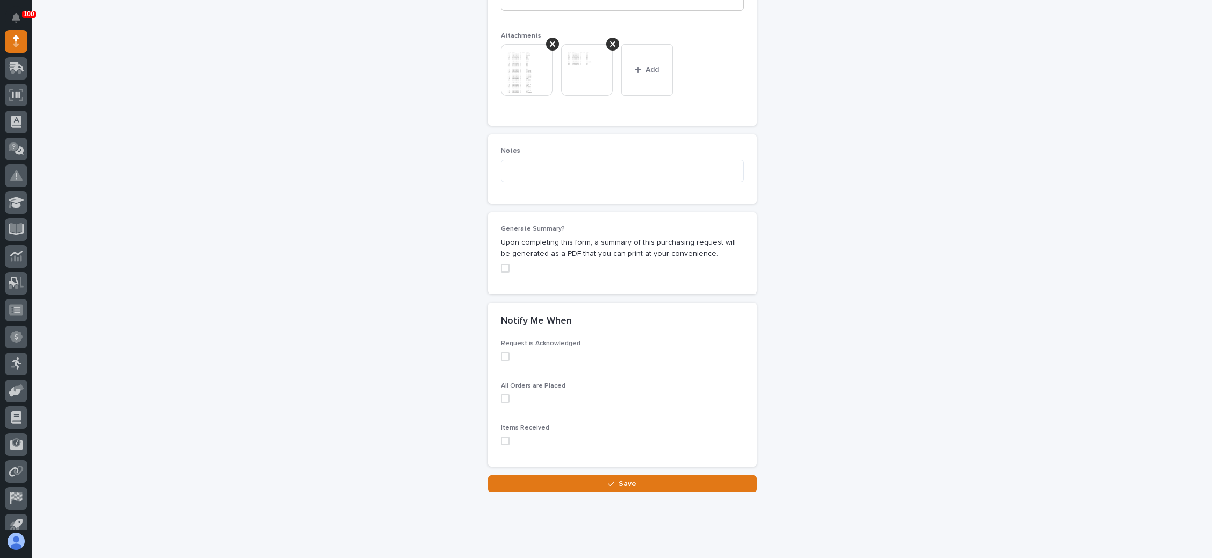
drag, startPoint x: 620, startPoint y: 464, endPoint x: 637, endPoint y: 458, distance: 17.7
click at [620, 479] on span "Save" at bounding box center [628, 484] width 18 height 10
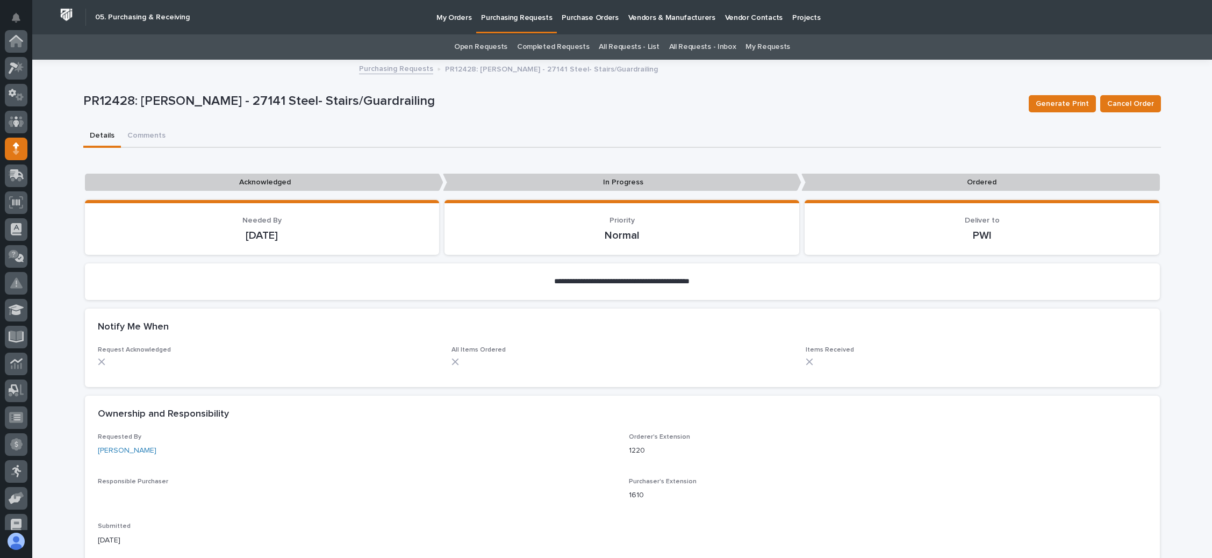
scroll to position [107, 0]
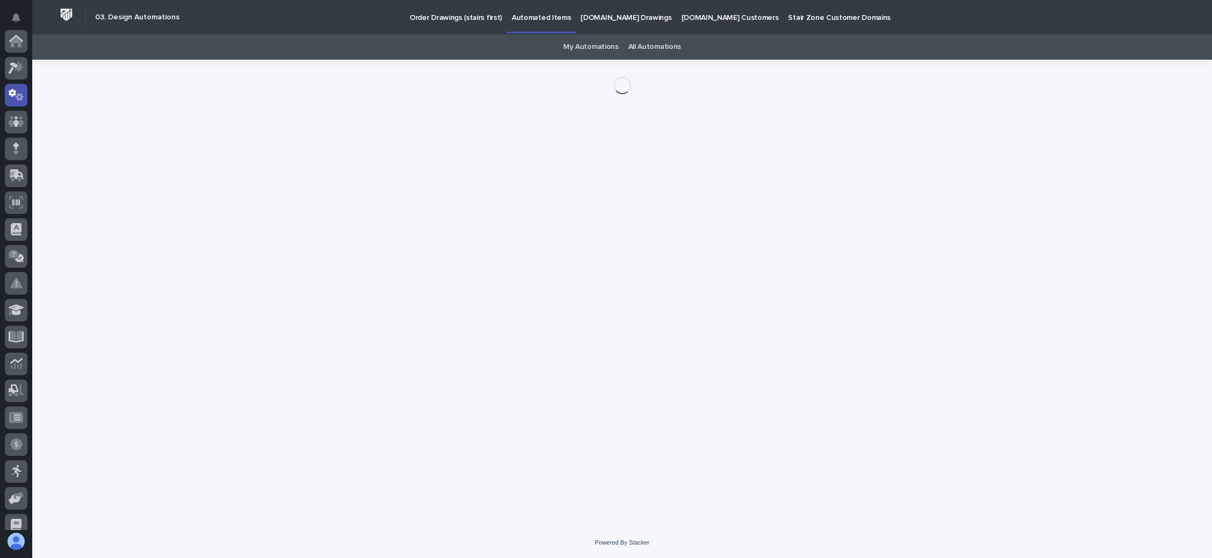
scroll to position [53, 0]
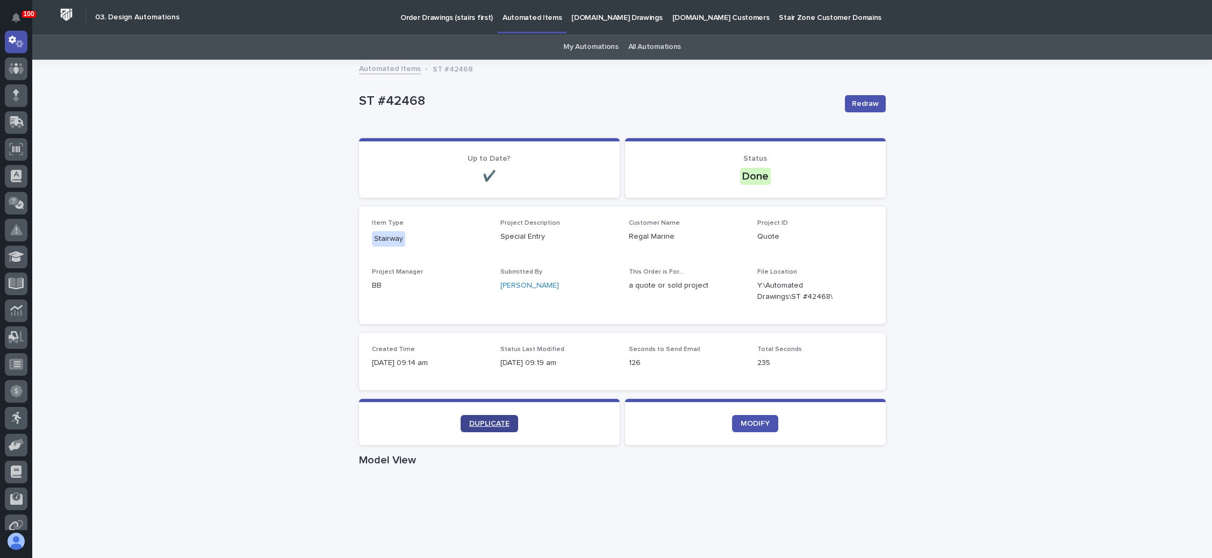
click at [493, 420] on span "DUPLICATE" at bounding box center [489, 424] width 40 height 8
click at [481, 422] on span "DUPLICATE" at bounding box center [489, 424] width 40 height 8
